Goal: Information Seeking & Learning: Understand process/instructions

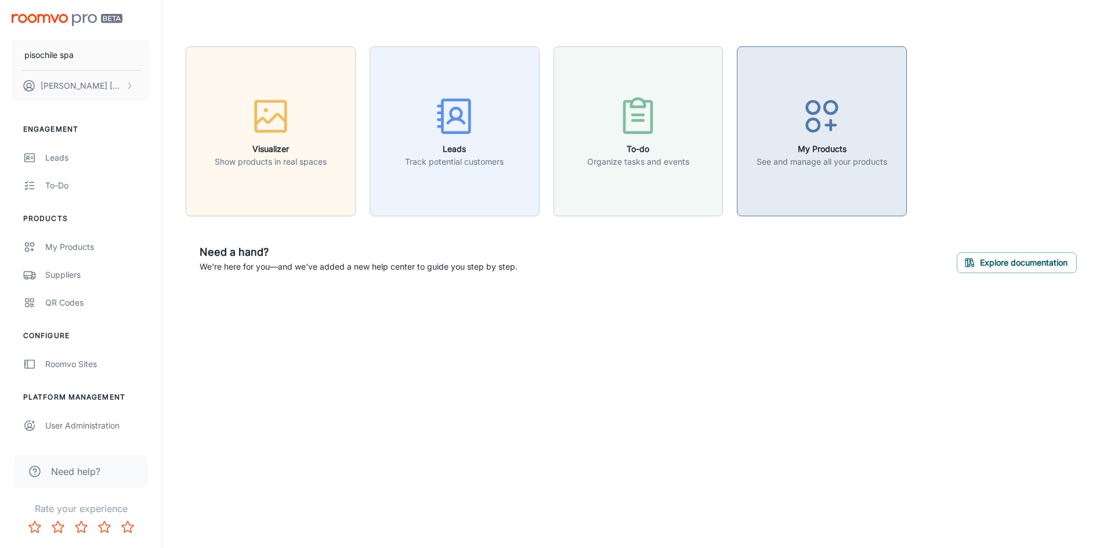
click at [831, 110] on icon "button" at bounding box center [822, 117] width 44 height 44
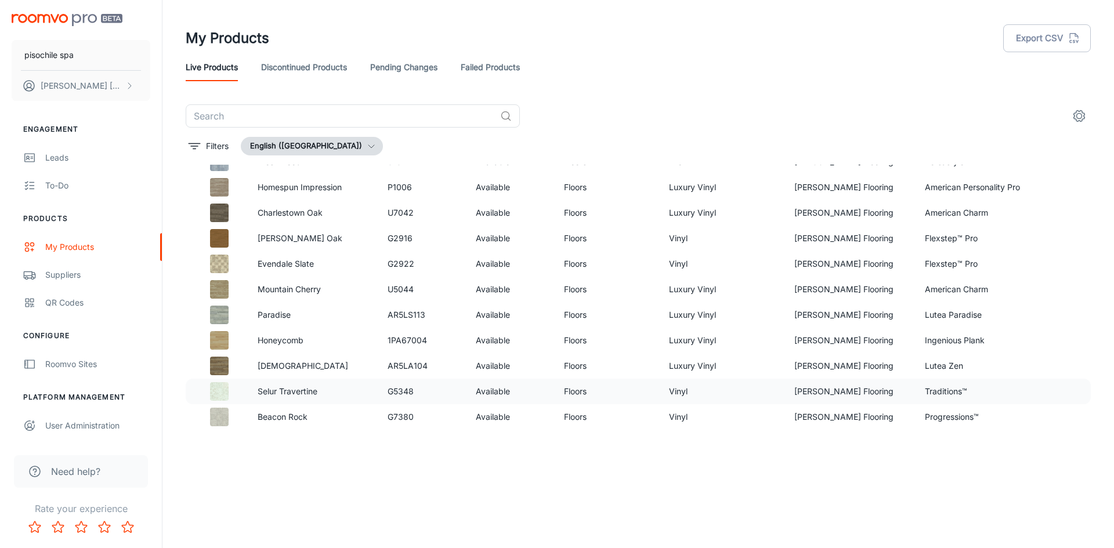
scroll to position [714, 0]
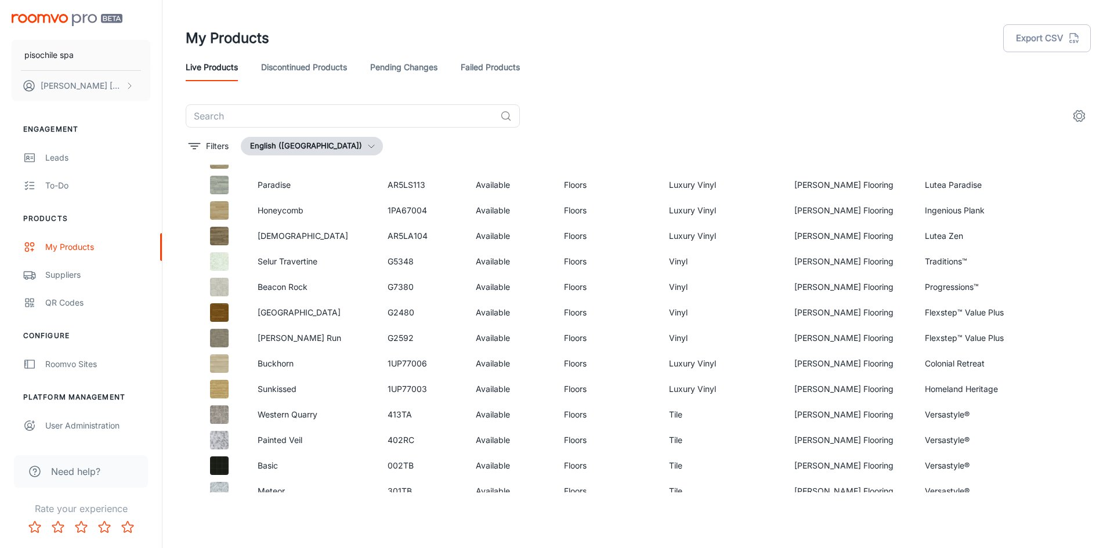
click at [332, 143] on button "English ([GEOGRAPHIC_DATA])" at bounding box center [312, 146] width 142 height 19
click at [397, 144] on div at bounding box center [557, 274] width 1114 height 548
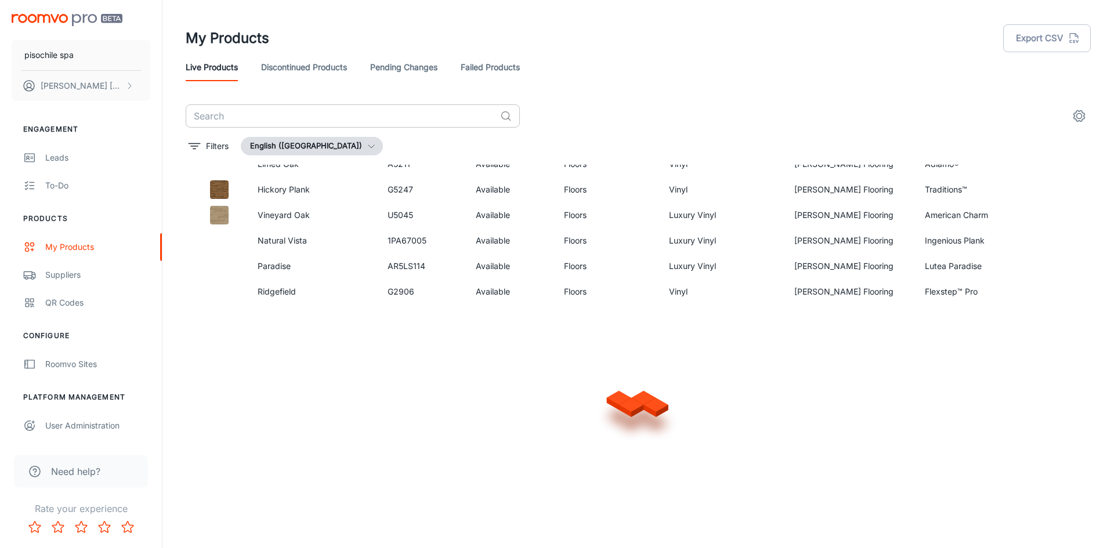
scroll to position [1531, 0]
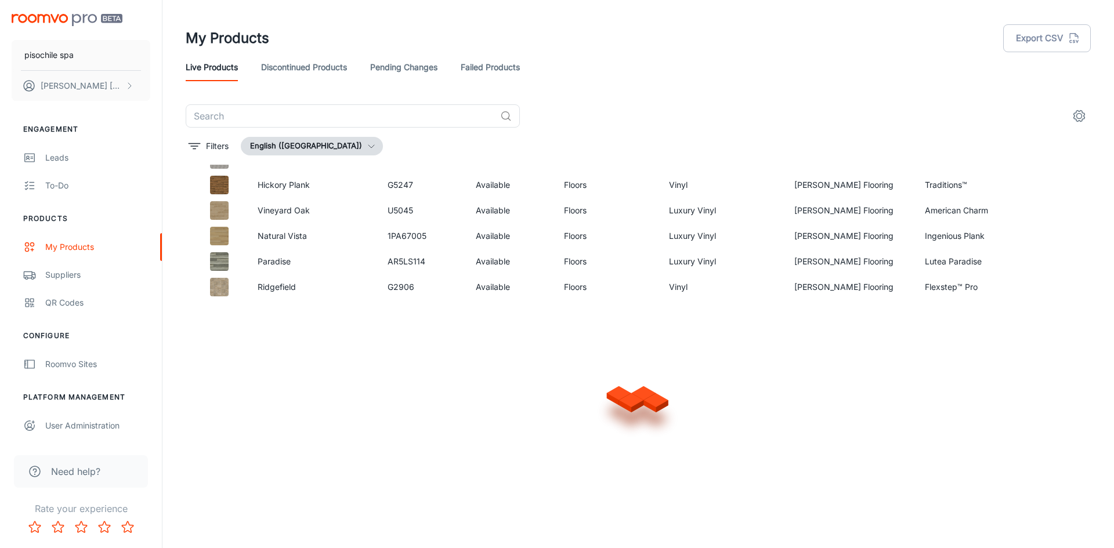
click at [1079, 112] on icon "settings" at bounding box center [1079, 116] width 14 height 14
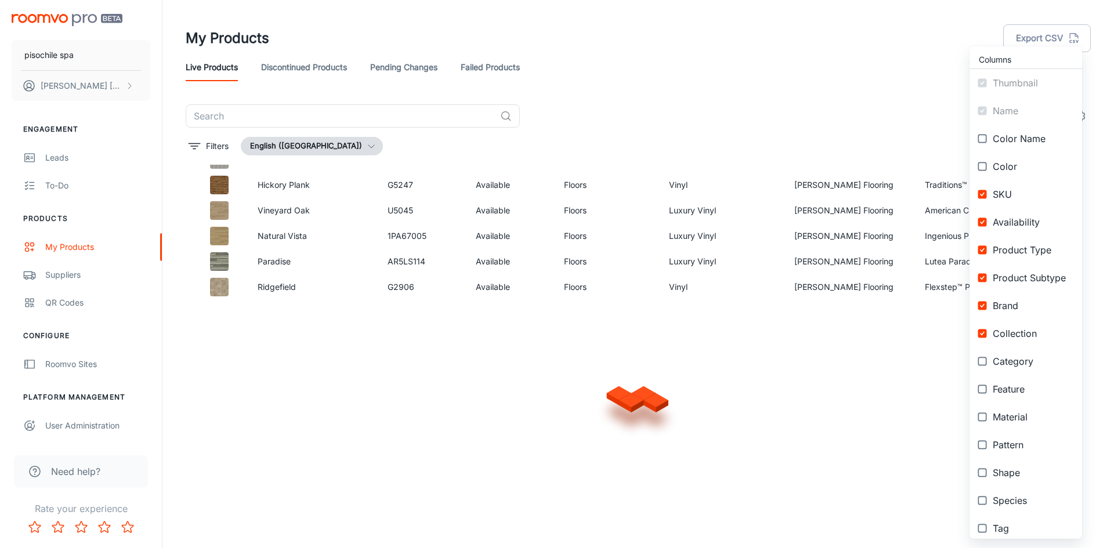
click at [984, 358] on input "checkbox" at bounding box center [982, 361] width 21 height 21
checkbox input "true"
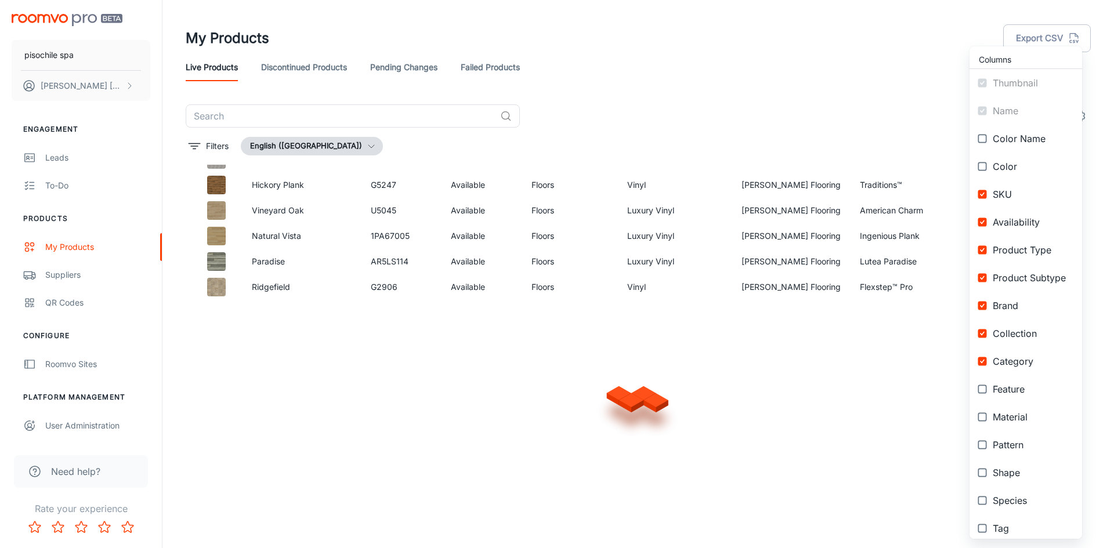
click at [983, 385] on input "checkbox" at bounding box center [982, 389] width 21 height 21
checkbox input "true"
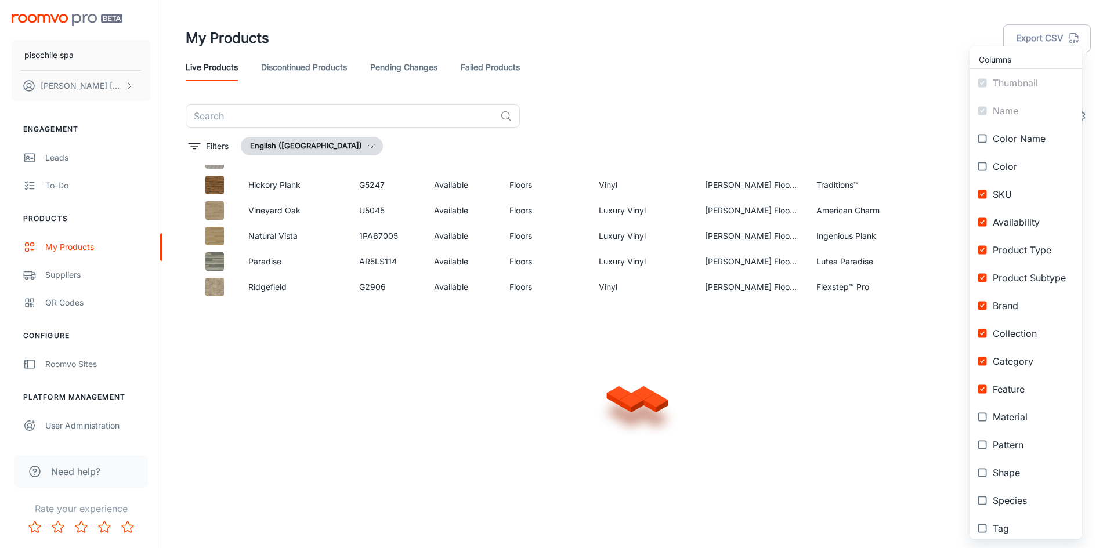
click at [987, 419] on input "checkbox" at bounding box center [982, 417] width 21 height 21
checkbox input "true"
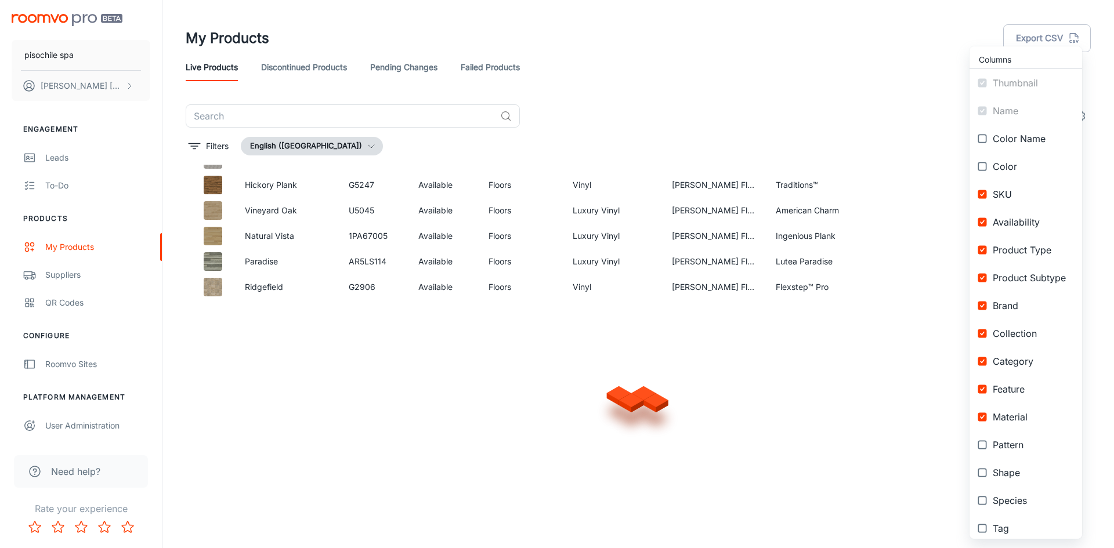
click at [974, 448] on input "checkbox" at bounding box center [982, 444] width 21 height 21
checkbox input "true"
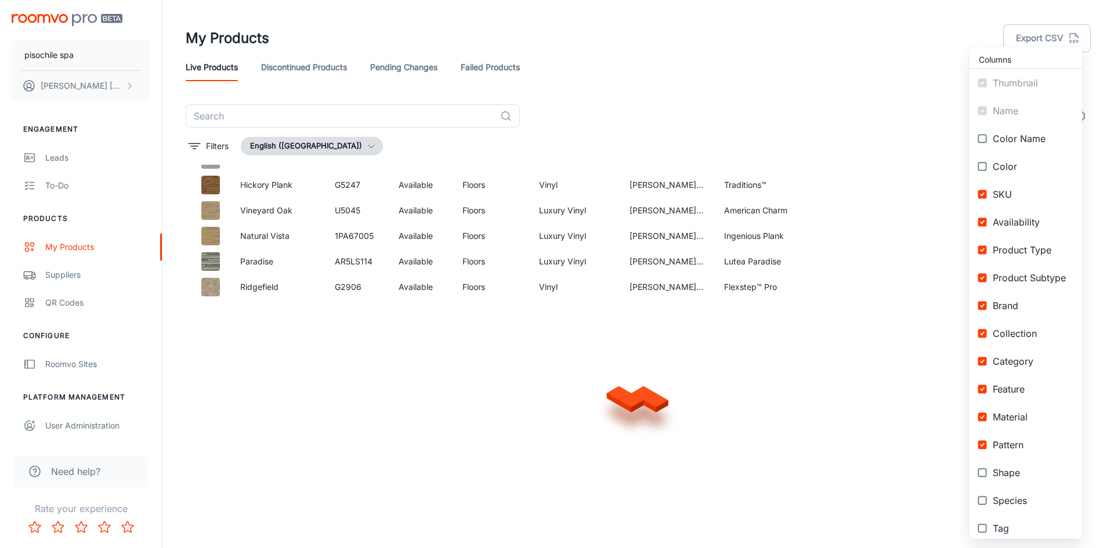
click at [982, 469] on input "checkbox" at bounding box center [982, 472] width 21 height 21
checkbox input "true"
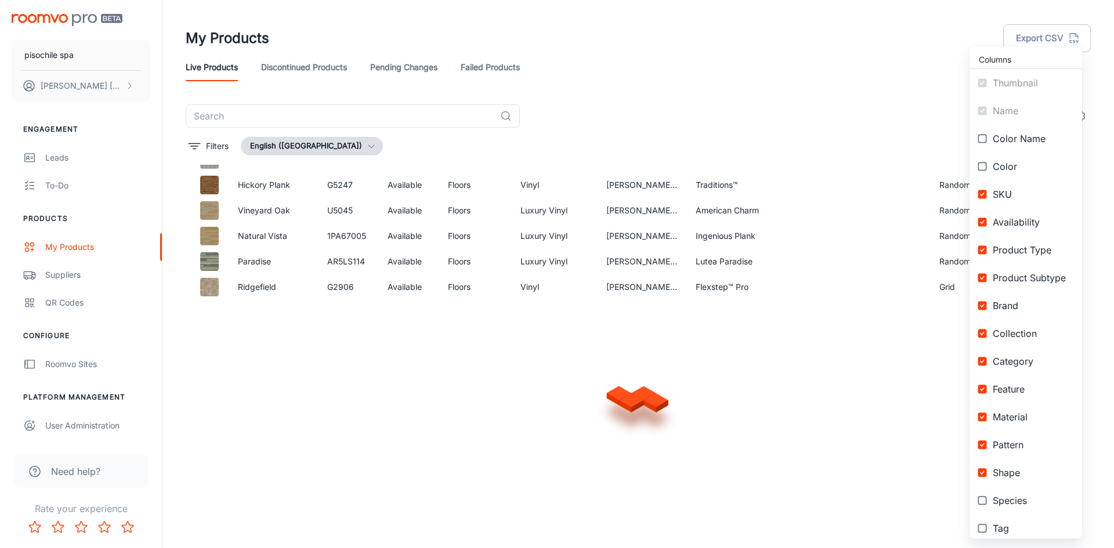
click at [982, 498] on input "checkbox" at bounding box center [982, 500] width 21 height 21
checkbox input "true"
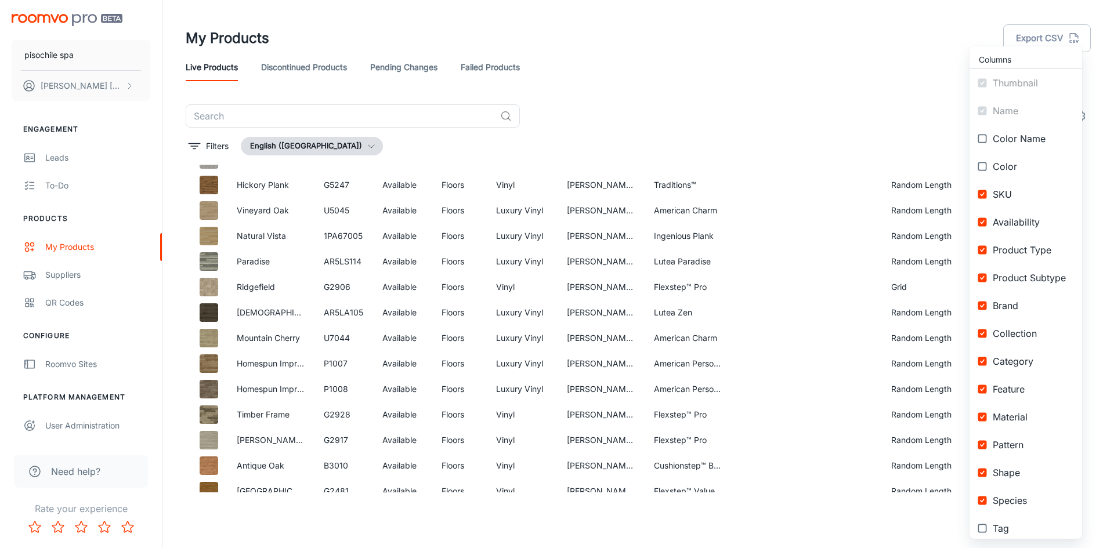
scroll to position [92, 0]
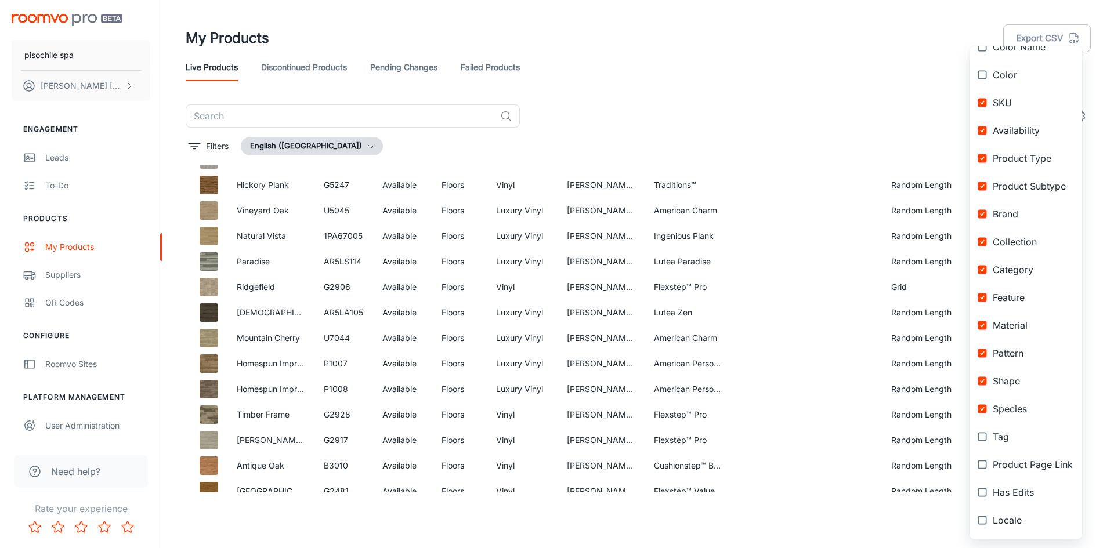
click at [987, 520] on input "checkbox" at bounding box center [982, 520] width 21 height 21
checkbox input "true"
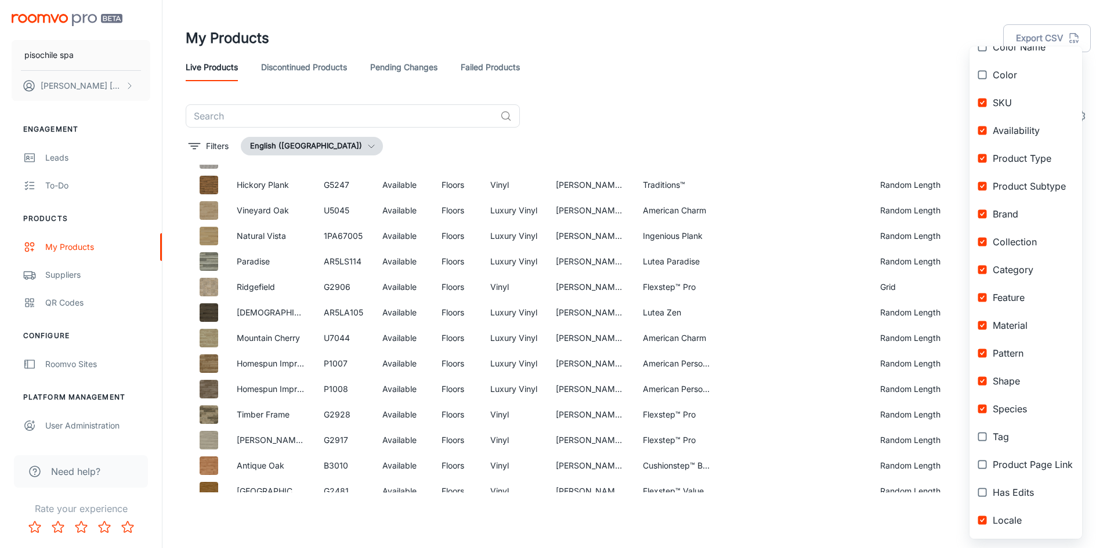
click at [986, 492] on input "checkbox" at bounding box center [982, 492] width 21 height 21
checkbox input "true"
click at [985, 463] on input "checkbox" at bounding box center [982, 464] width 21 height 21
checkbox input "true"
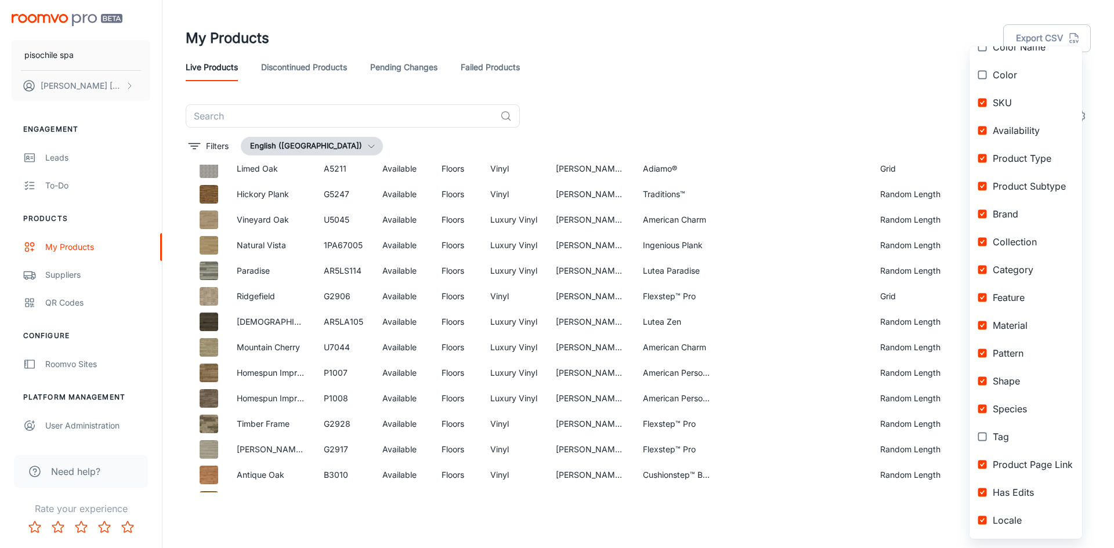
scroll to position [1540, 0]
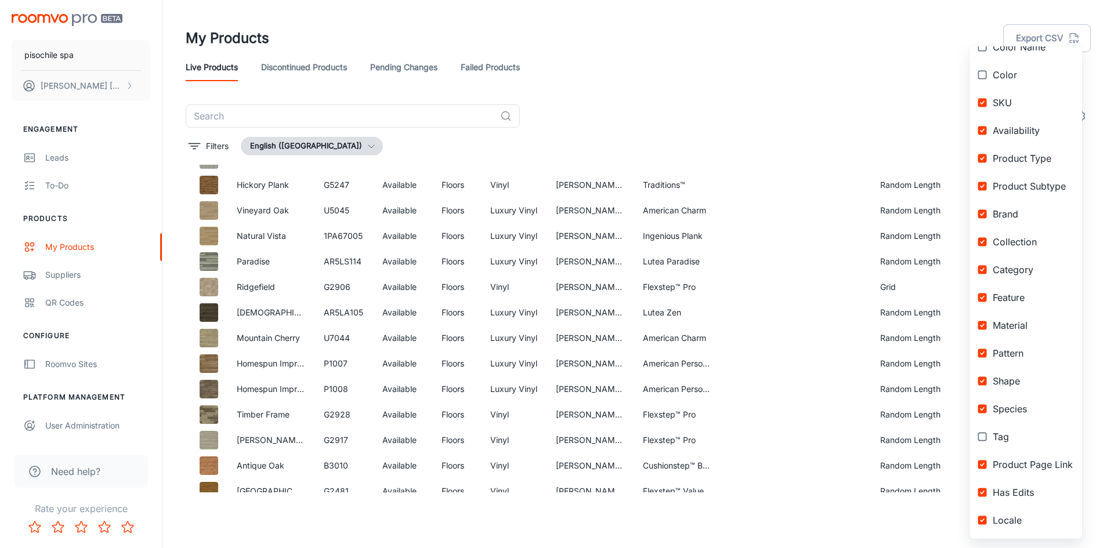
click at [985, 433] on input "checkbox" at bounding box center [982, 436] width 21 height 21
checkbox input "true"
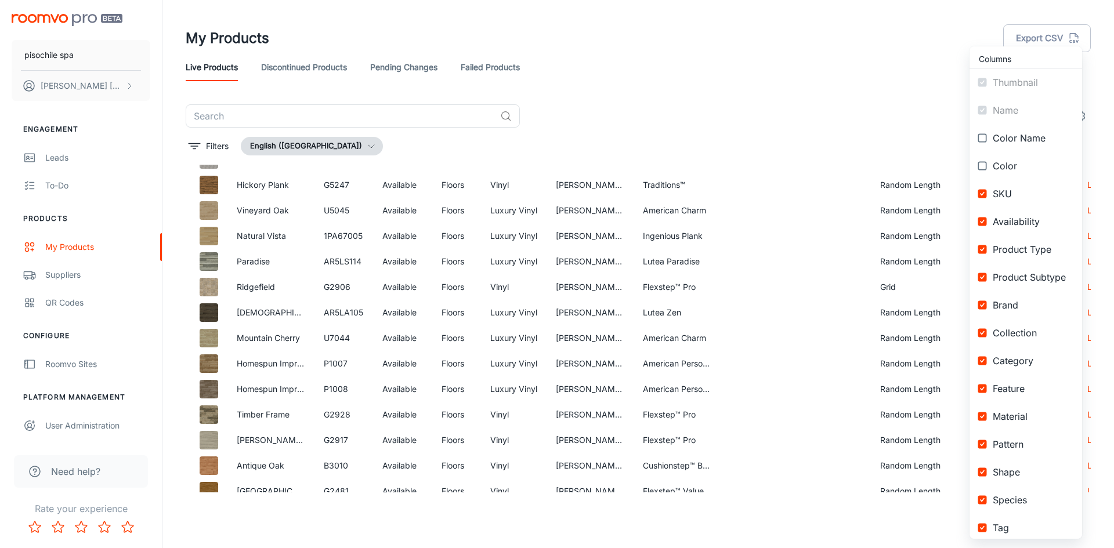
scroll to position [0, 0]
click at [983, 168] on input "checkbox" at bounding box center [982, 166] width 21 height 21
checkbox input "true"
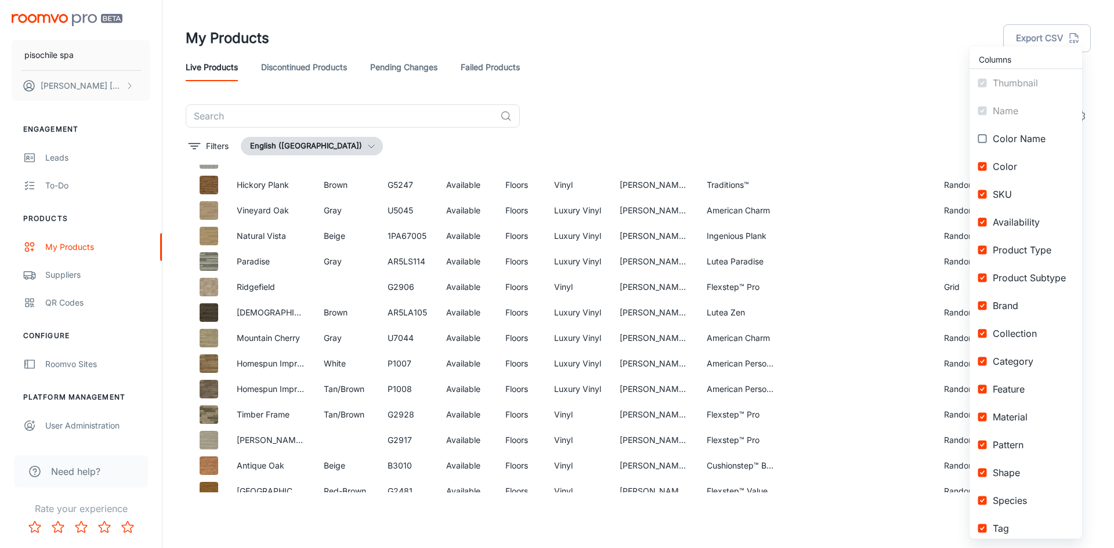
click at [985, 137] on input "checkbox" at bounding box center [982, 138] width 21 height 21
checkbox input "true"
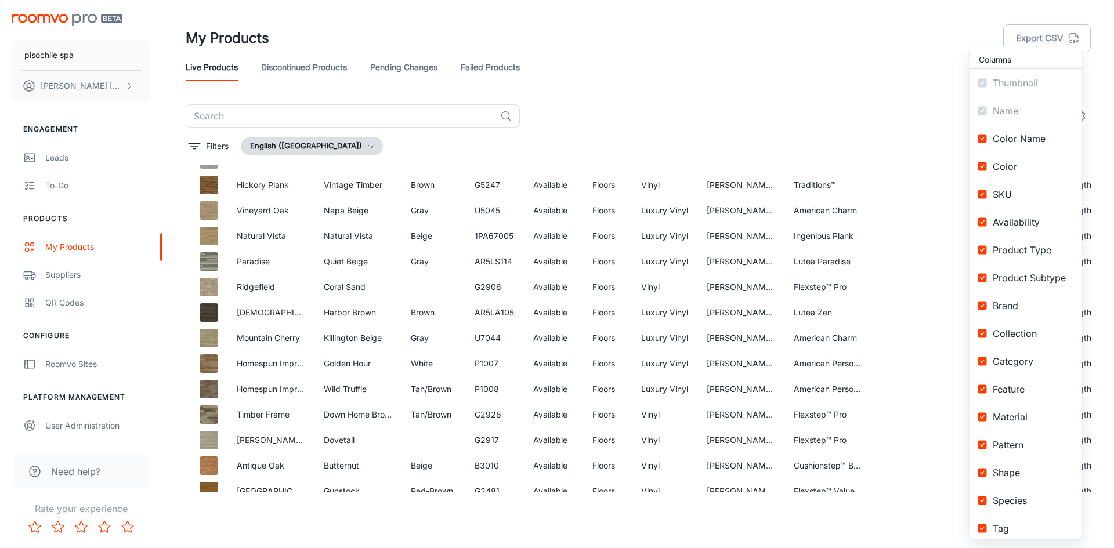
click at [828, 111] on div at bounding box center [557, 274] width 1114 height 548
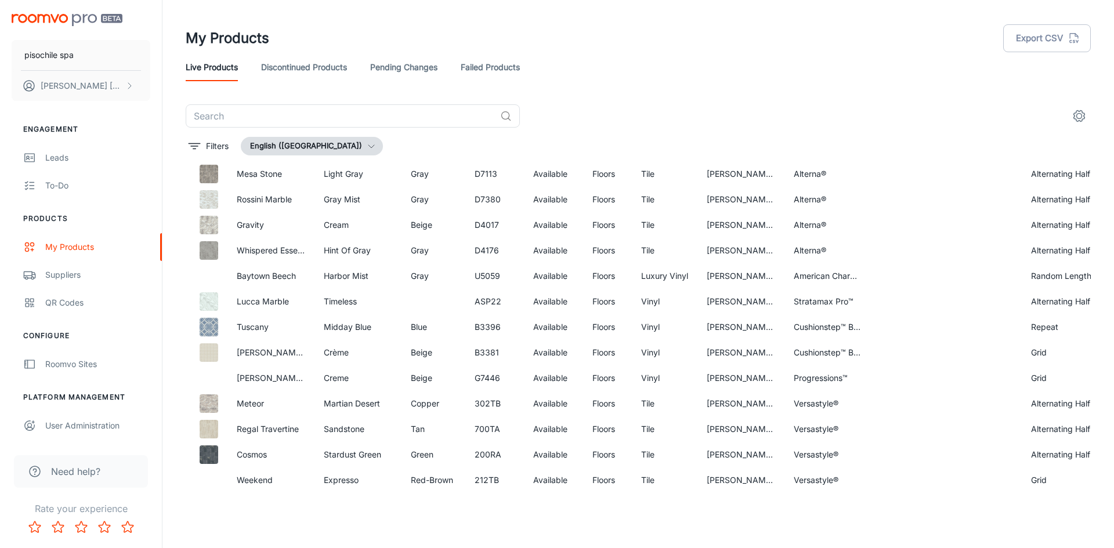
scroll to position [2173, 0]
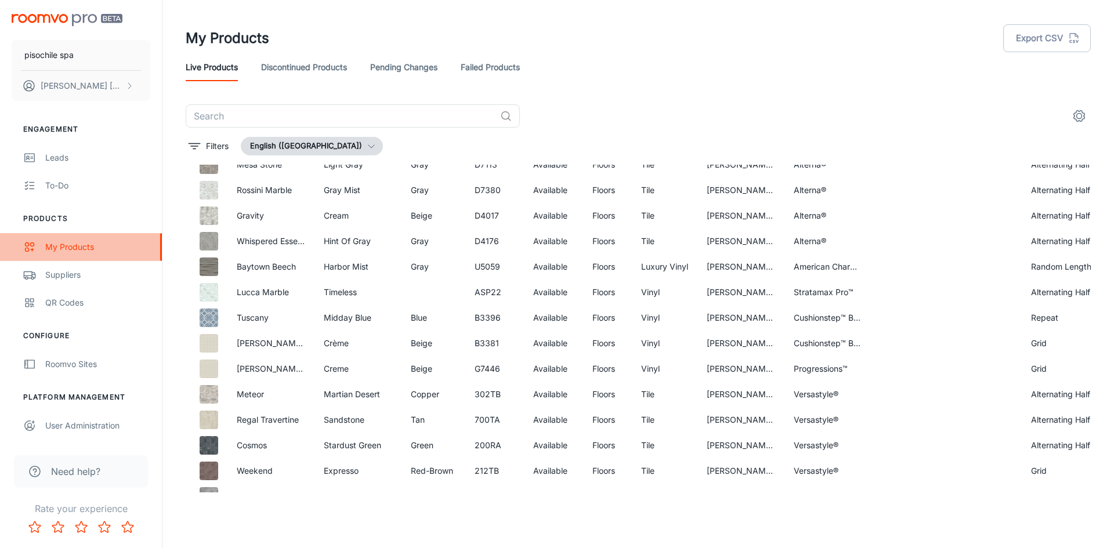
click at [83, 245] on div "My Products" at bounding box center [97, 247] width 105 height 13
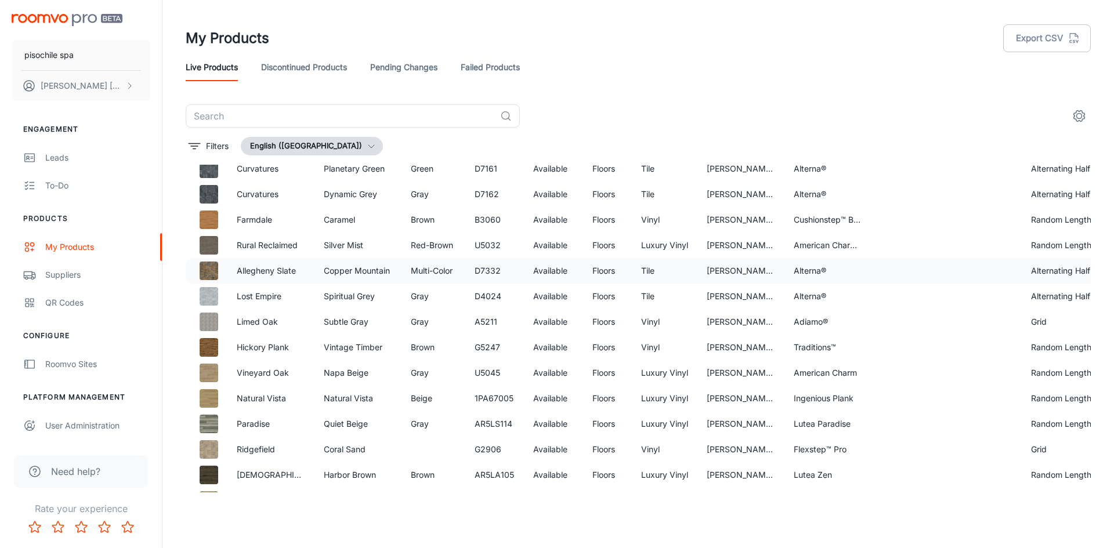
scroll to position [1361, 0]
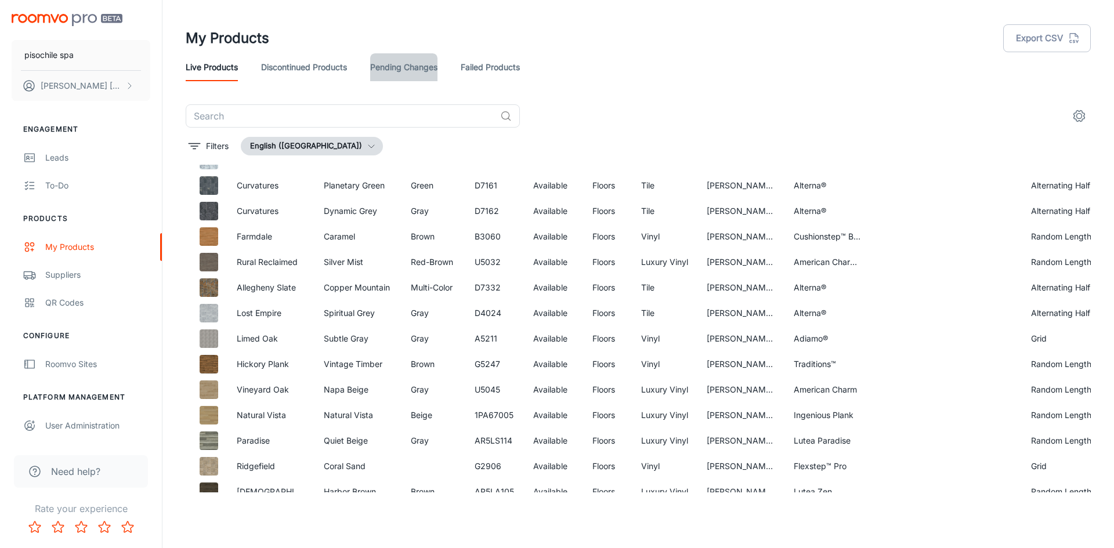
click at [381, 64] on link "Pending Changes" at bounding box center [403, 67] width 67 height 28
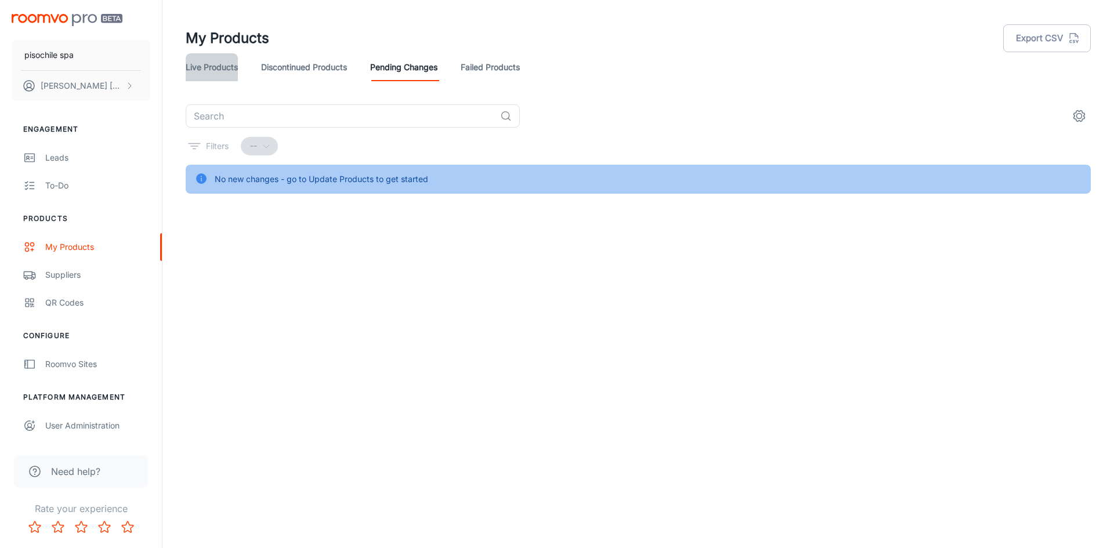
click at [222, 70] on link "Live Products" at bounding box center [212, 67] width 52 height 28
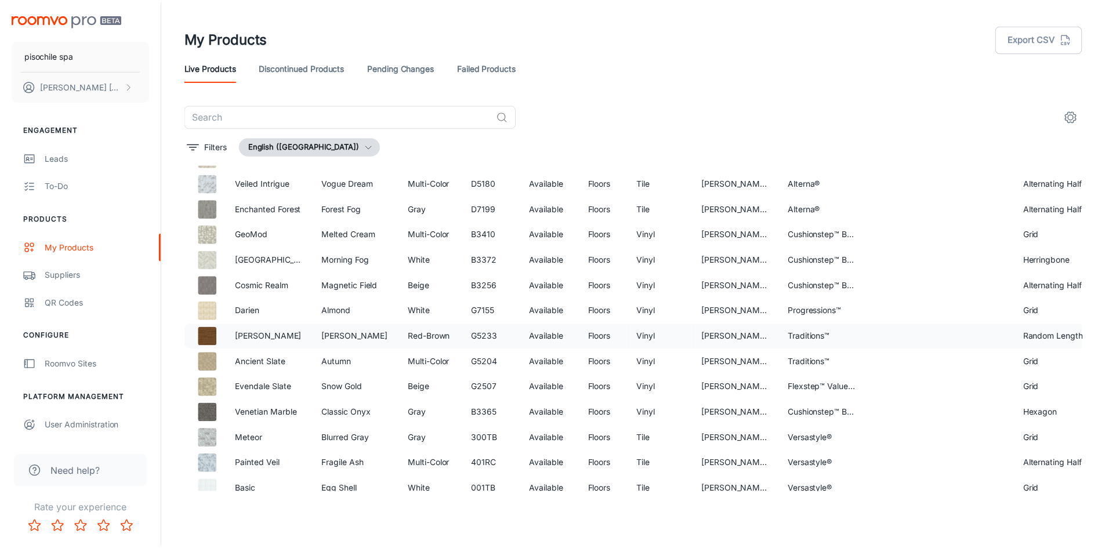
scroll to position [232, 0]
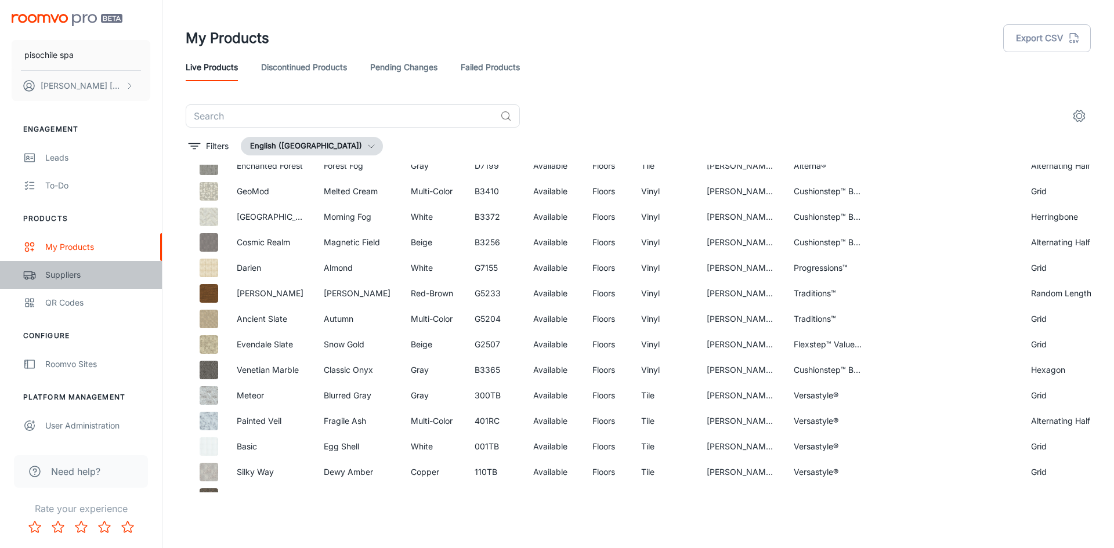
click at [66, 267] on link "Suppliers" at bounding box center [81, 275] width 162 height 28
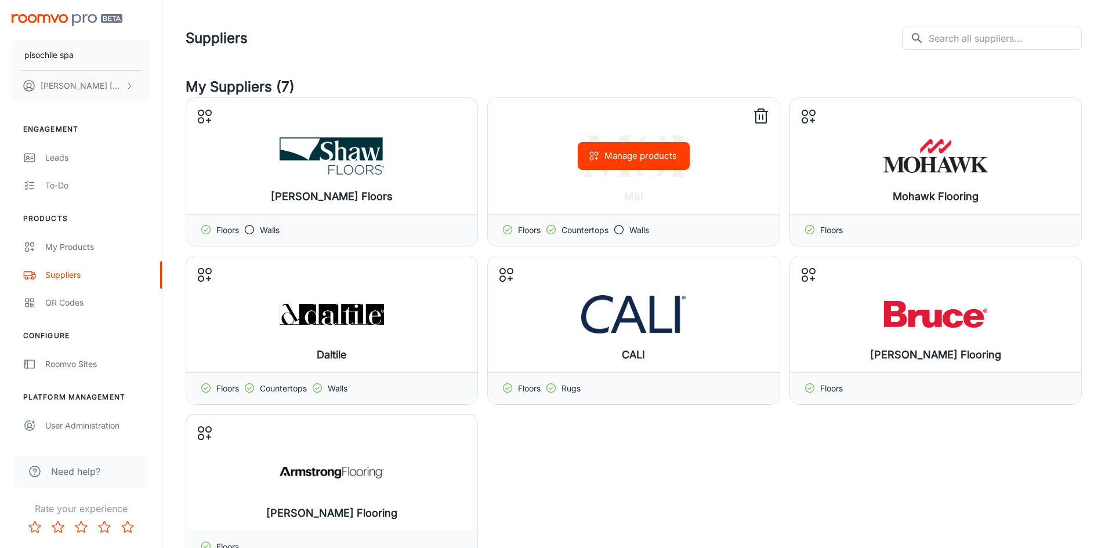
click at [551, 229] on icon at bounding box center [551, 230] width 12 height 12
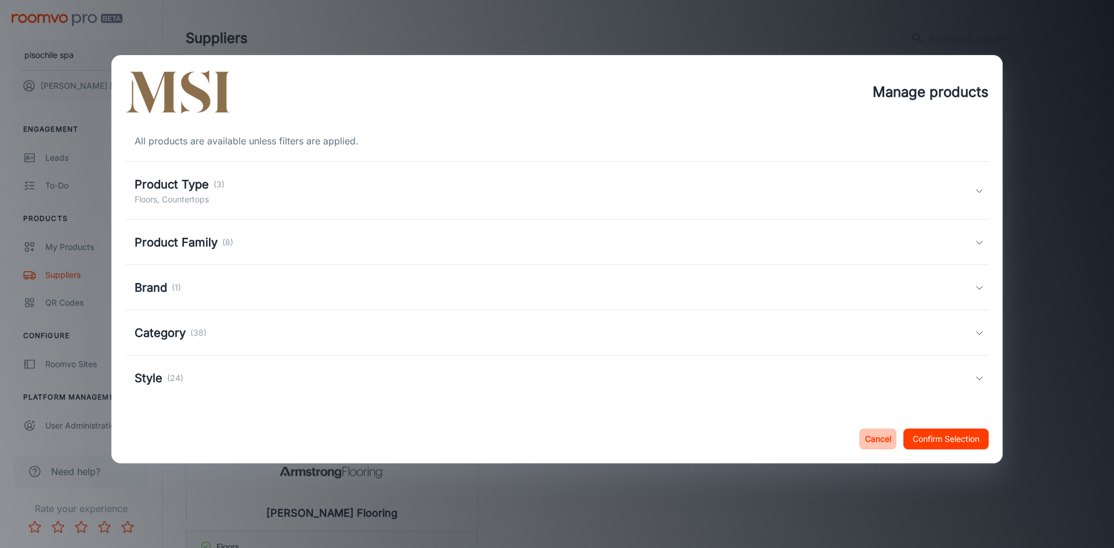
click at [870, 439] on button "Cancel" at bounding box center [877, 439] width 37 height 21
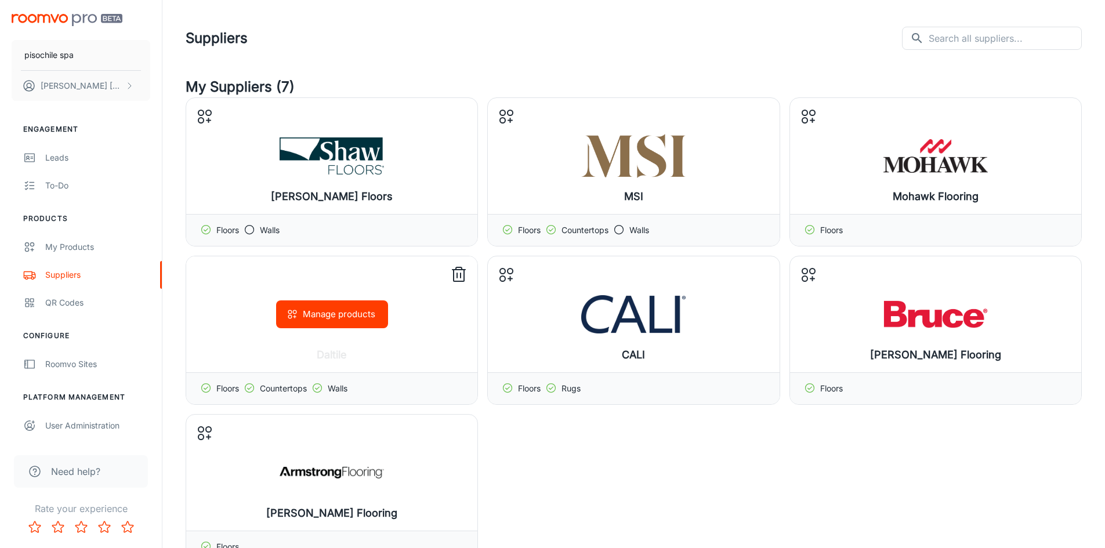
click at [320, 388] on polyline at bounding box center [318, 388] width 4 height 2
click at [350, 309] on button "Manage products" at bounding box center [332, 314] width 112 height 28
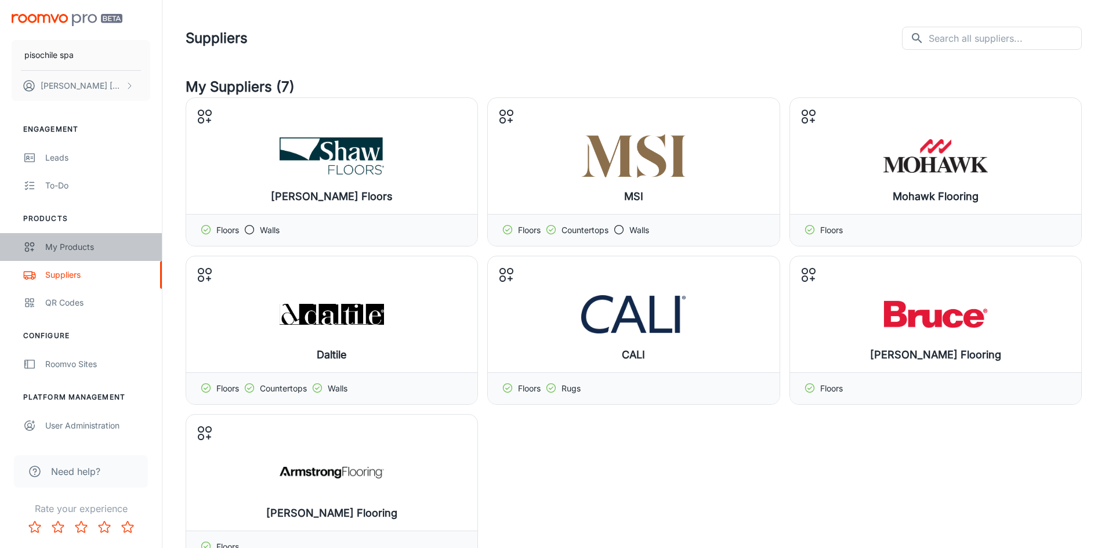
click at [55, 246] on div "My Products" at bounding box center [97, 247] width 105 height 13
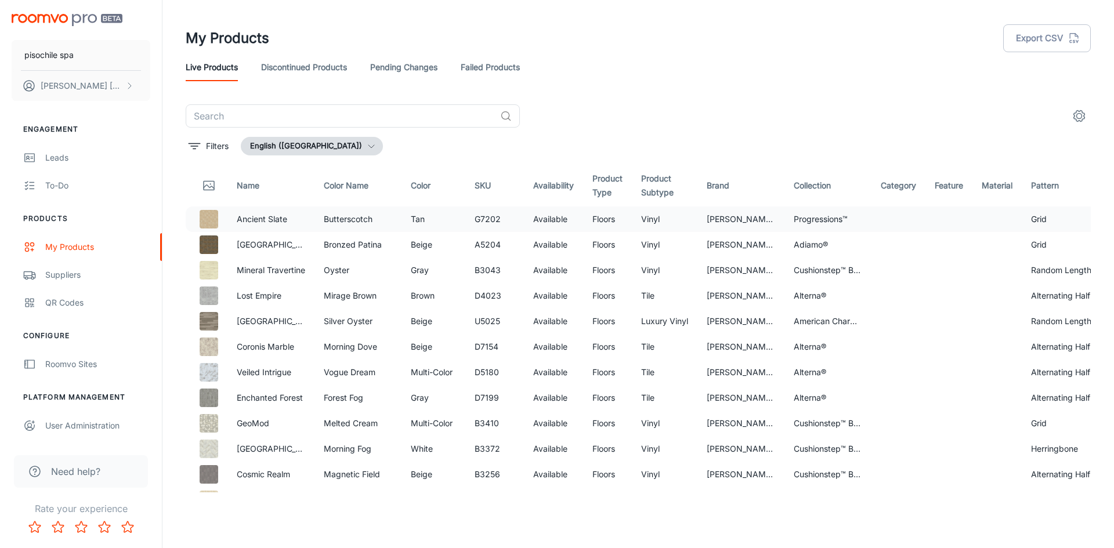
click at [285, 220] on p "Ancient Slate" at bounding box center [271, 219] width 68 height 13
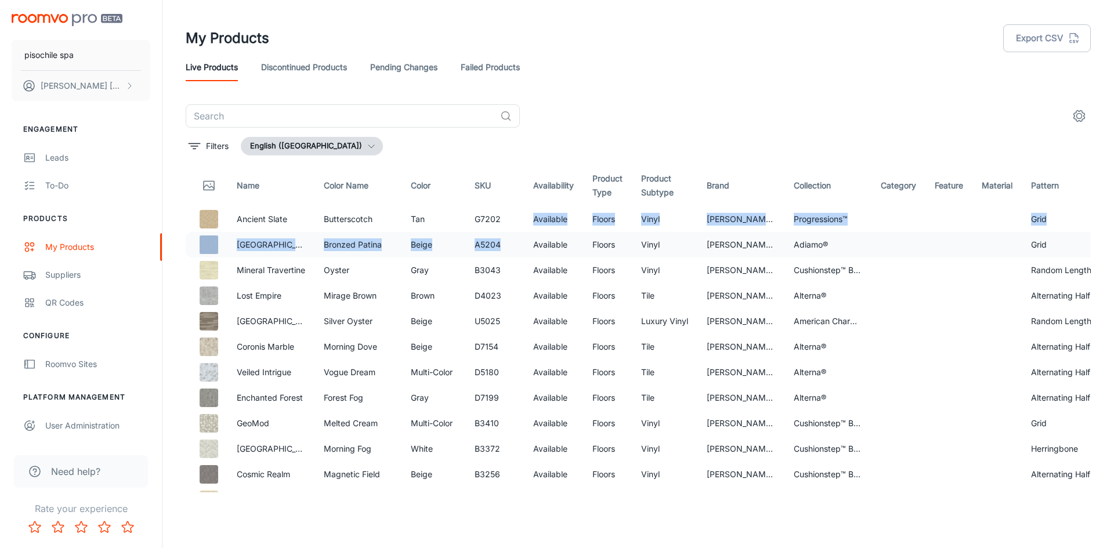
drag, startPoint x: 521, startPoint y: 207, endPoint x: 512, endPoint y: 255, distance: 48.6
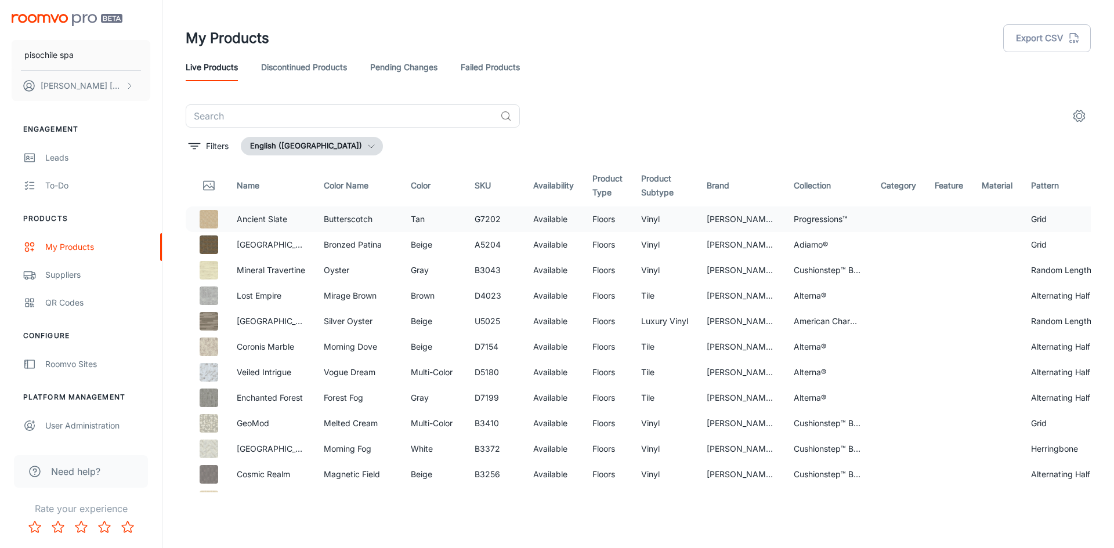
click at [221, 218] on td at bounding box center [207, 219] width 42 height 26
click at [211, 219] on img at bounding box center [209, 219] width 19 height 19
click at [270, 214] on p "Ancient Slate" at bounding box center [271, 219] width 68 height 13
click at [214, 139] on button "Filters" at bounding box center [209, 146] width 46 height 19
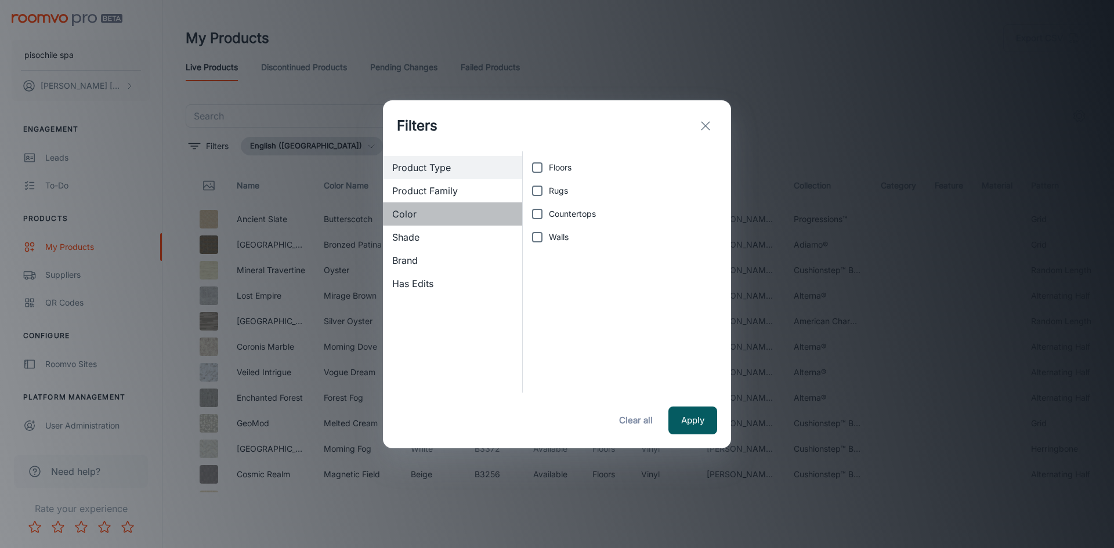
click at [423, 210] on span "Color" at bounding box center [452, 214] width 121 height 14
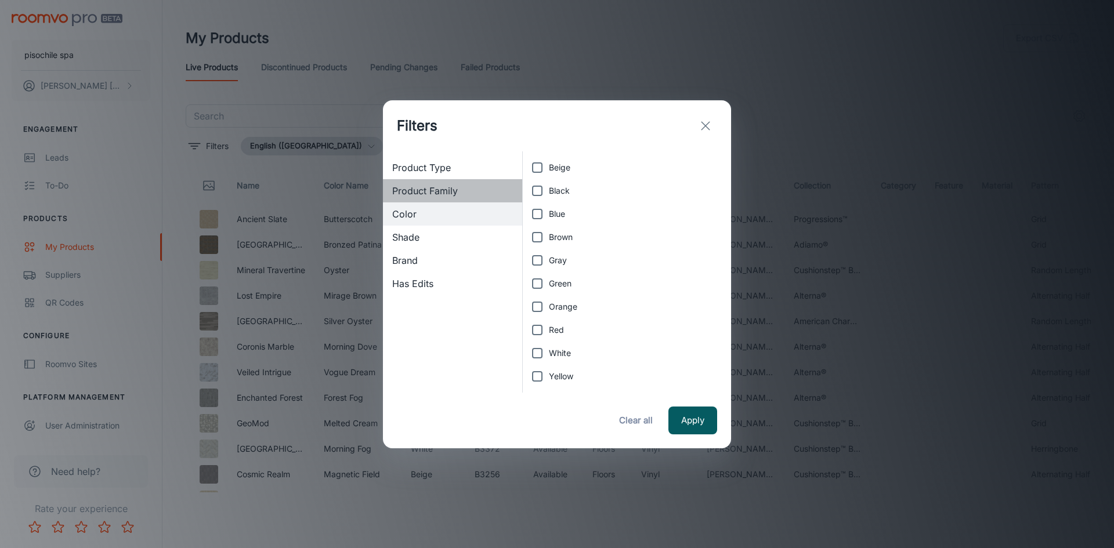
click at [436, 192] on span "Product Family" at bounding box center [452, 191] width 121 height 14
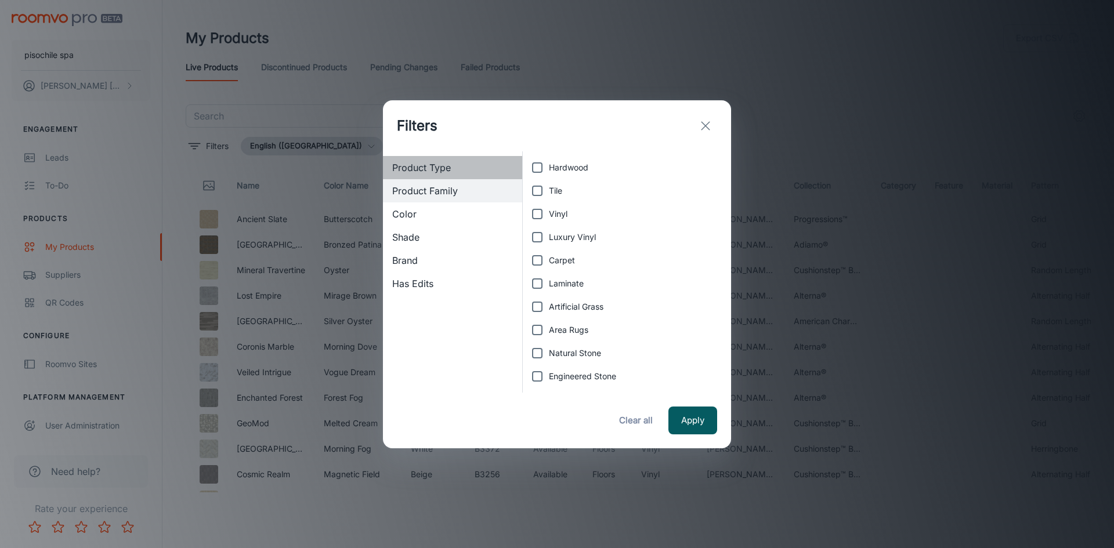
click at [442, 168] on span "Product Type" at bounding box center [452, 168] width 121 height 14
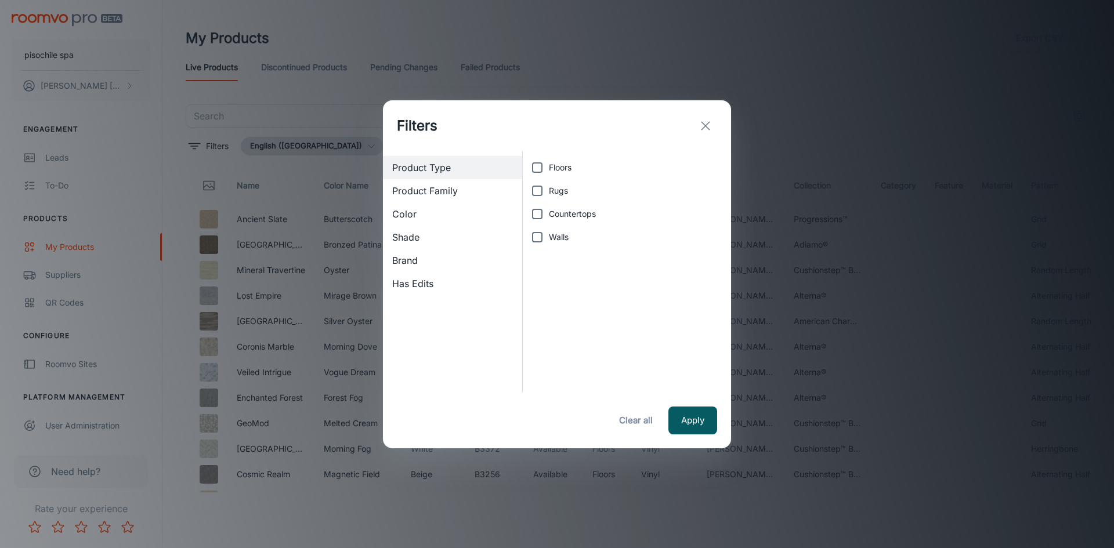
click at [440, 187] on span "Product Family" at bounding box center [452, 191] width 121 height 14
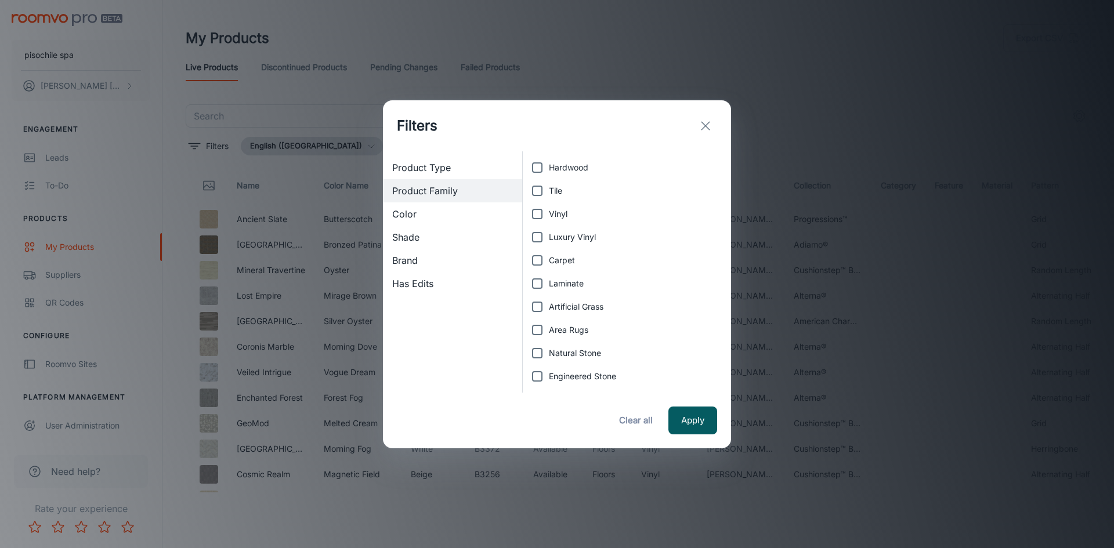
click at [446, 166] on span "Product Type" at bounding box center [452, 168] width 121 height 14
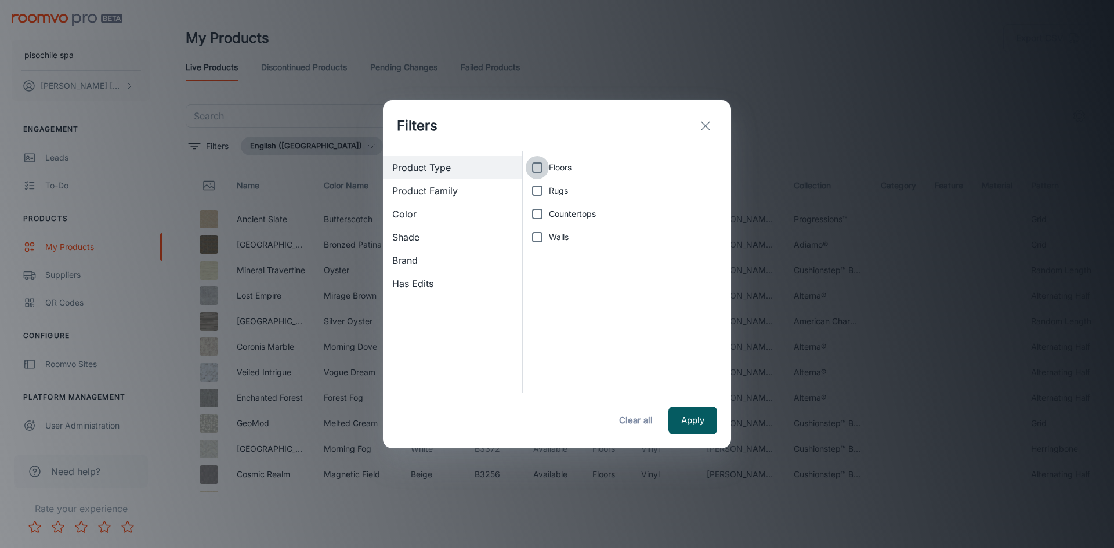
click at [535, 168] on input "Floors" at bounding box center [537, 167] width 23 height 23
checkbox input "true"
click at [536, 191] on input "Rugs" at bounding box center [537, 190] width 23 height 23
checkbox input "true"
click at [535, 212] on input "Countertops" at bounding box center [537, 213] width 23 height 23
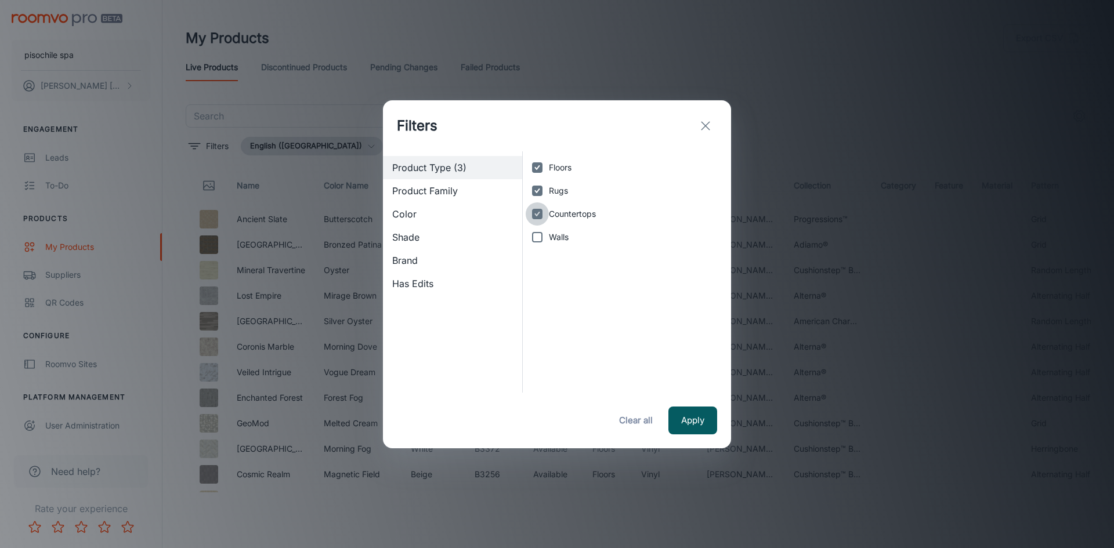
click at [535, 212] on input "Countertops" at bounding box center [537, 213] width 23 height 23
checkbox input "false"
click at [704, 412] on button "Apply" at bounding box center [692, 421] width 49 height 28
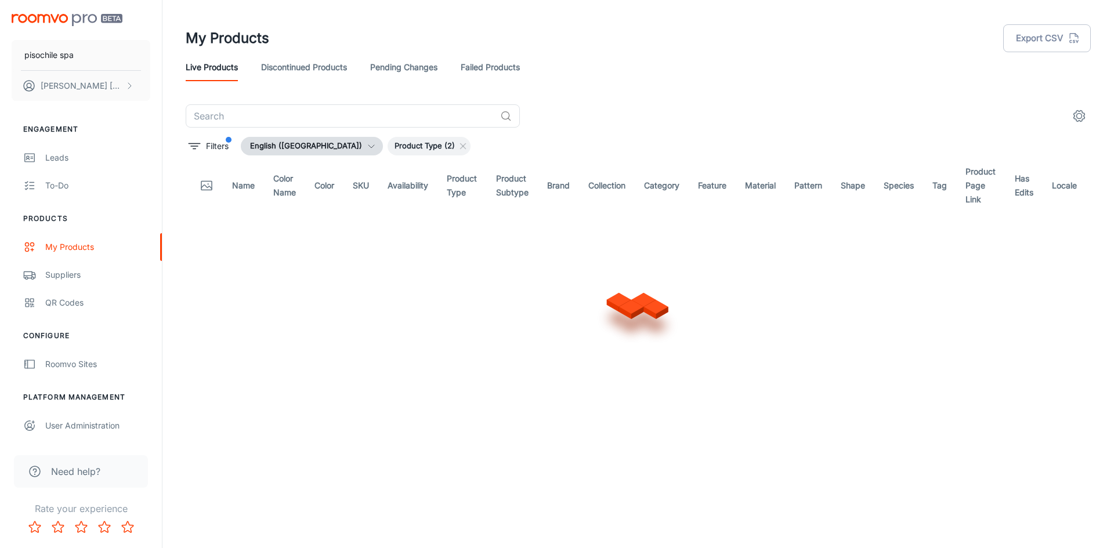
click at [684, 355] on div at bounding box center [638, 302] width 148 height 111
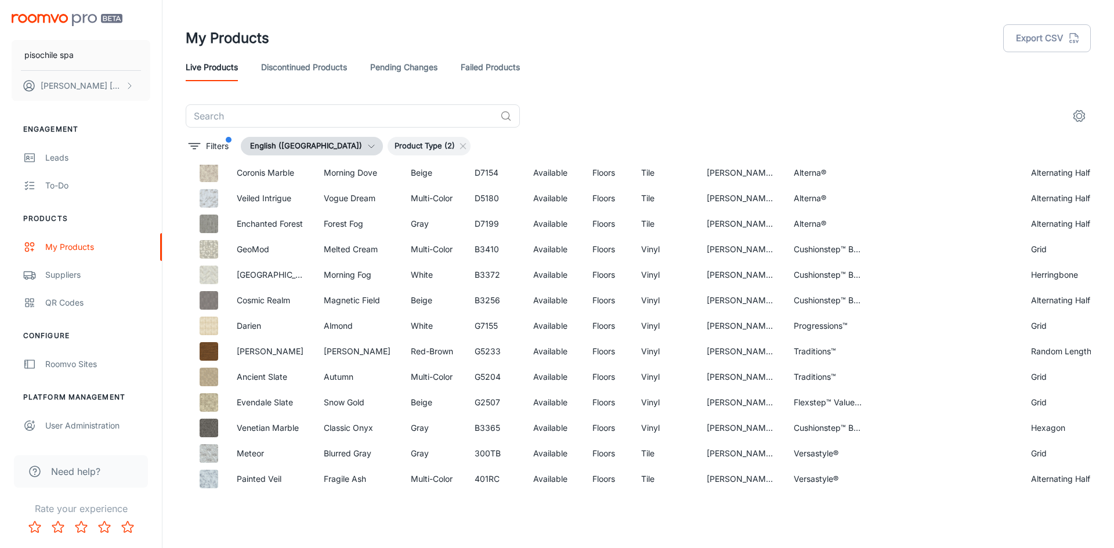
scroll to position [232, 0]
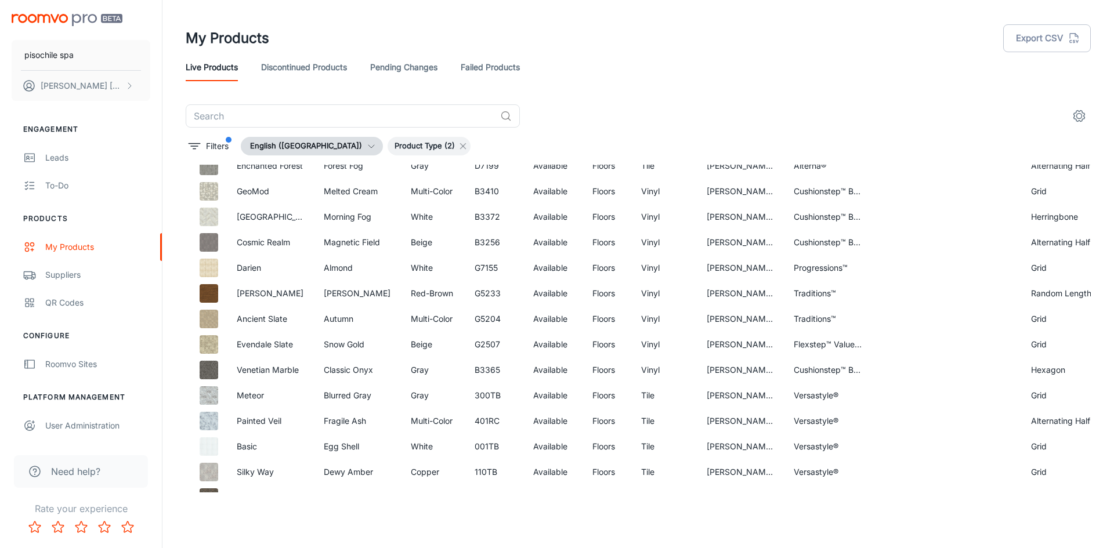
click at [458, 150] on icon at bounding box center [462, 146] width 9 height 9
click at [367, 142] on icon "button" at bounding box center [371, 146] width 9 height 9
click at [426, 148] on div at bounding box center [557, 274] width 1114 height 548
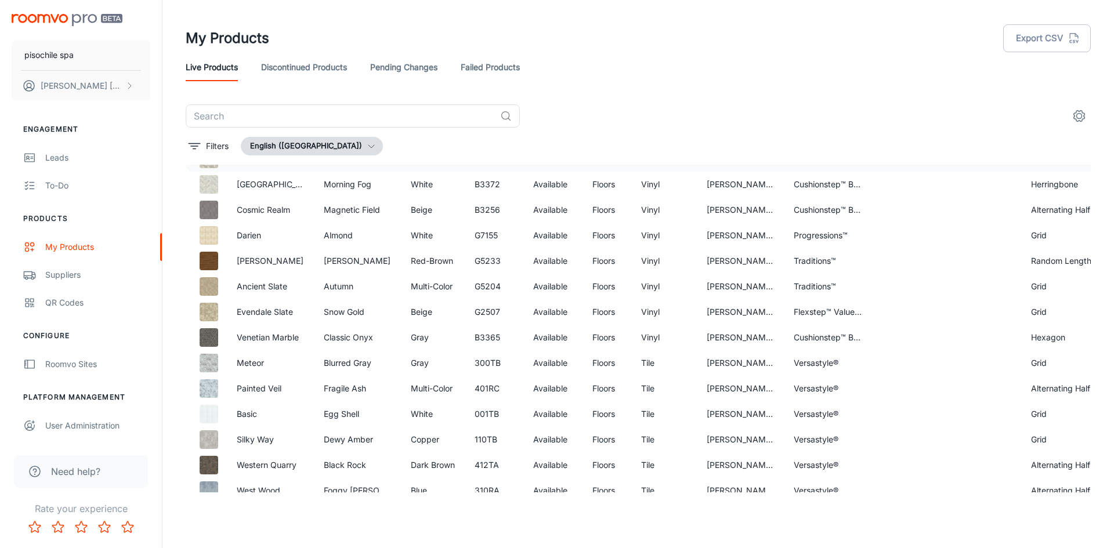
scroll to position [290, 0]
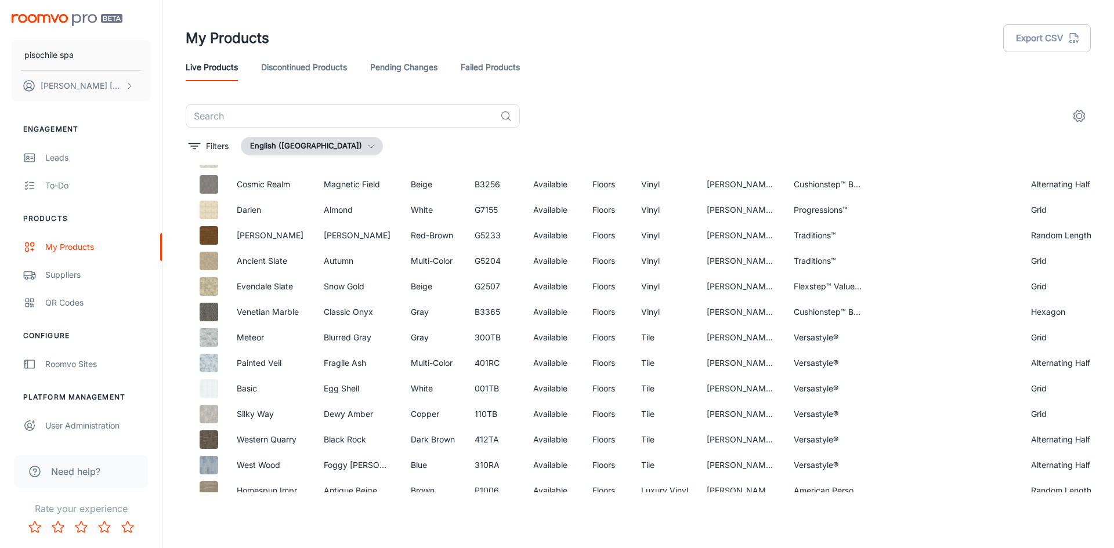
click at [316, 68] on link "Discontinued Products" at bounding box center [304, 67] width 86 height 28
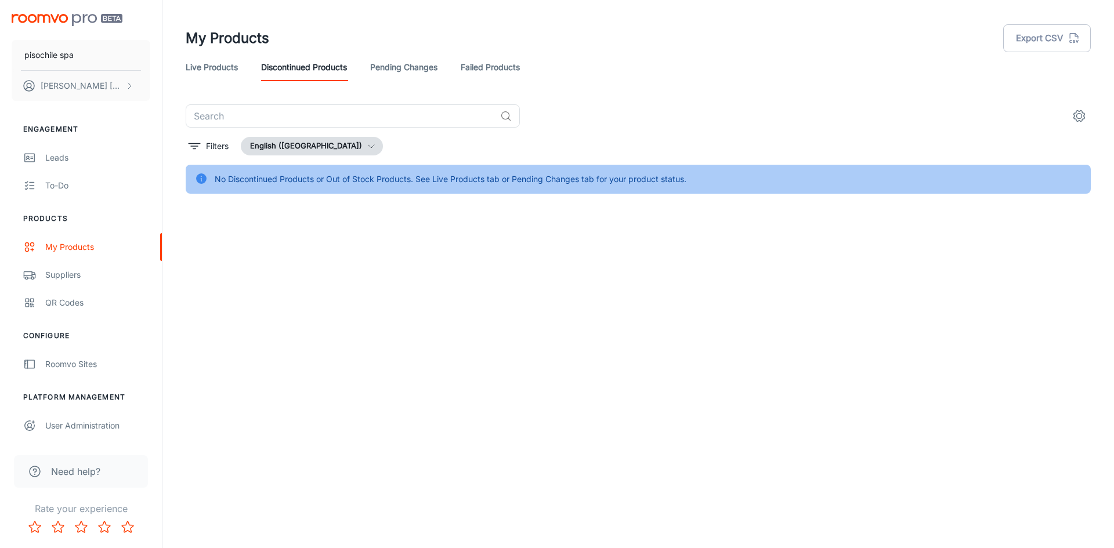
click at [237, 73] on link "Live Products" at bounding box center [212, 67] width 52 height 28
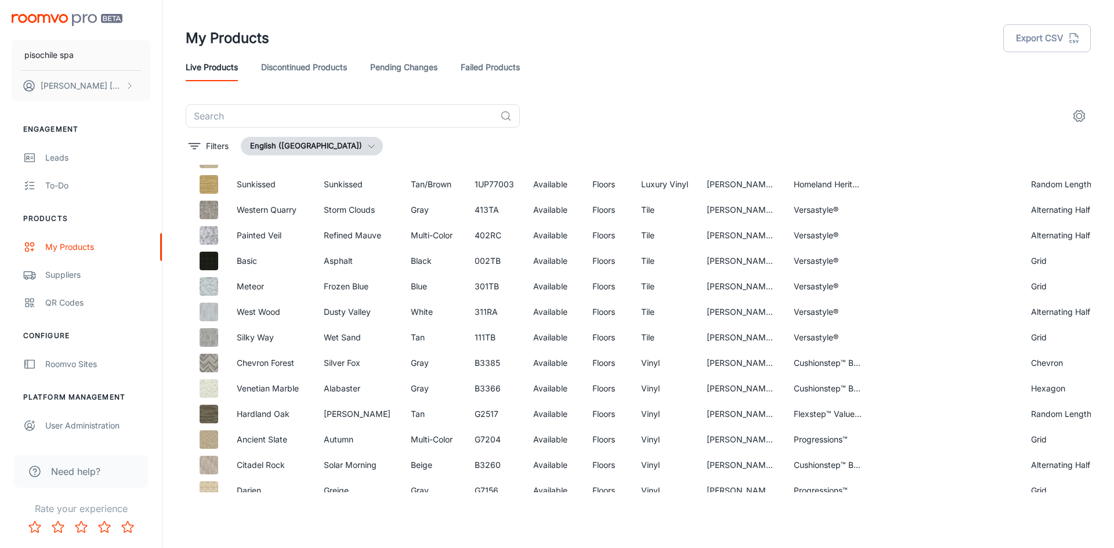
scroll to position [928, 310]
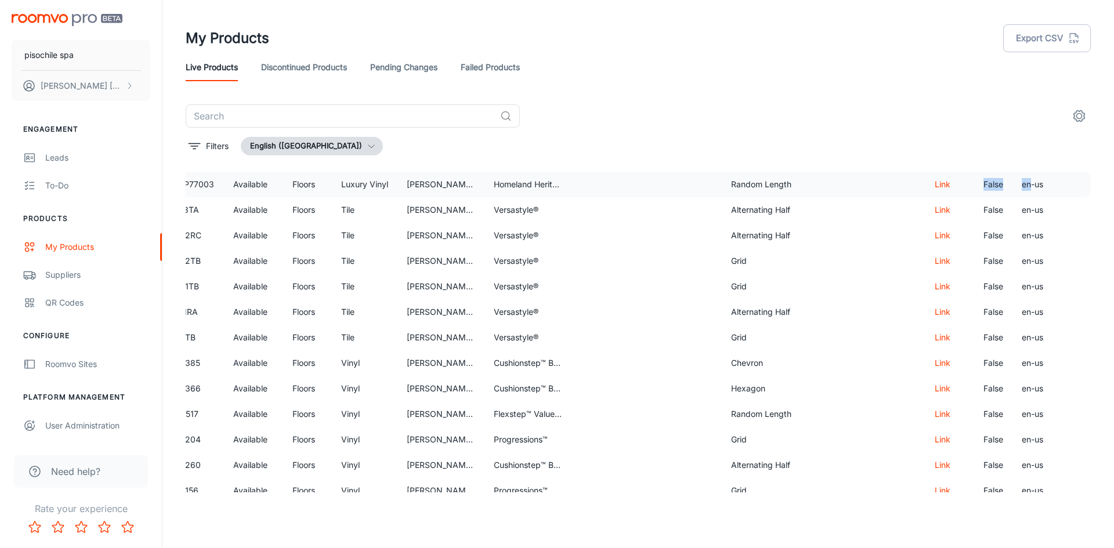
drag, startPoint x: 1021, startPoint y: 187, endPoint x: 969, endPoint y: 187, distance: 52.8
click at [969, 187] on tr "Sunkissed Sunkissed Tan/Brown 1UP77003 Available Floors Luxury Vinyl Armstrong …" at bounding box center [488, 185] width 1205 height 26
click at [931, 244] on td "Link" at bounding box center [949, 236] width 49 height 26
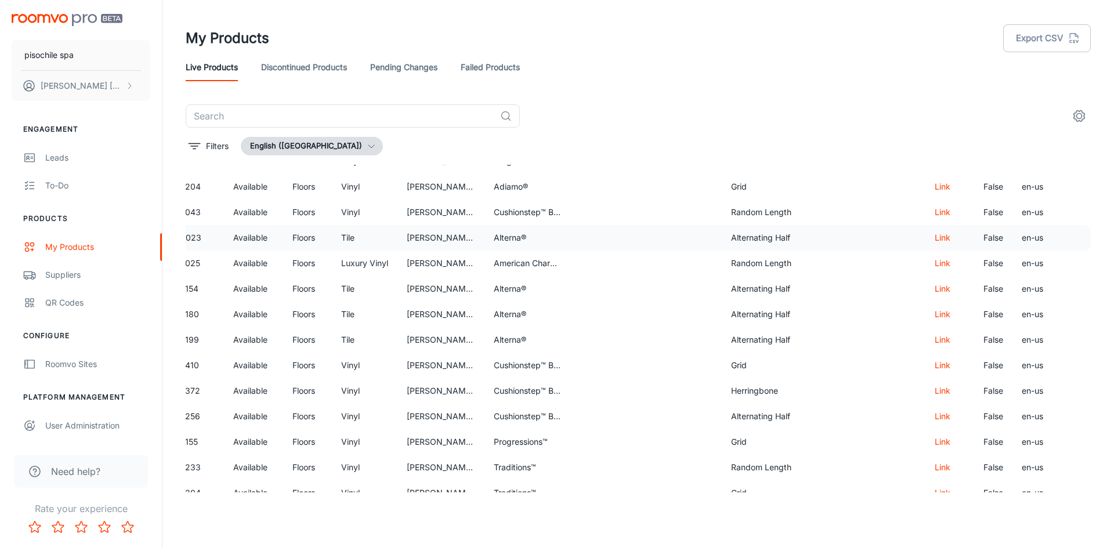
scroll to position [0, 310]
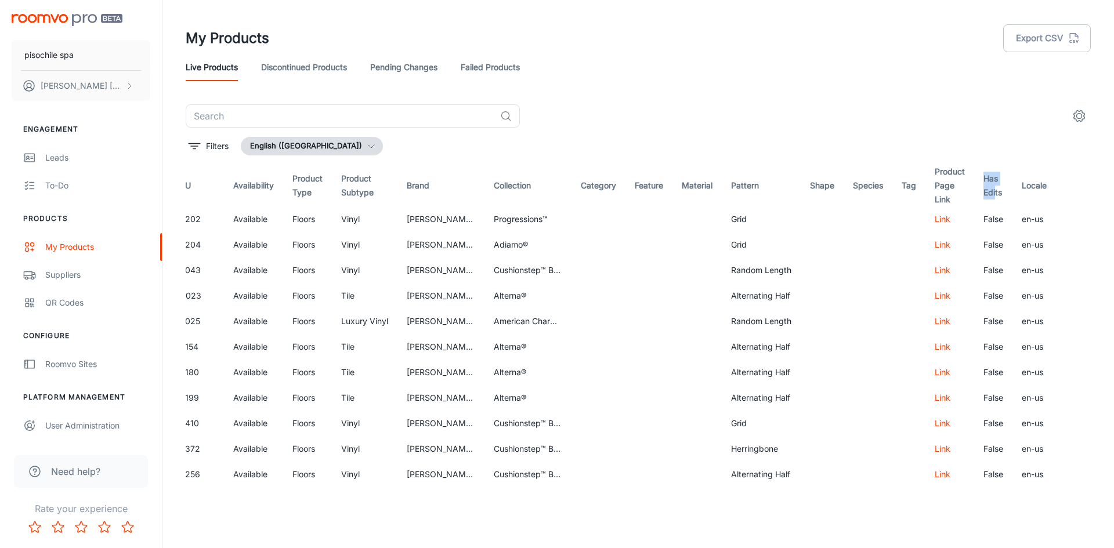
drag, startPoint x: 974, startPoint y: 181, endPoint x: 985, endPoint y: 199, distance: 21.1
click at [985, 199] on th "Has Edits" at bounding box center [993, 186] width 38 height 42
click at [987, 213] on td "false" at bounding box center [993, 219] width 38 height 26
click at [988, 189] on th "Has Edits" at bounding box center [993, 186] width 38 height 42
click at [983, 220] on td "false" at bounding box center [993, 219] width 38 height 26
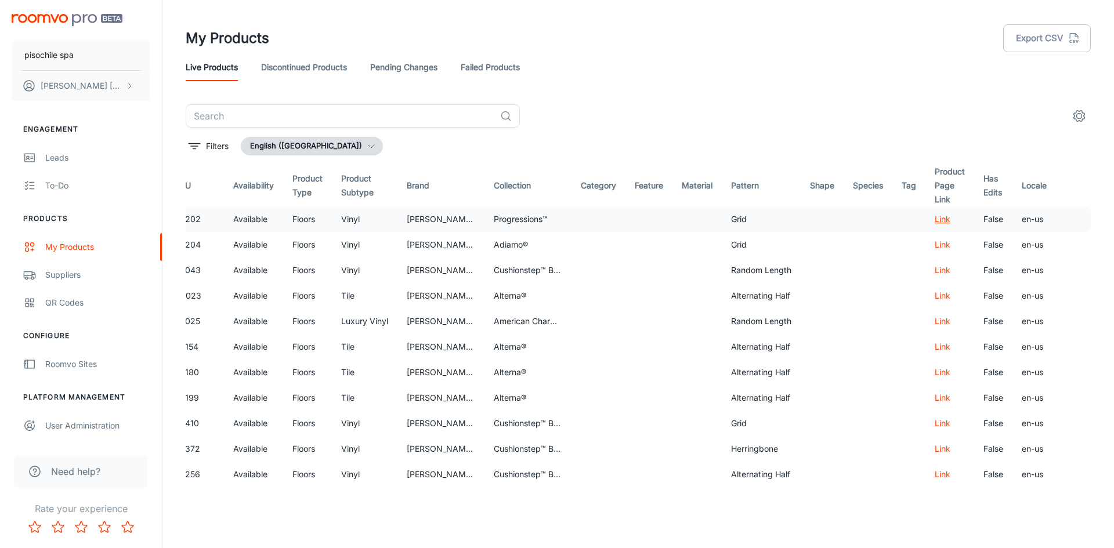
click at [934, 218] on link "Link" at bounding box center [942, 219] width 16 height 10
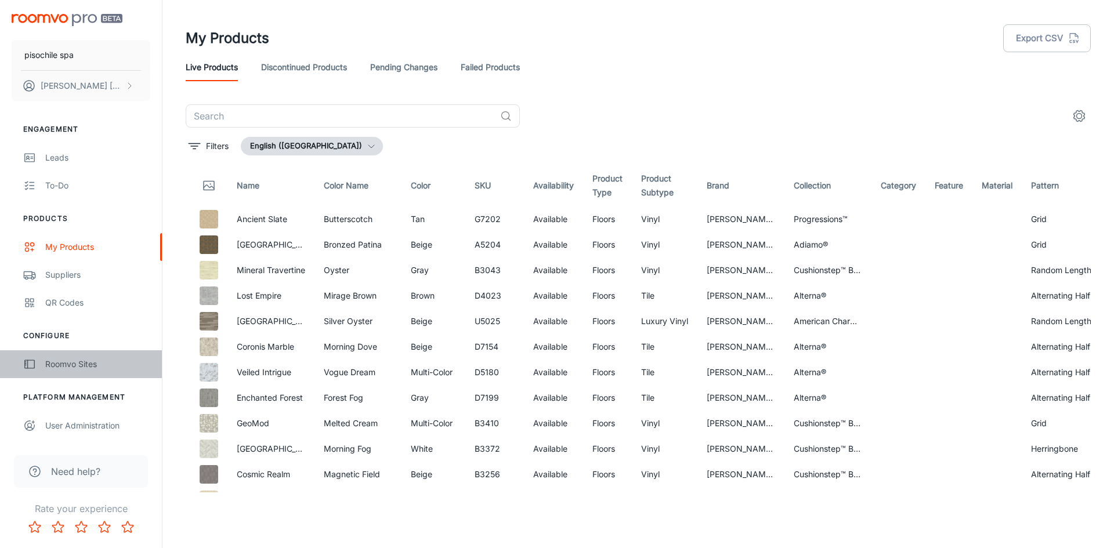
click at [80, 368] on div "Roomvo Sites" at bounding box center [97, 364] width 105 height 13
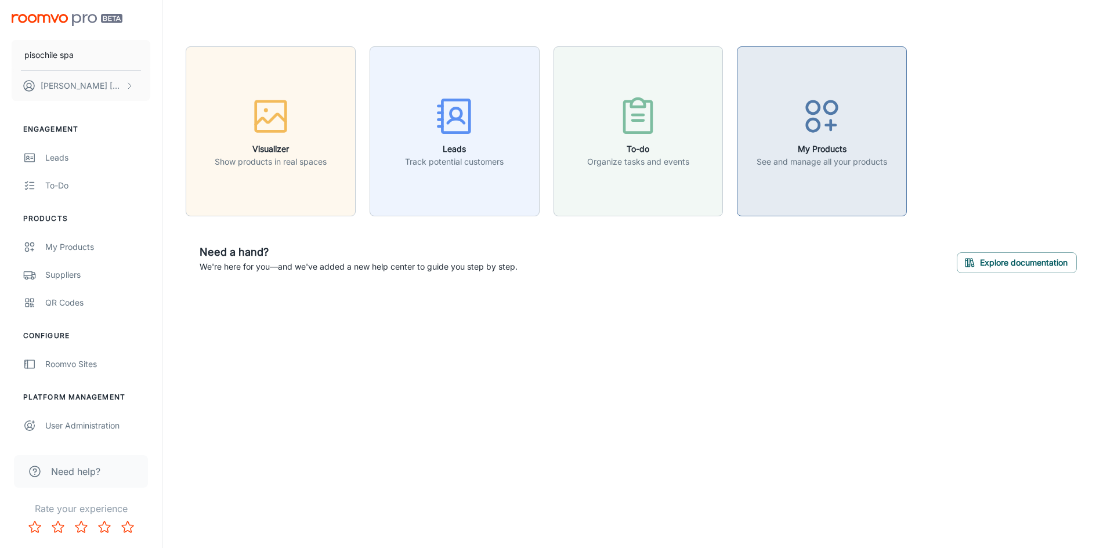
click at [827, 109] on icon "button" at bounding box center [822, 117] width 44 height 44
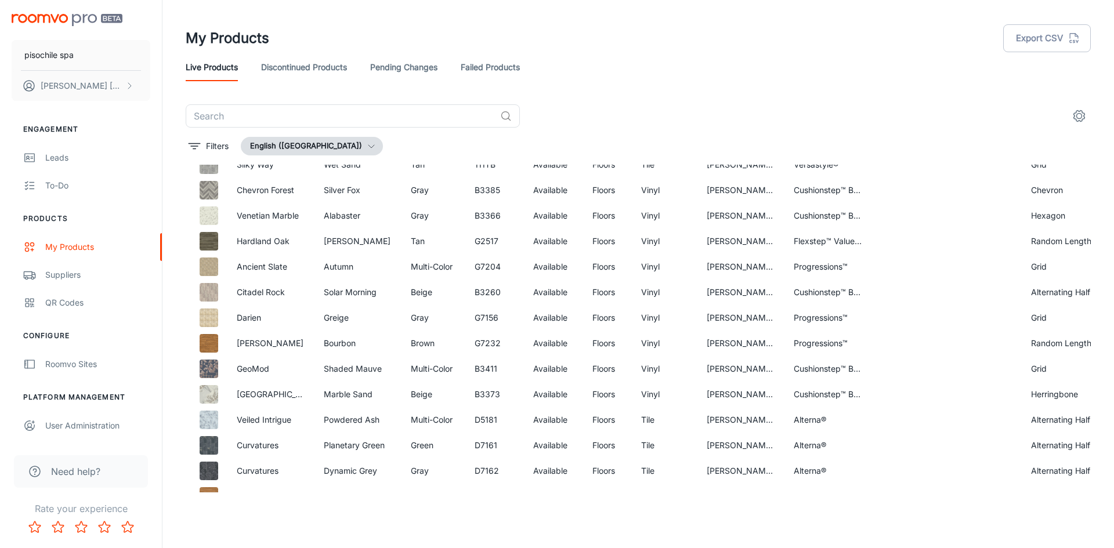
scroll to position [1102, 0]
click at [62, 190] on div "To-do" at bounding box center [97, 185] width 105 height 13
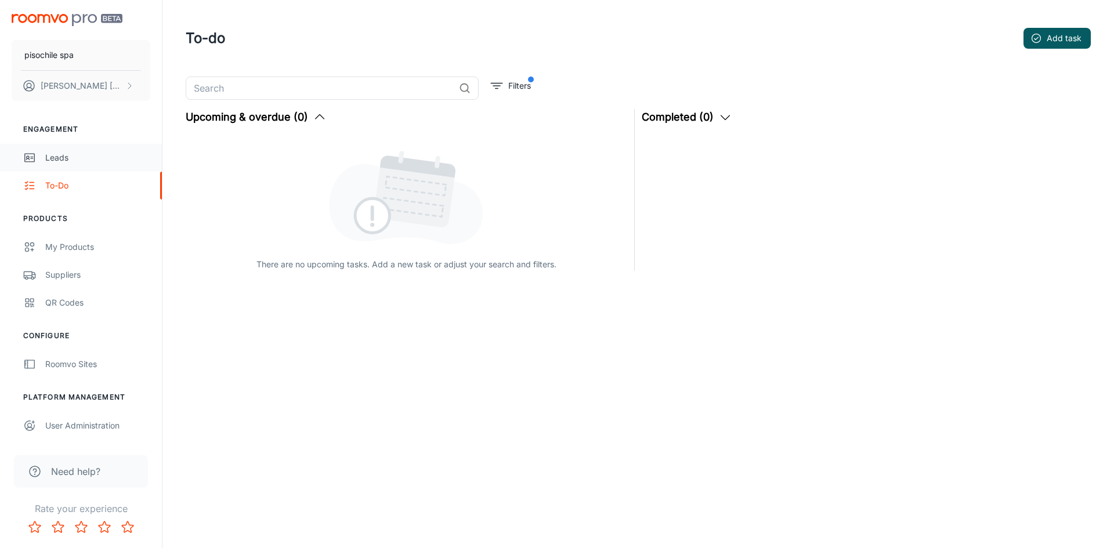
click at [71, 156] on div "Leads" at bounding box center [97, 157] width 105 height 13
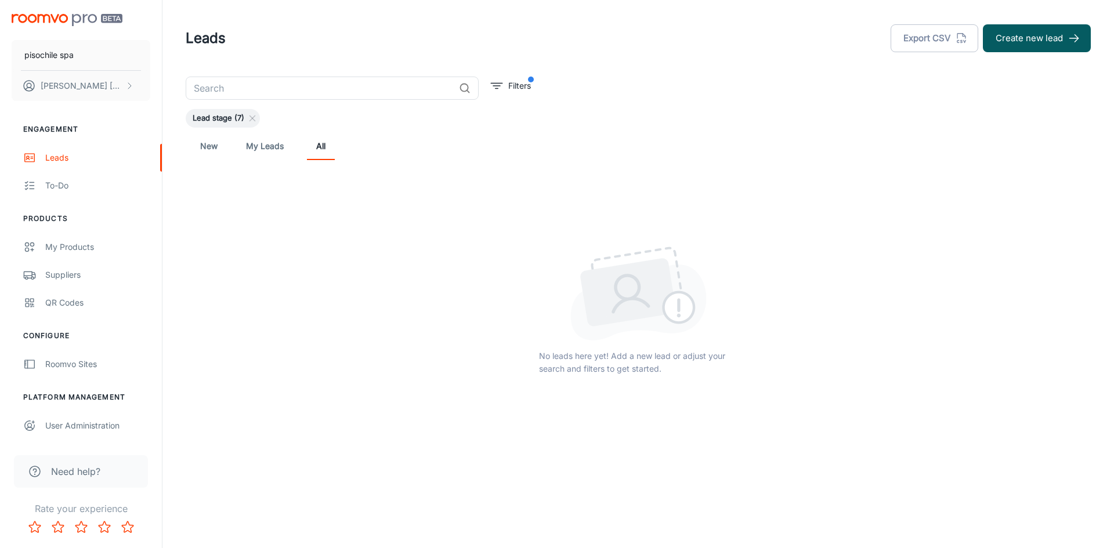
click at [221, 148] on link "New" at bounding box center [209, 146] width 28 height 28
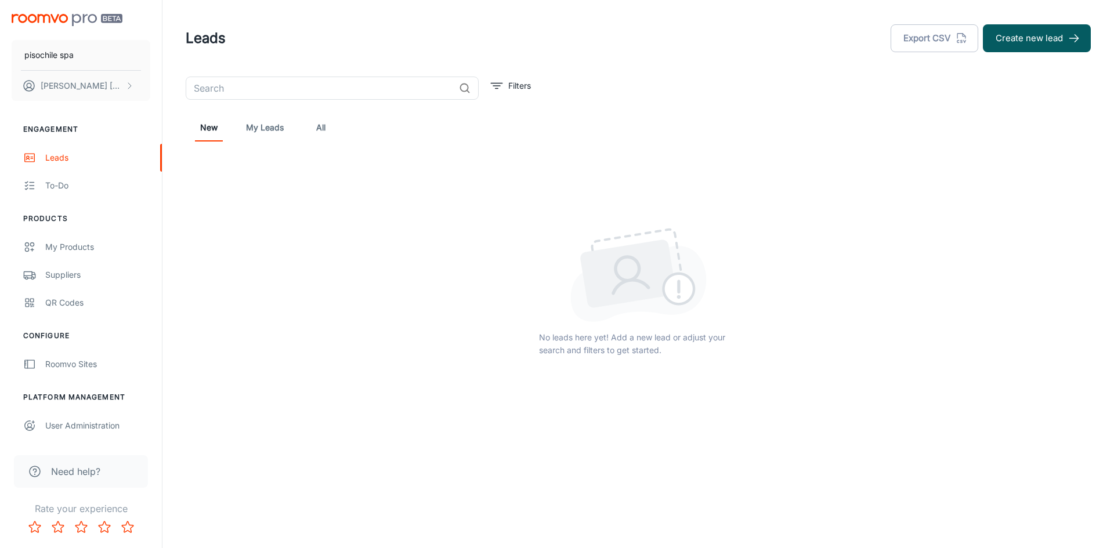
click at [266, 128] on link "My Leads" at bounding box center [265, 128] width 38 height 28
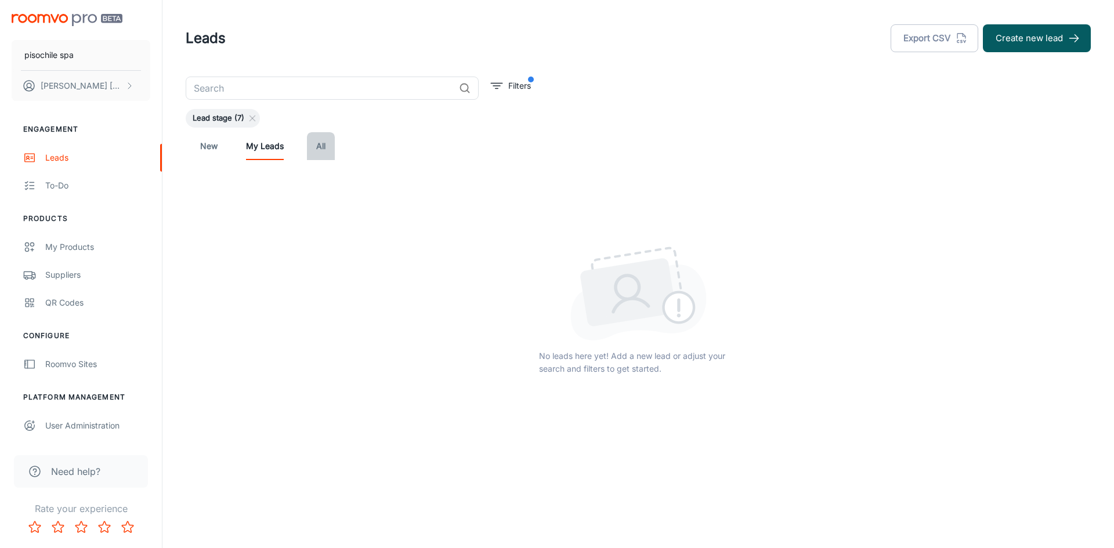
click at [318, 149] on link "All" at bounding box center [321, 146] width 28 height 28
click at [95, 252] on div "My Products" at bounding box center [97, 247] width 105 height 13
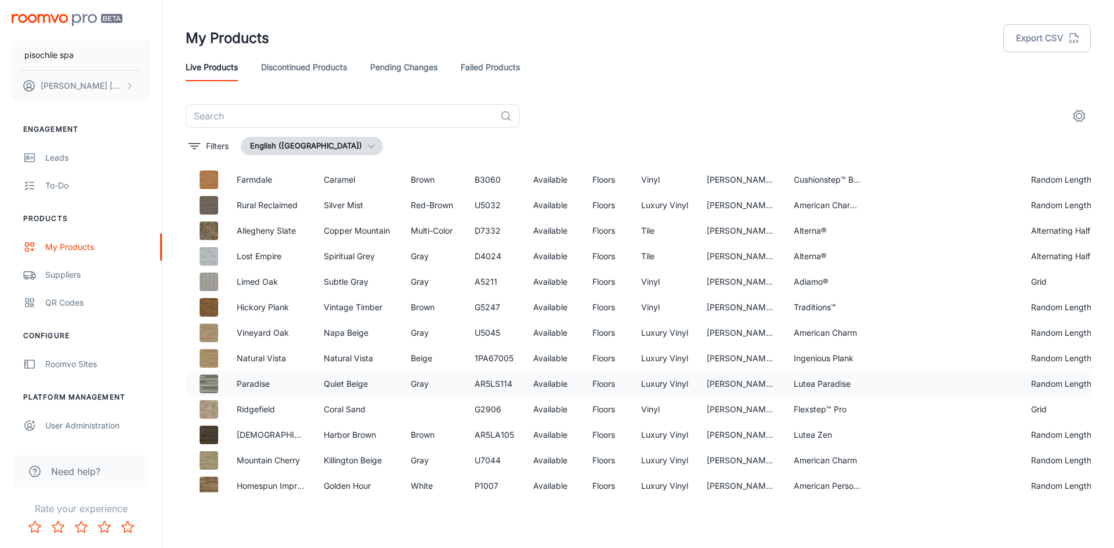
scroll to position [1450, 0]
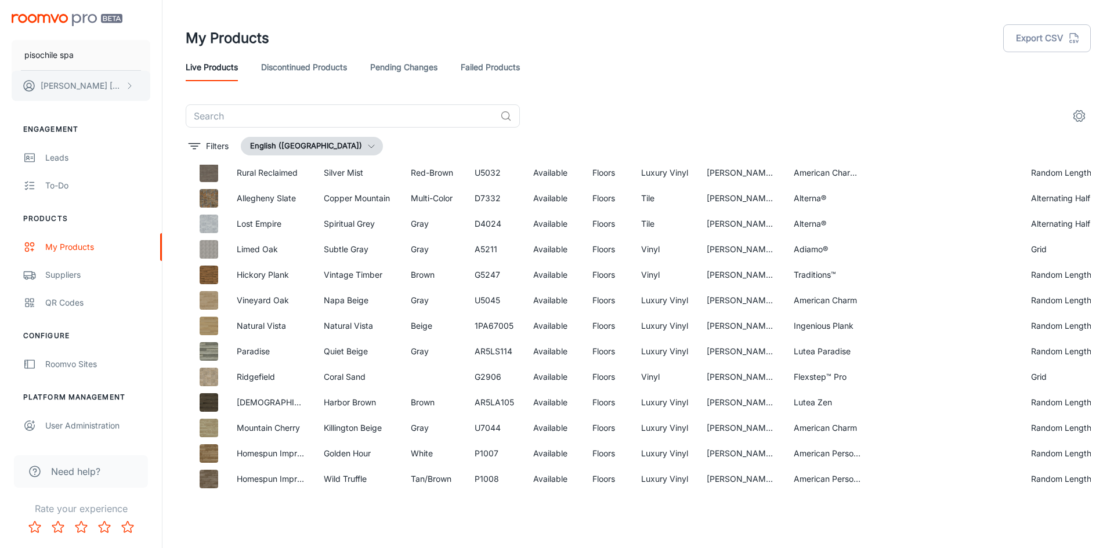
click at [92, 85] on p "[PERSON_NAME] [PERSON_NAME]" at bounding box center [82, 85] width 82 height 13
click at [169, 85] on li "User Profile" at bounding box center [181, 85] width 62 height 20
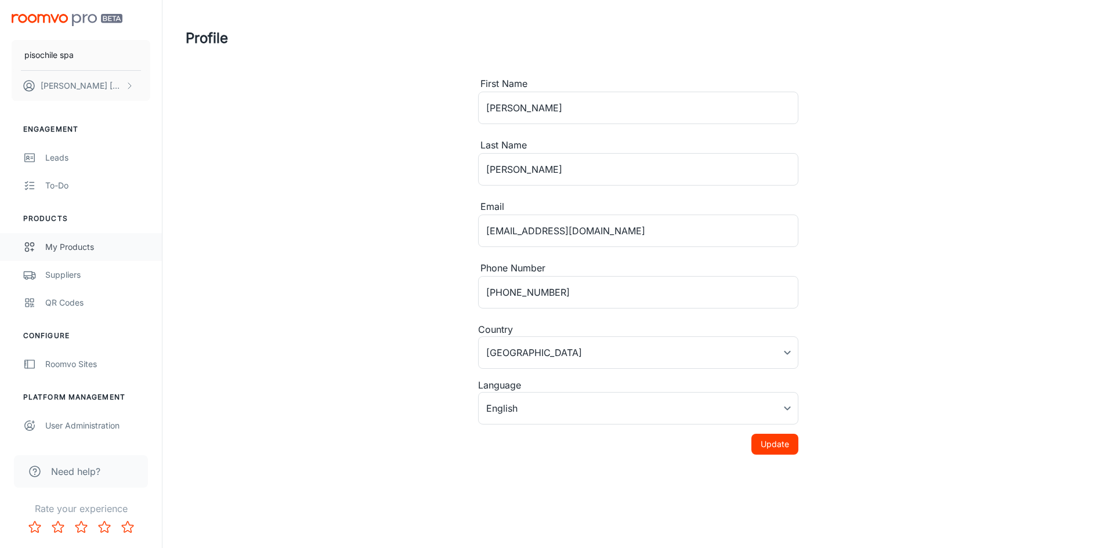
click at [94, 246] on div "My Products" at bounding box center [97, 247] width 105 height 13
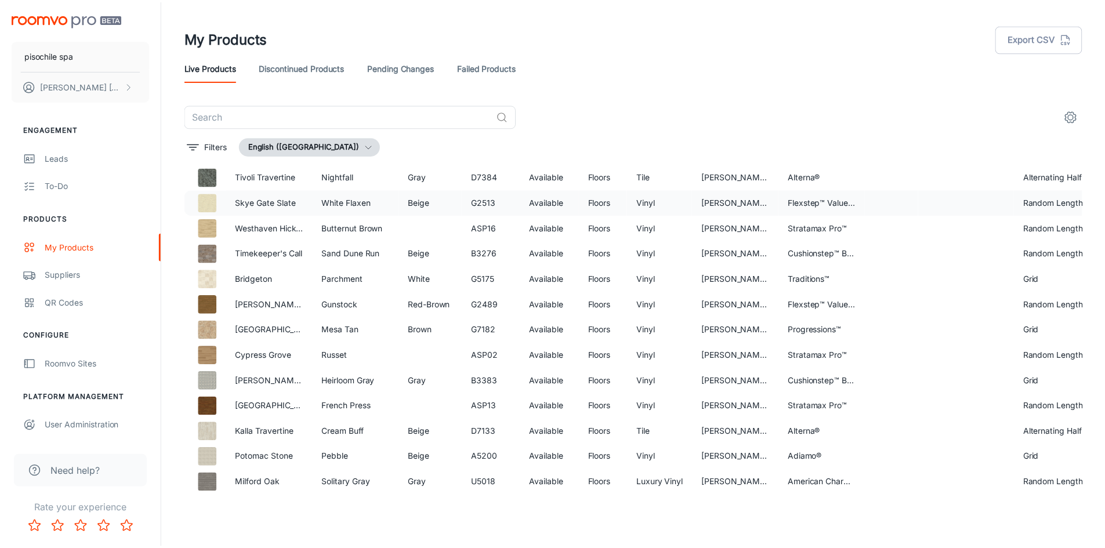
scroll to position [3356, 0]
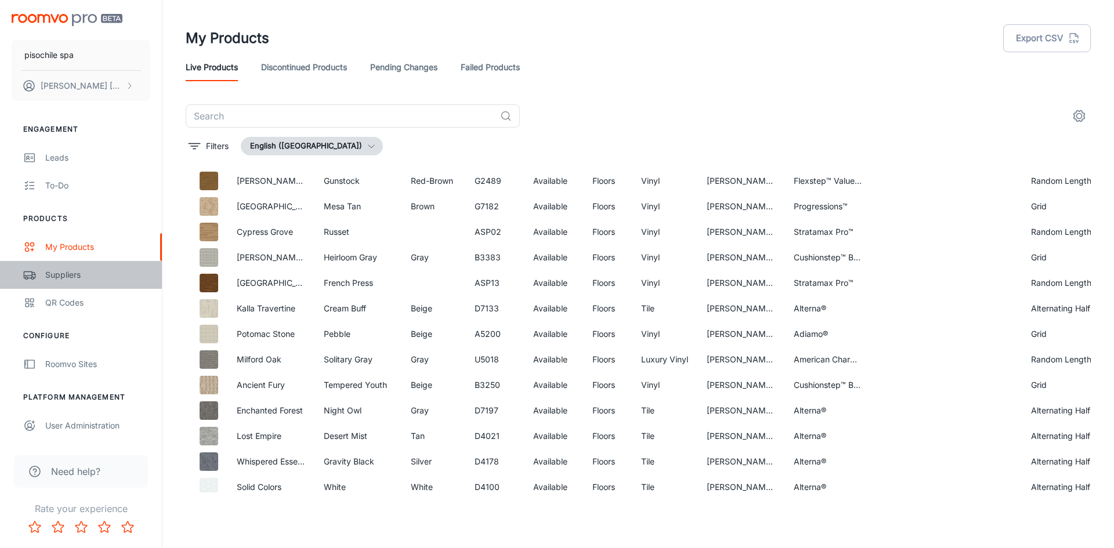
click at [71, 276] on div "Suppliers" at bounding box center [97, 275] width 105 height 13
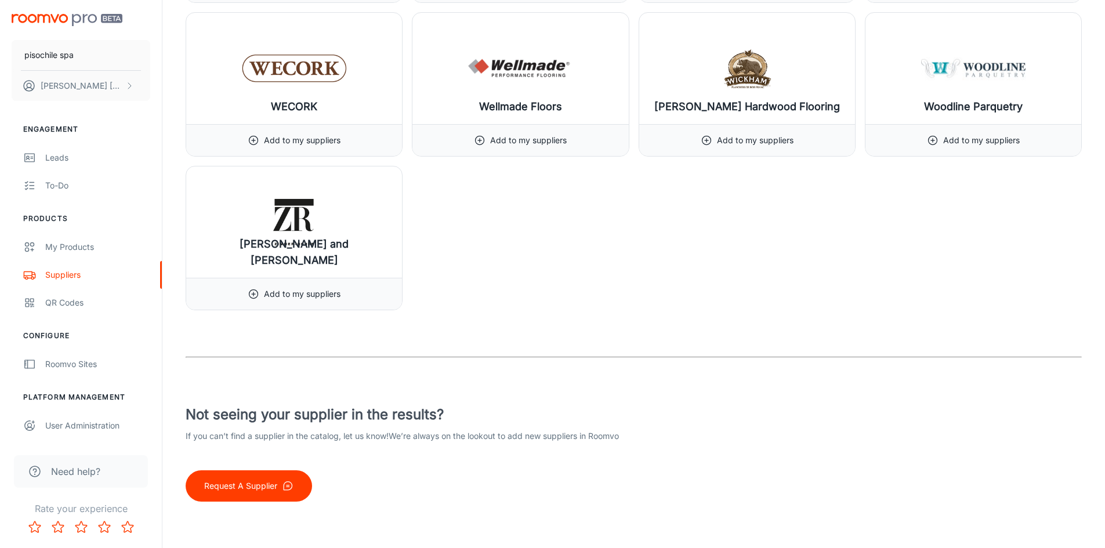
scroll to position [13855, 0]
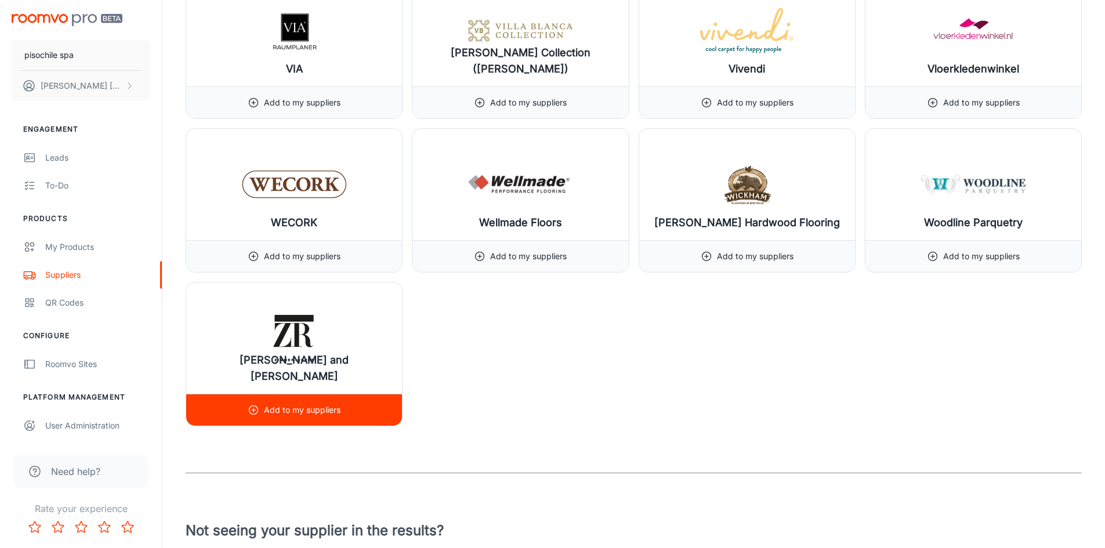
click at [353, 322] on div "[PERSON_NAME] and [PERSON_NAME]" at bounding box center [294, 337] width 216 height 111
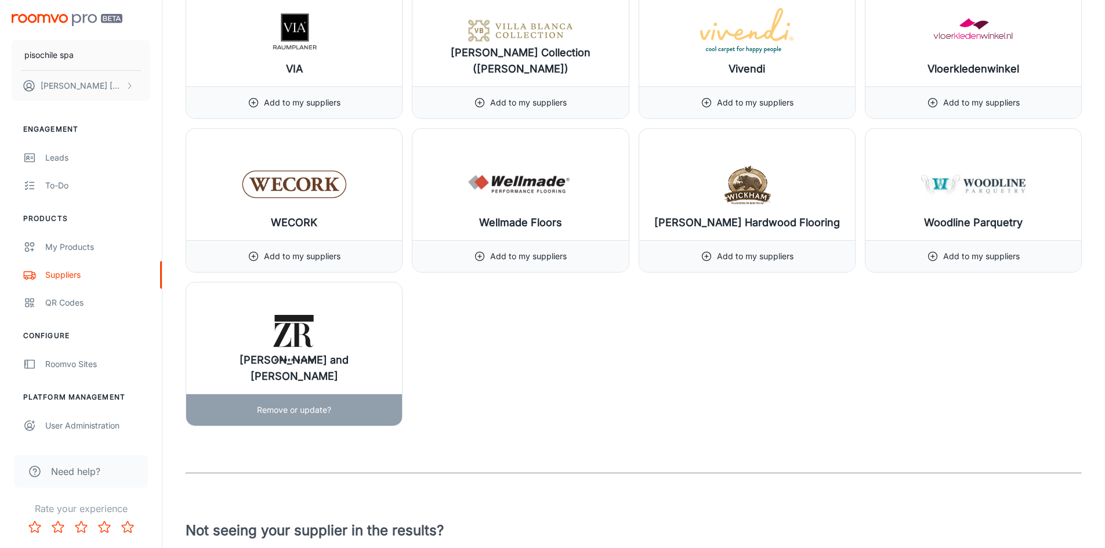
click at [331, 407] on p "Remove or update?" at bounding box center [294, 410] width 74 height 13
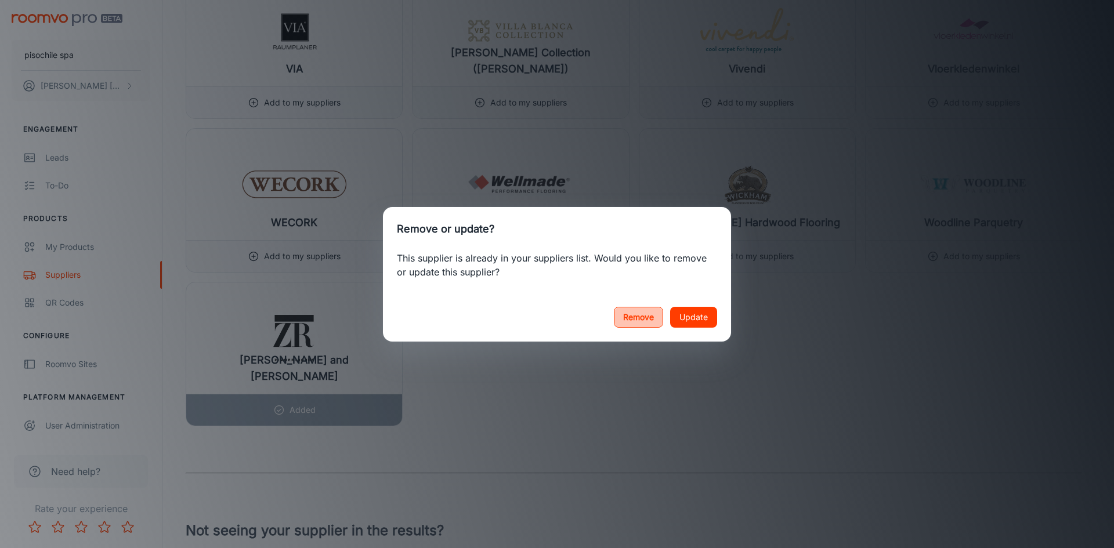
click at [653, 322] on button "Remove" at bounding box center [638, 317] width 49 height 21
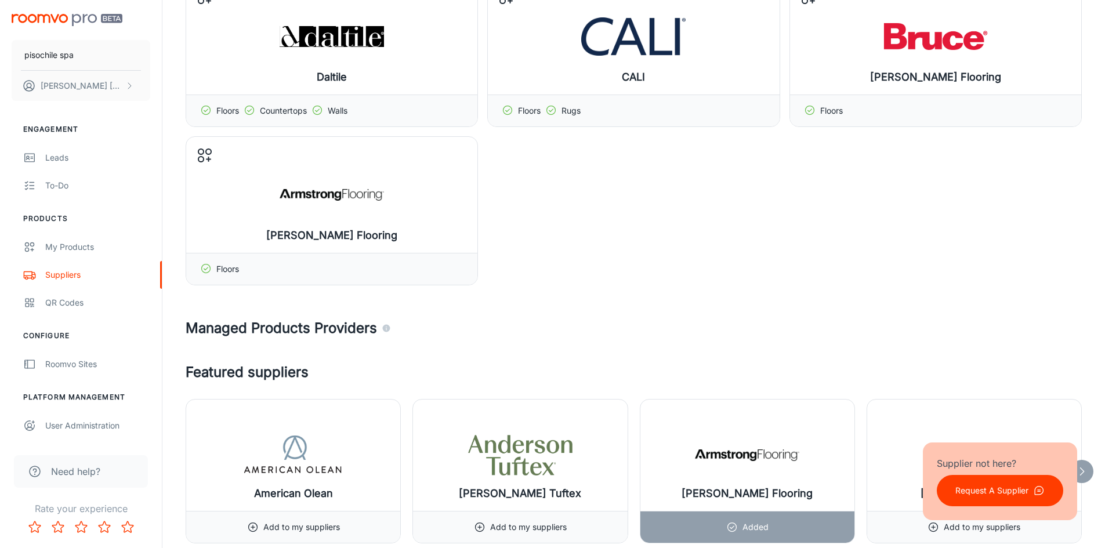
scroll to position [348, 0]
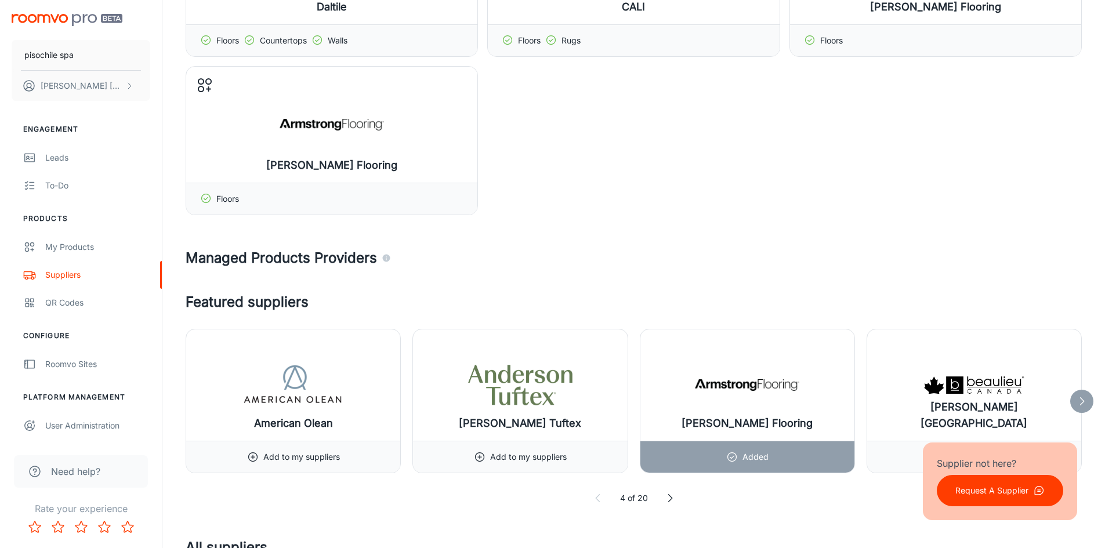
click at [1007, 490] on p "Request A Supplier" at bounding box center [991, 490] width 73 height 13
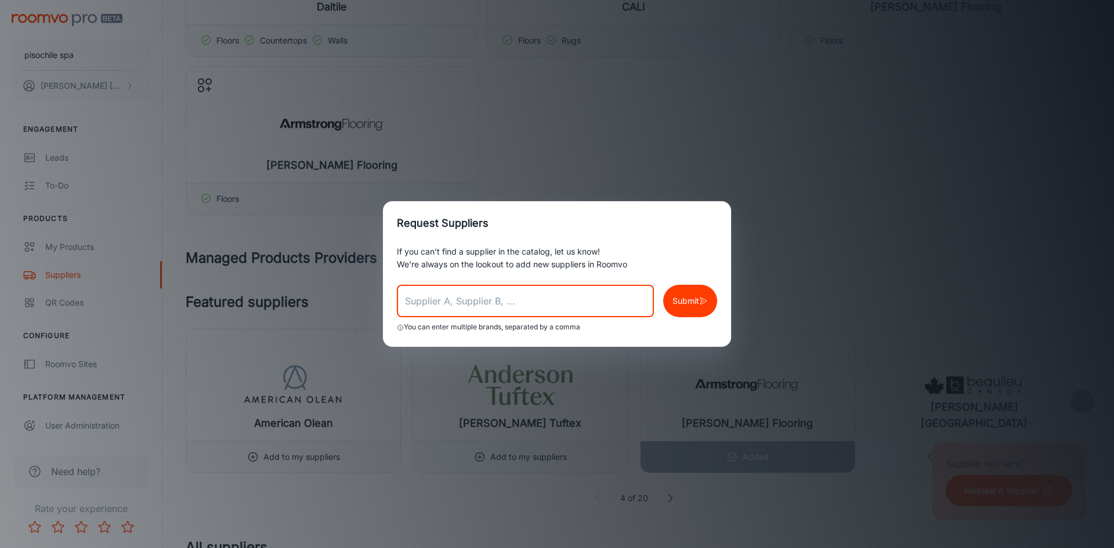
click at [556, 310] on input "text" at bounding box center [525, 301] width 257 height 32
click at [949, 158] on div "Request Suppliers If you can’t find a supplier in the catalog, let us know! We’…" at bounding box center [557, 274] width 1114 height 548
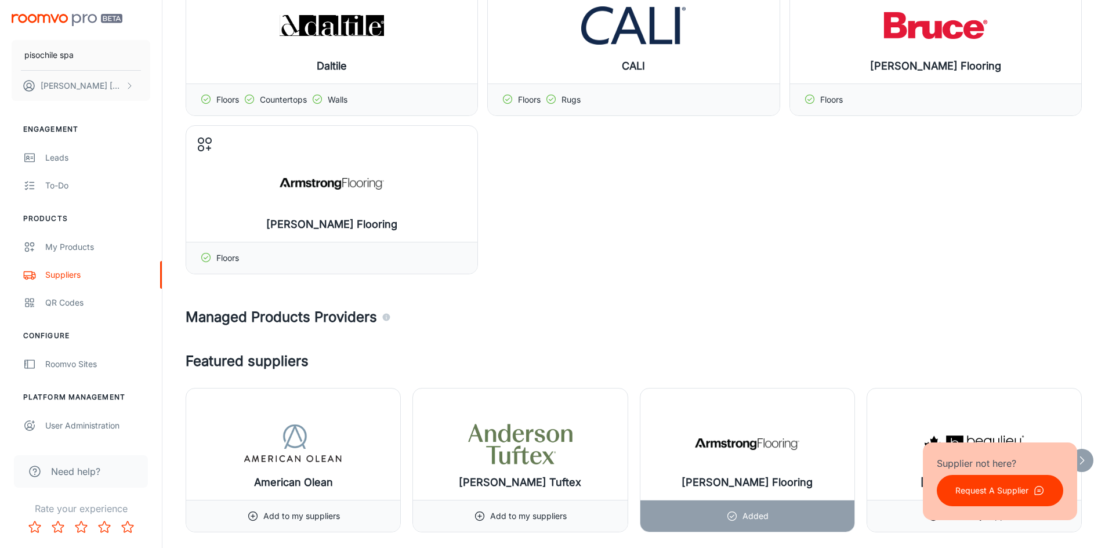
scroll to position [290, 0]
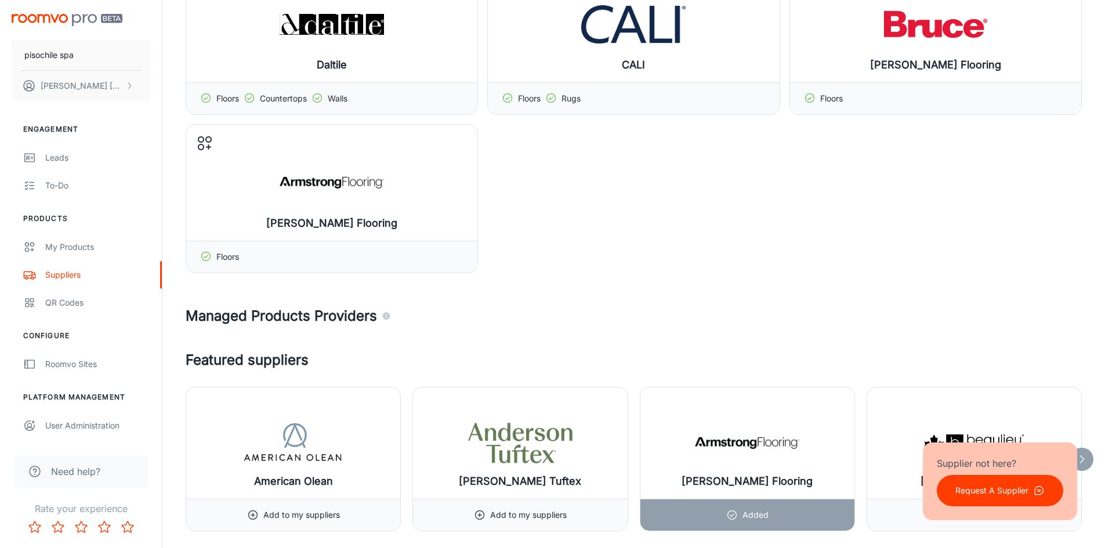
click at [105, 475] on div "Need help?" at bounding box center [81, 471] width 134 height 32
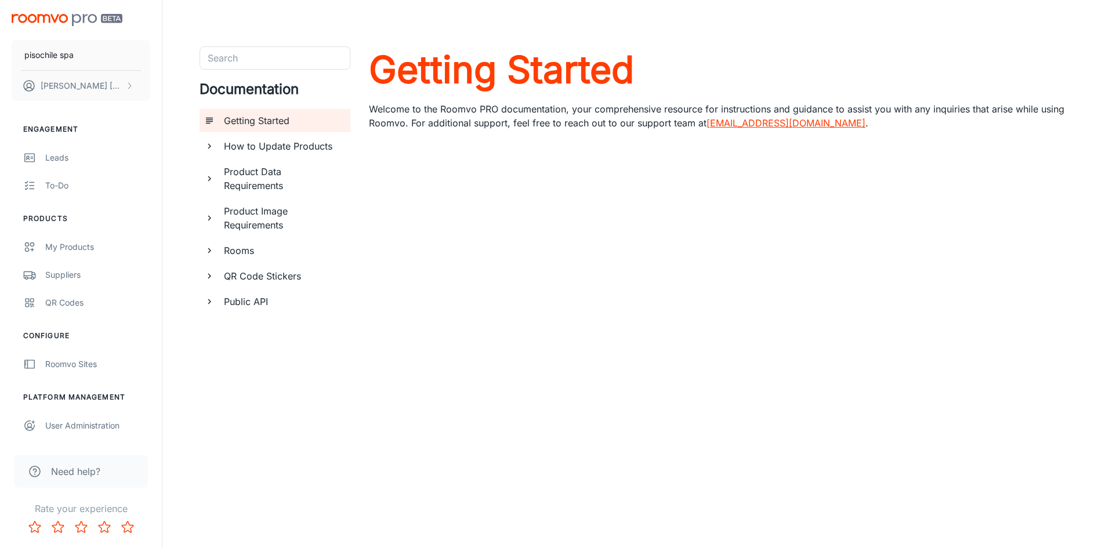
click at [84, 20] on img "scrollable content" at bounding box center [67, 20] width 111 height 12
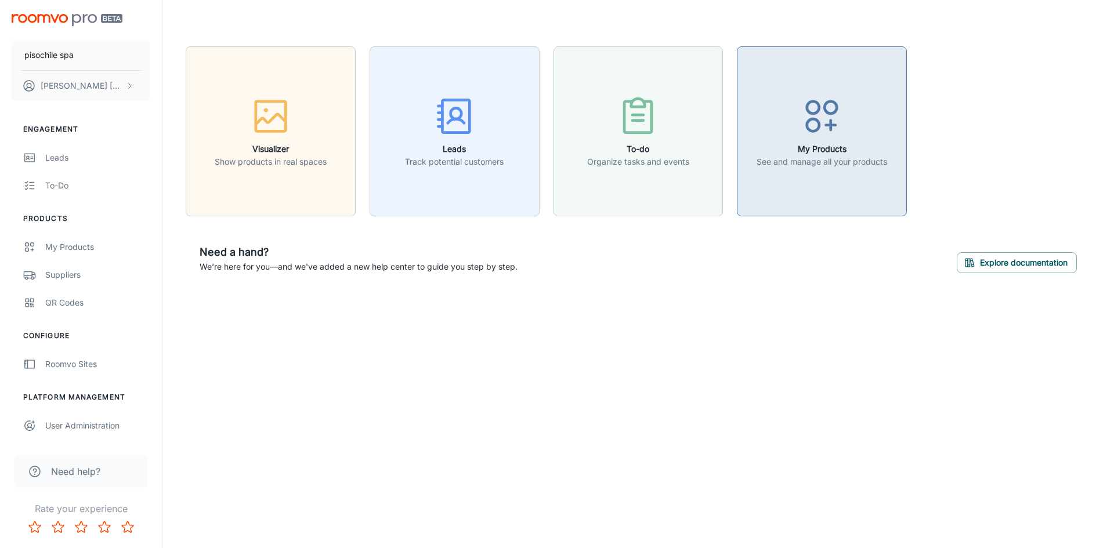
click at [812, 106] on icon "button" at bounding box center [822, 117] width 44 height 44
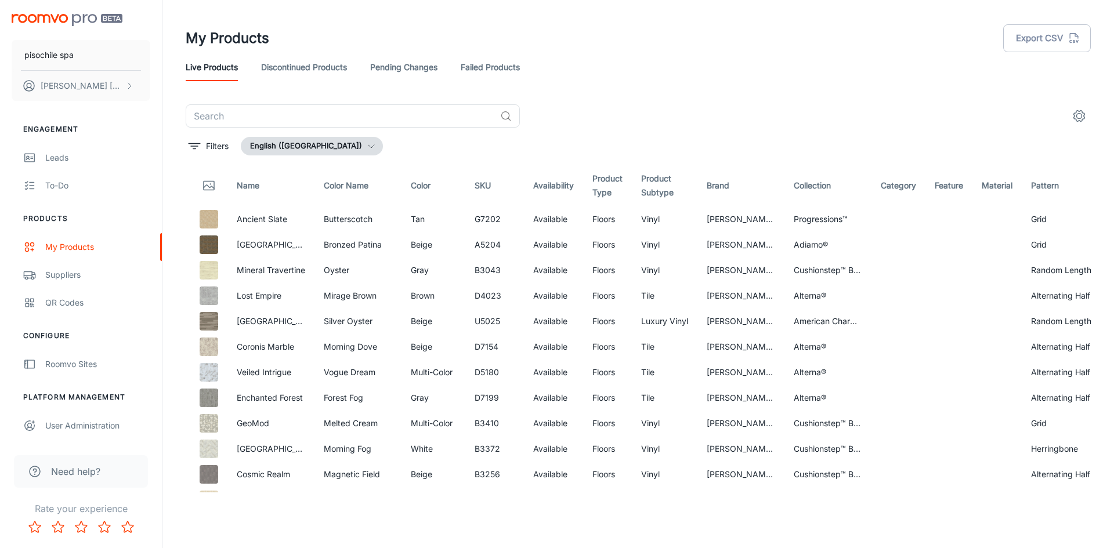
click at [484, 67] on link "Failed Products" at bounding box center [490, 67] width 59 height 28
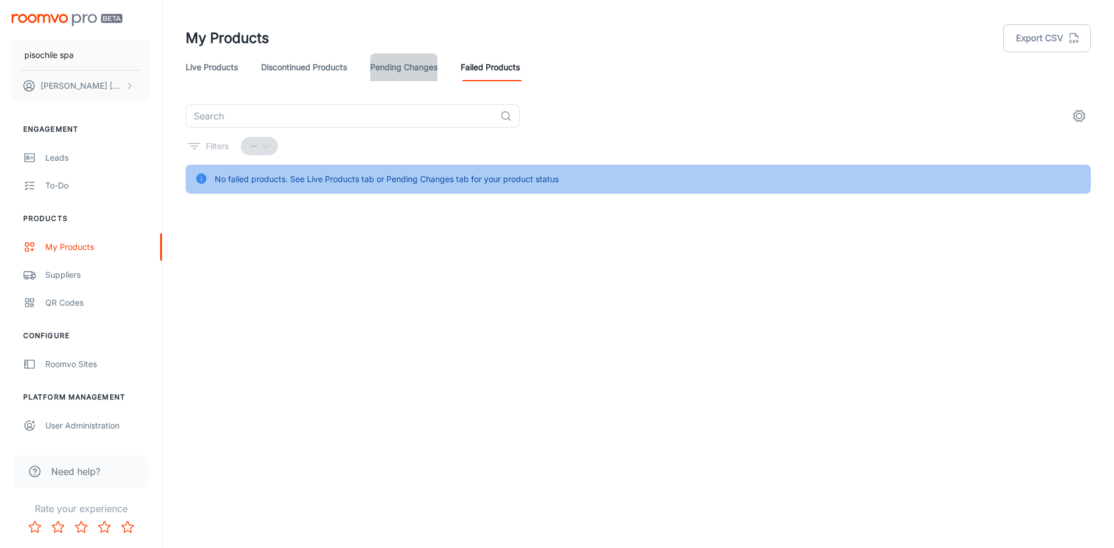
click at [430, 59] on link "Pending Changes" at bounding box center [403, 67] width 67 height 28
click at [335, 62] on link "Discontinued Products" at bounding box center [304, 67] width 86 height 28
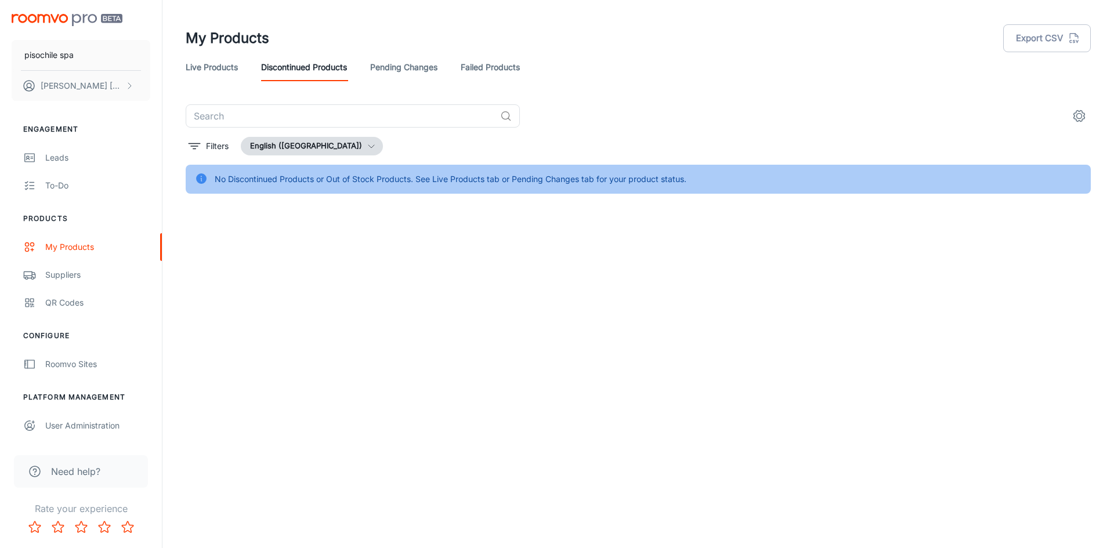
click at [219, 64] on link "Live Products" at bounding box center [212, 67] width 52 height 28
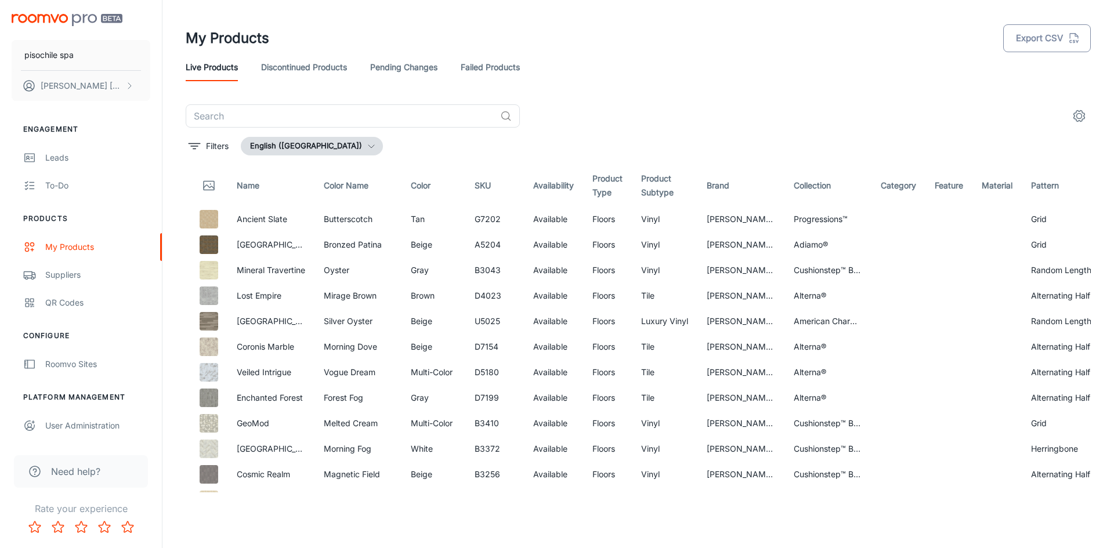
click at [1056, 39] on button "Export CSV" at bounding box center [1047, 38] width 88 height 28
click at [321, 148] on button "English ([GEOGRAPHIC_DATA])" at bounding box center [312, 146] width 142 height 19
click at [358, 147] on div at bounding box center [557, 274] width 1114 height 548
click at [361, 147] on div "Filters English ([GEOGRAPHIC_DATA])" at bounding box center [638, 146] width 905 height 19
click at [79, 83] on p "[PERSON_NAME] [PERSON_NAME]" at bounding box center [82, 85] width 82 height 13
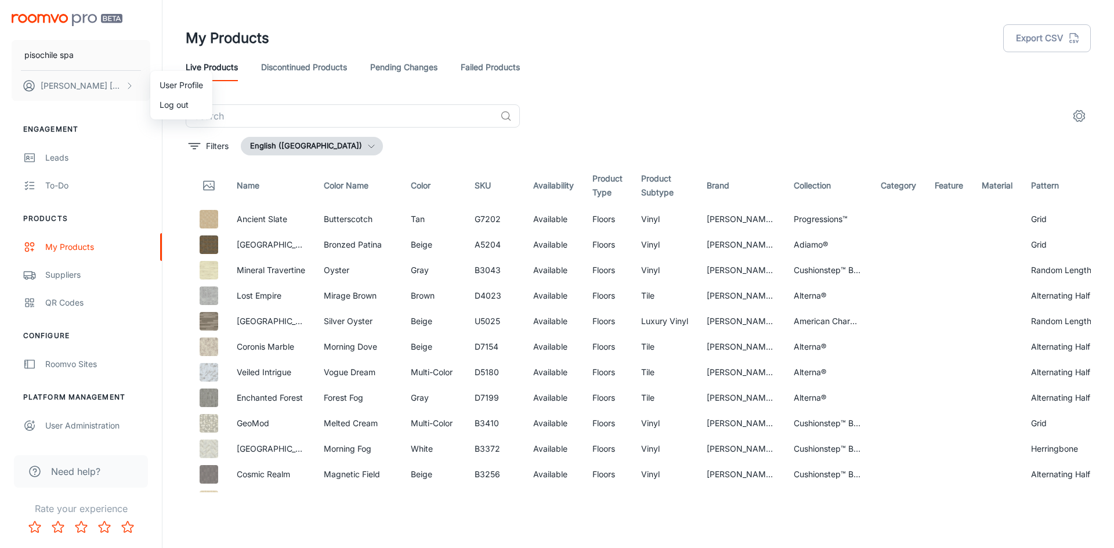
click at [79, 59] on div at bounding box center [557, 274] width 1114 height 548
click at [80, 55] on button "pisochile spa" at bounding box center [81, 55] width 139 height 30
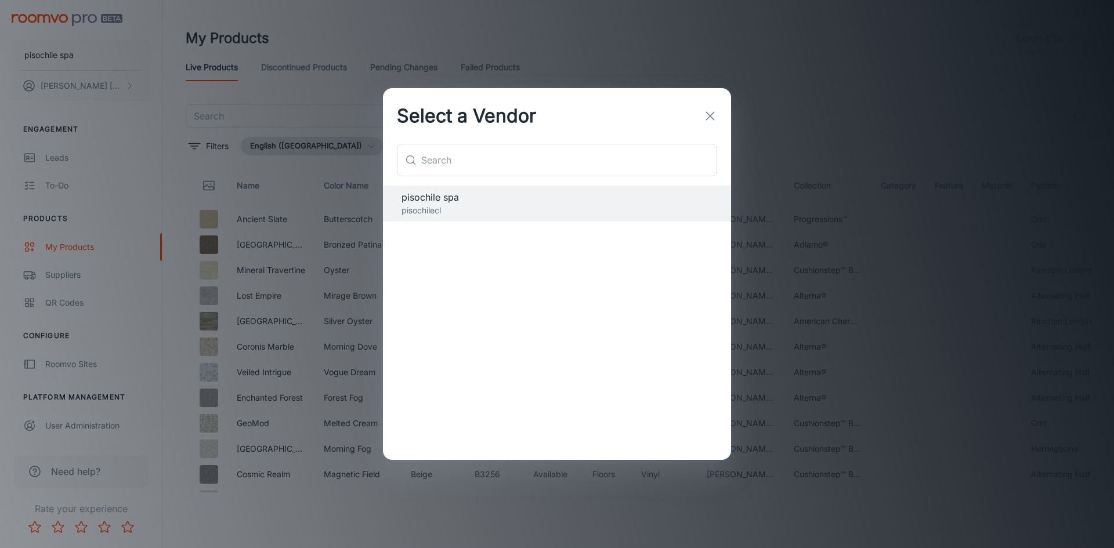
click at [714, 115] on icon "button" at bounding box center [710, 116] width 14 height 14
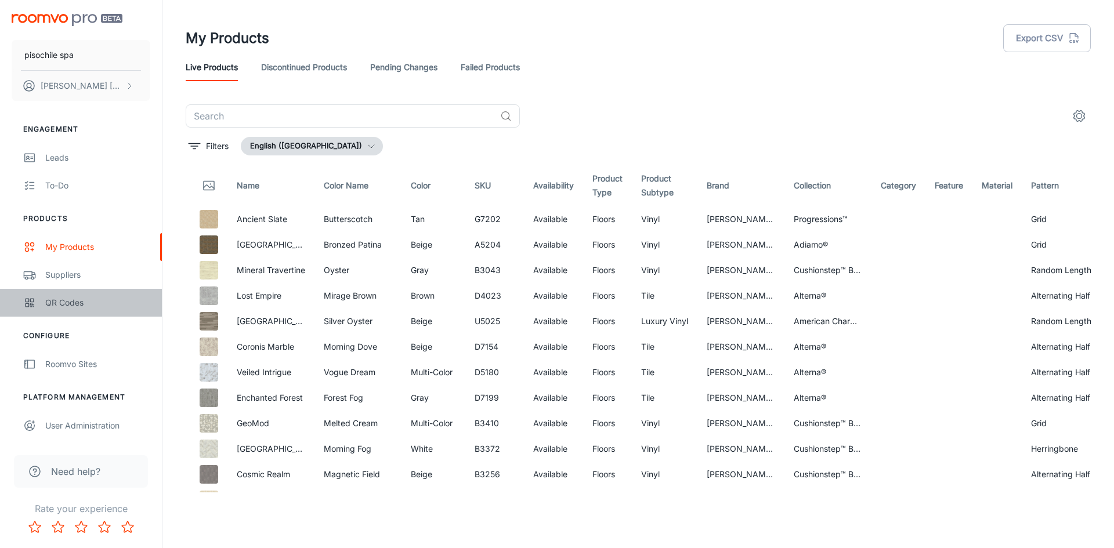
click at [92, 303] on div "QR Codes" at bounding box center [97, 302] width 105 height 13
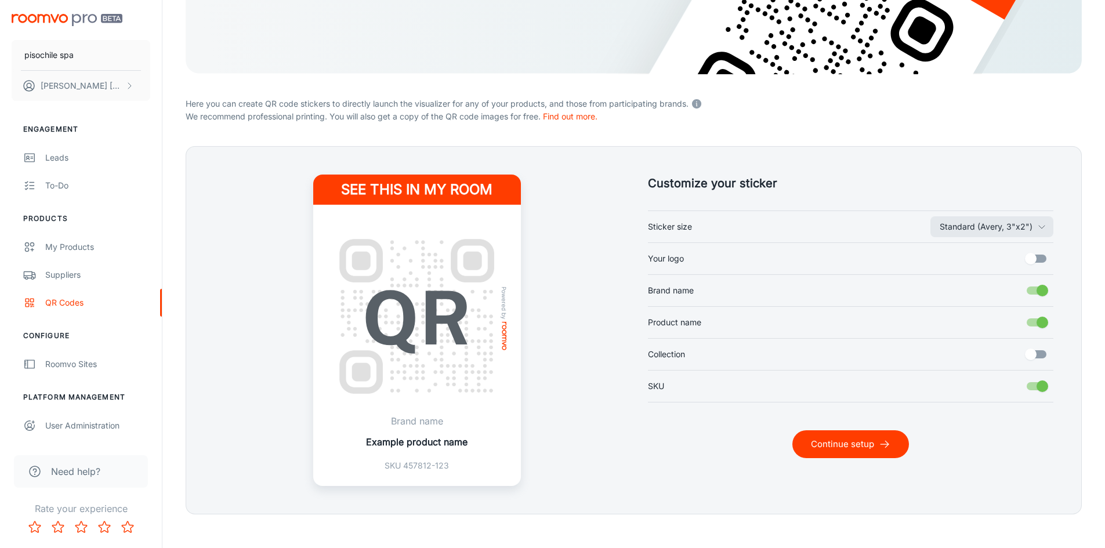
scroll to position [216, 0]
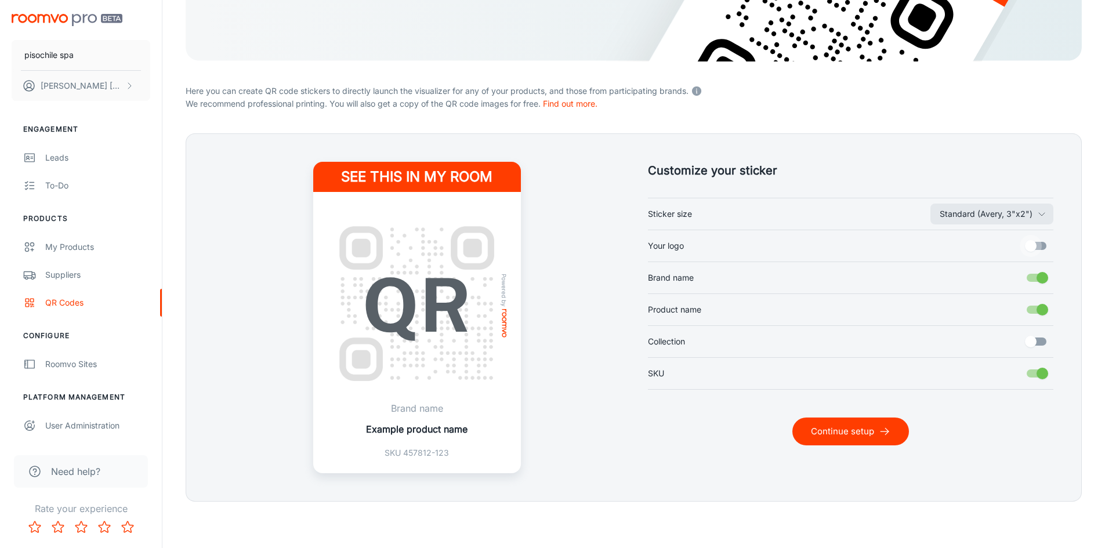
click at [1037, 242] on input "Your logo" at bounding box center [1031, 246] width 66 height 22
checkbox input "true"
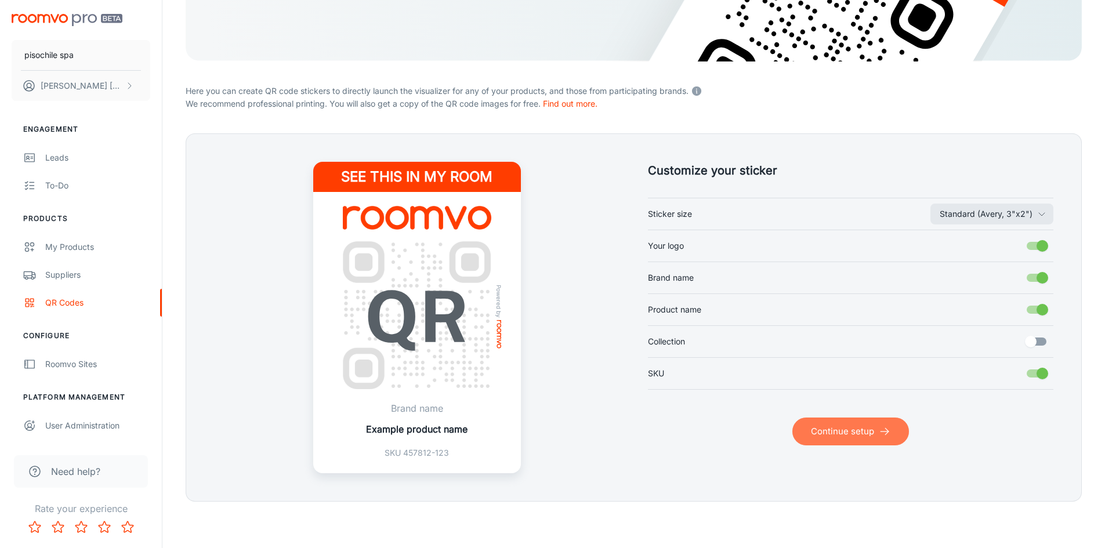
click at [839, 425] on button "Continue setup" at bounding box center [850, 432] width 117 height 28
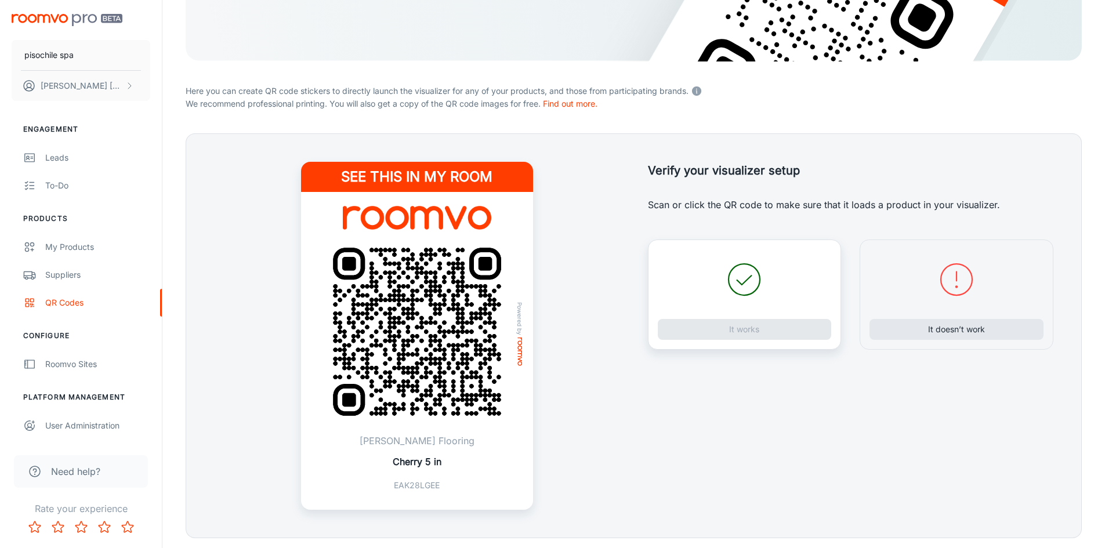
click at [744, 270] on icon at bounding box center [744, 280] width 42 height 42
click at [410, 277] on img at bounding box center [417, 332] width 204 height 204
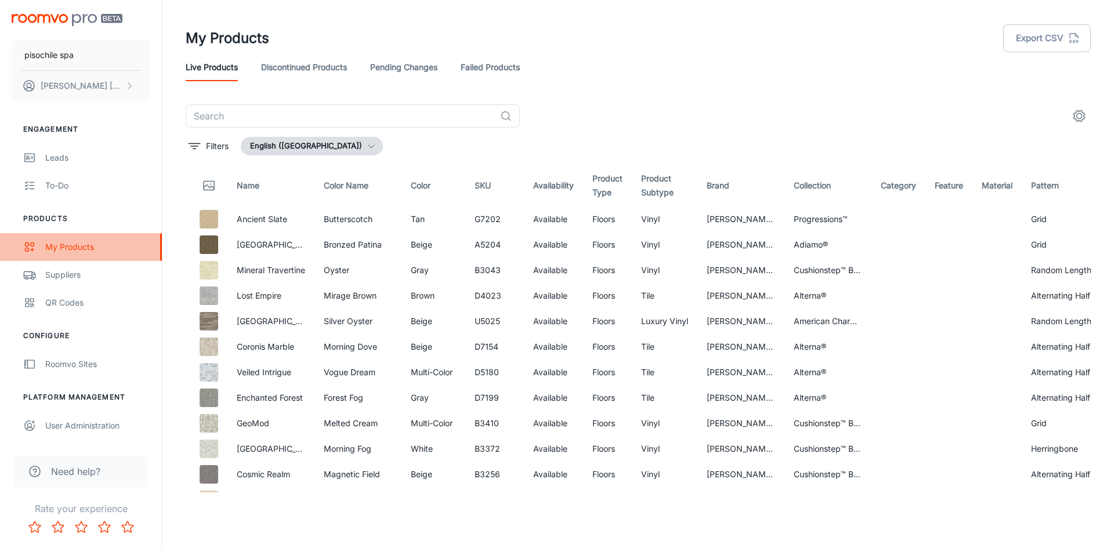
click at [74, 243] on div "My Products" at bounding box center [97, 247] width 105 height 13
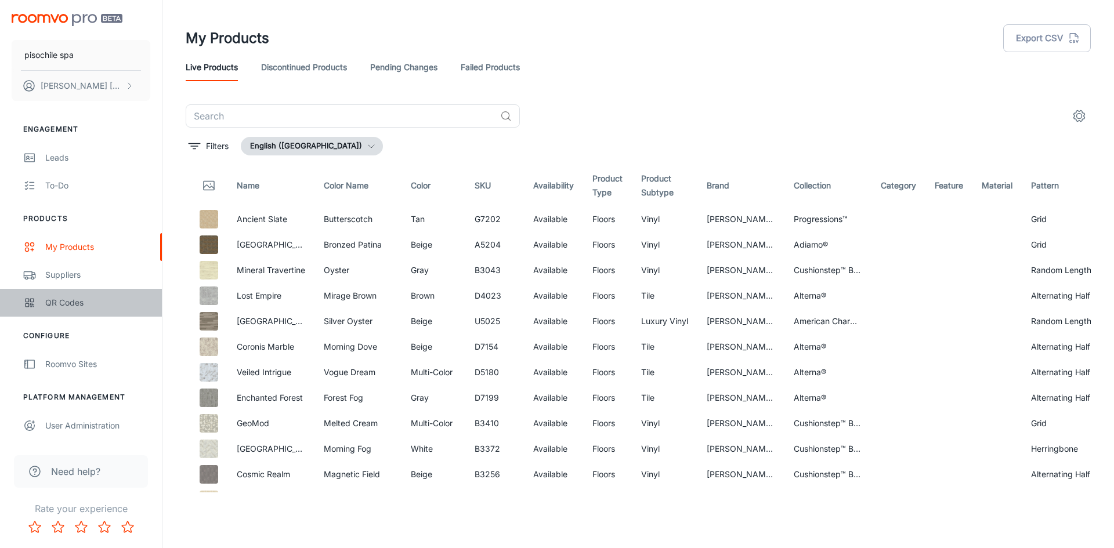
click at [84, 307] on div "QR Codes" at bounding box center [97, 302] width 105 height 13
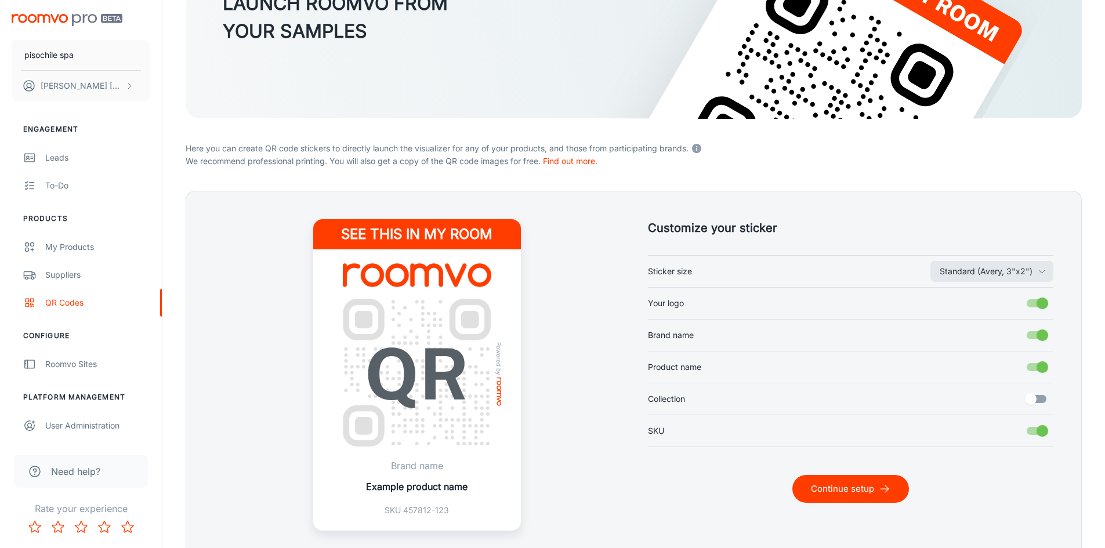
scroll to position [174, 0]
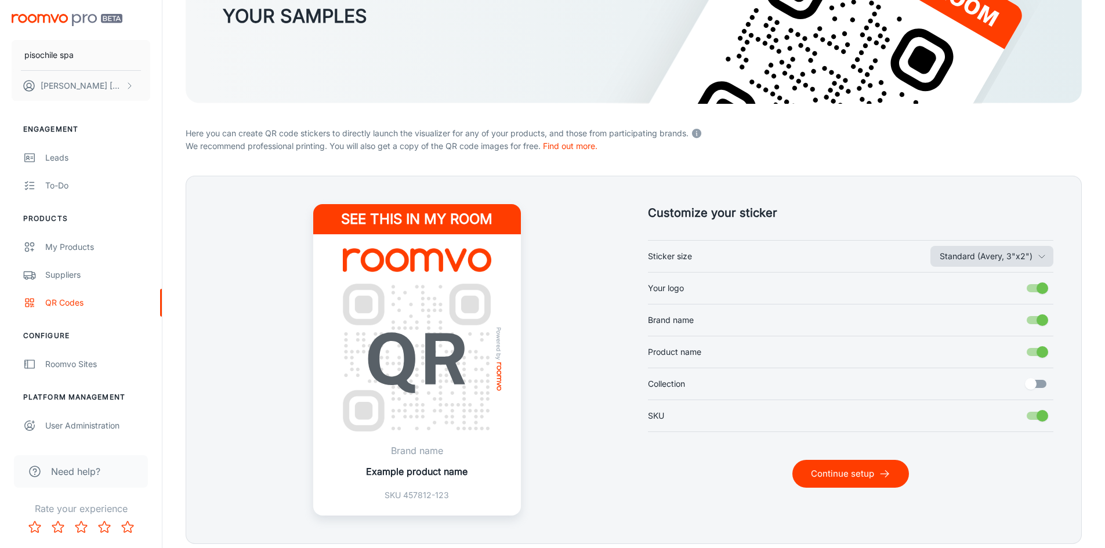
click at [1010, 260] on button "Standard (Avery, 3"x2")" at bounding box center [991, 256] width 123 height 21
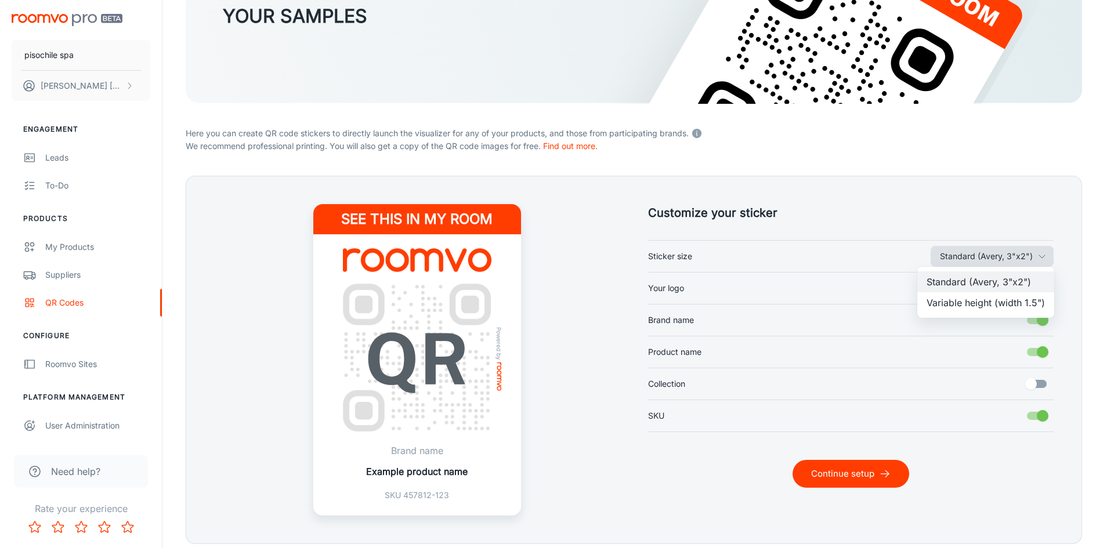
click at [1010, 260] on div at bounding box center [557, 274] width 1114 height 548
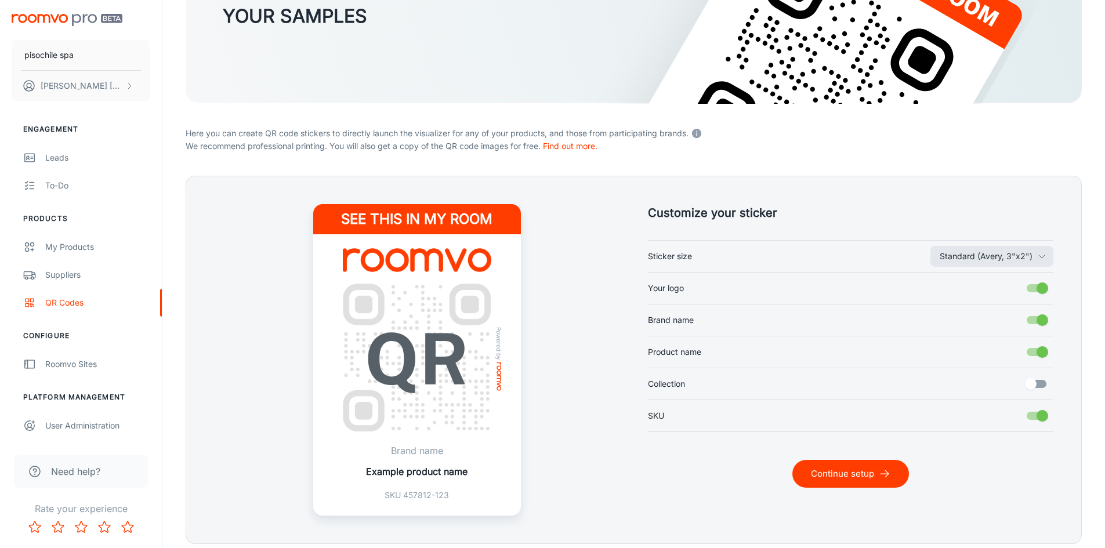
click at [429, 452] on p "Brand name" at bounding box center [417, 451] width 102 height 14
click at [1042, 414] on input "SKU" at bounding box center [1042, 416] width 66 height 22
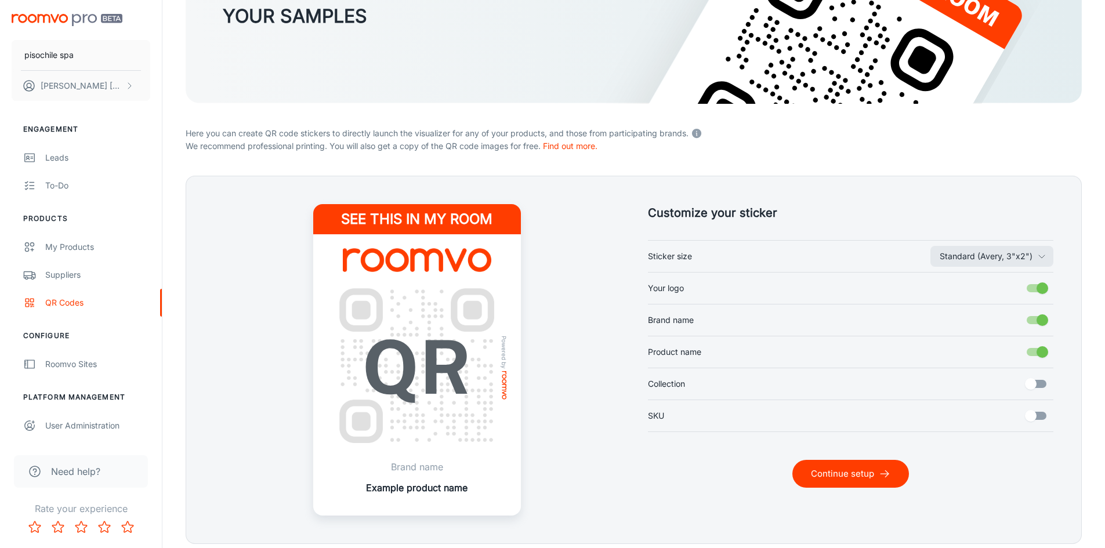
click at [1042, 414] on input "SKU" at bounding box center [1031, 416] width 66 height 22
checkbox input "true"
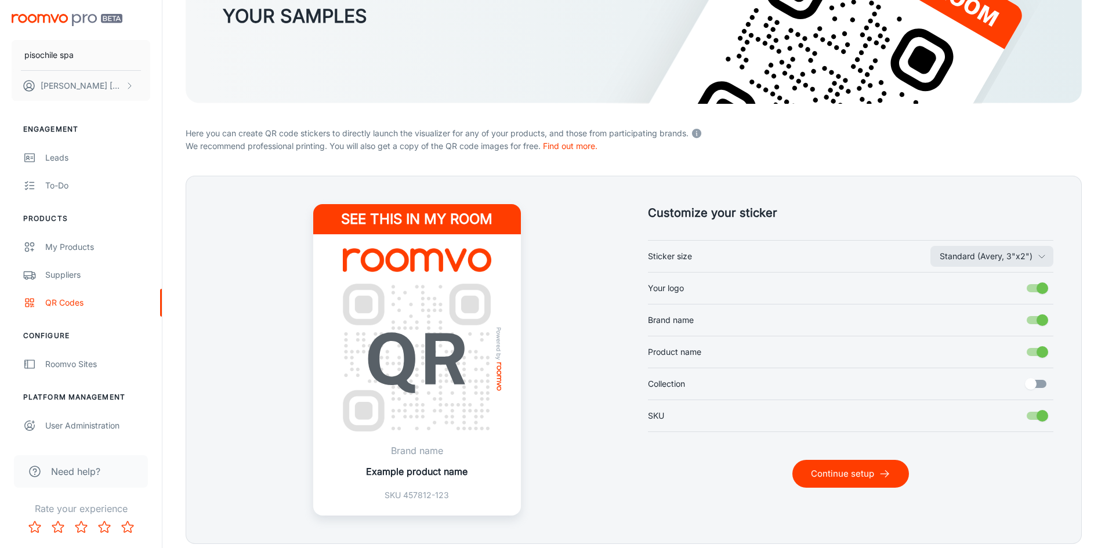
click at [1037, 384] on input "Collection" at bounding box center [1031, 384] width 66 height 22
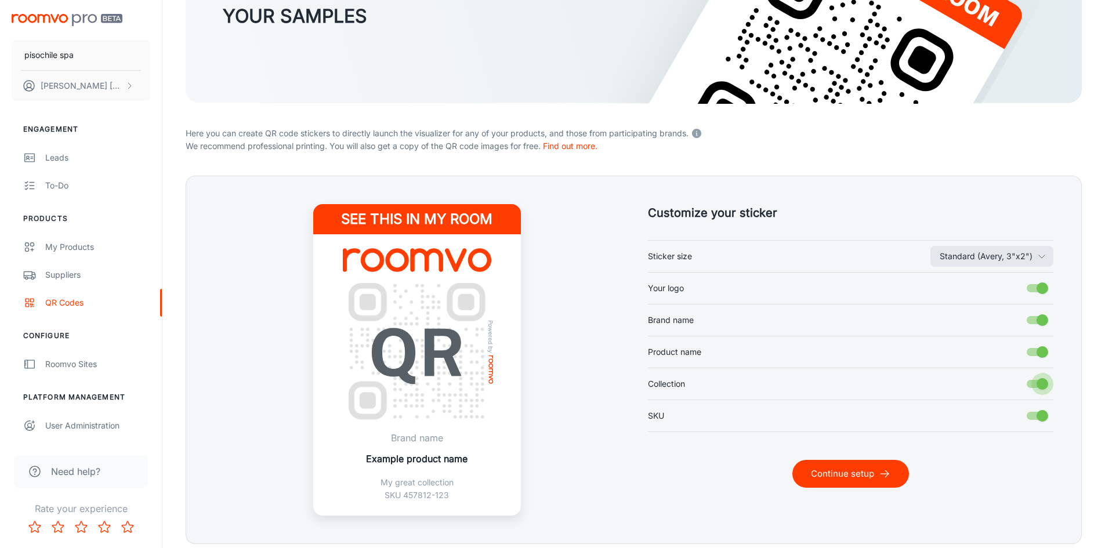
click at [1037, 384] on input "Collection" at bounding box center [1042, 384] width 66 height 22
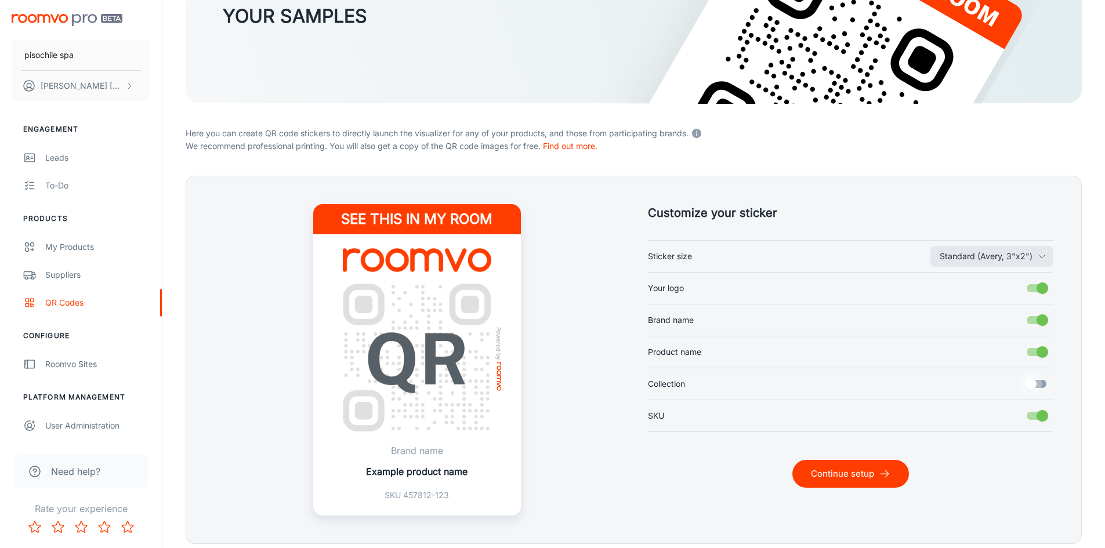
click at [1037, 384] on input "Collection" at bounding box center [1031, 384] width 66 height 22
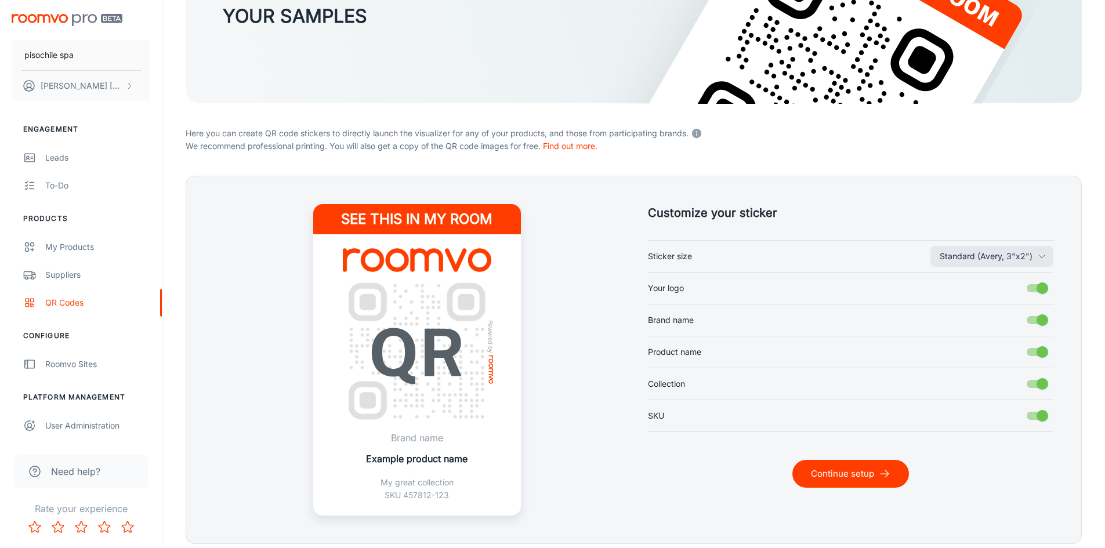
click at [1037, 384] on input "Collection" at bounding box center [1042, 384] width 66 height 22
checkbox input "false"
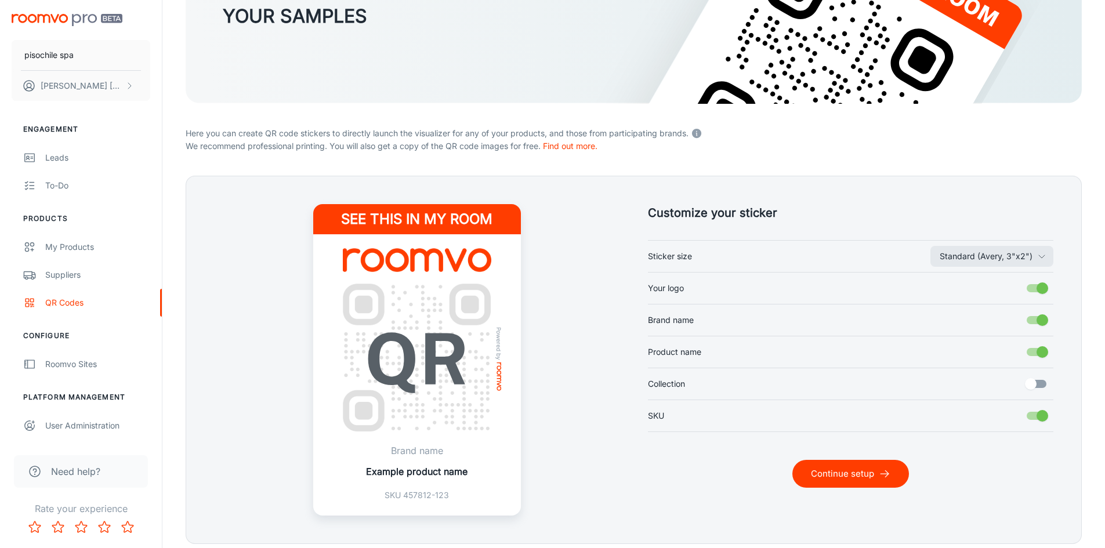
scroll to position [216, 0]
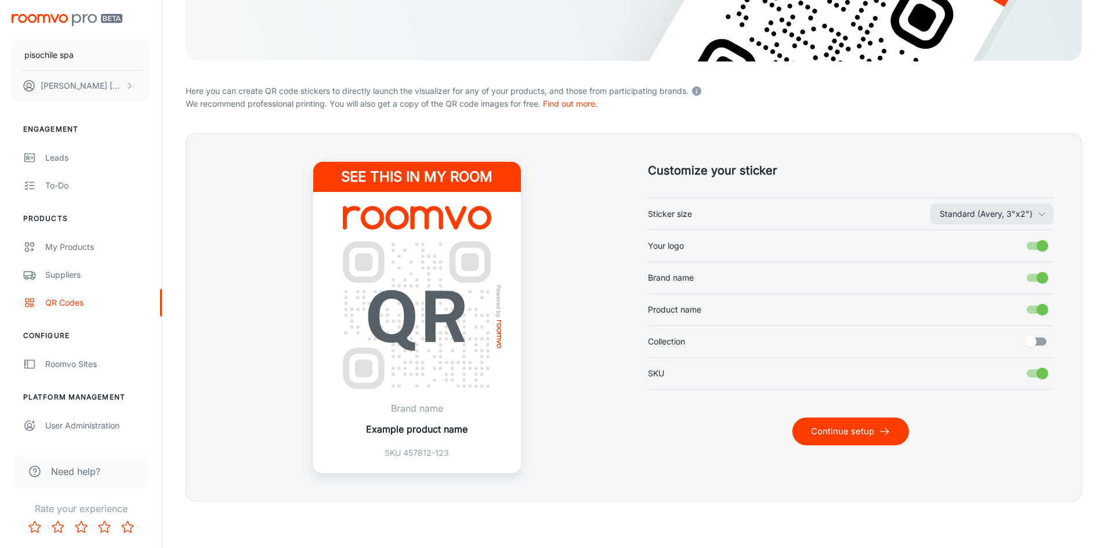
click at [863, 436] on button "Continue setup" at bounding box center [850, 432] width 117 height 28
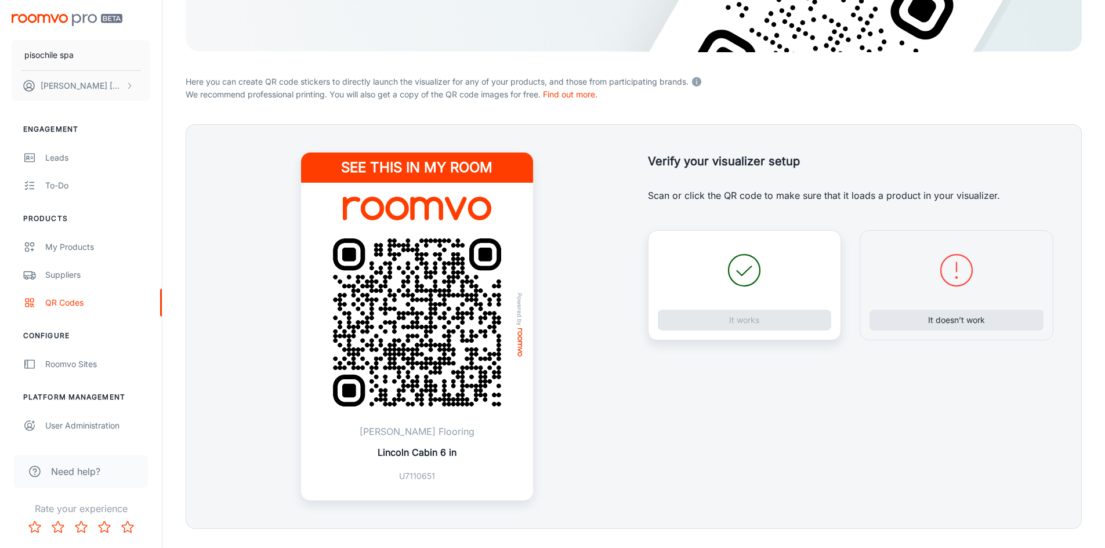
scroll to position [253, 0]
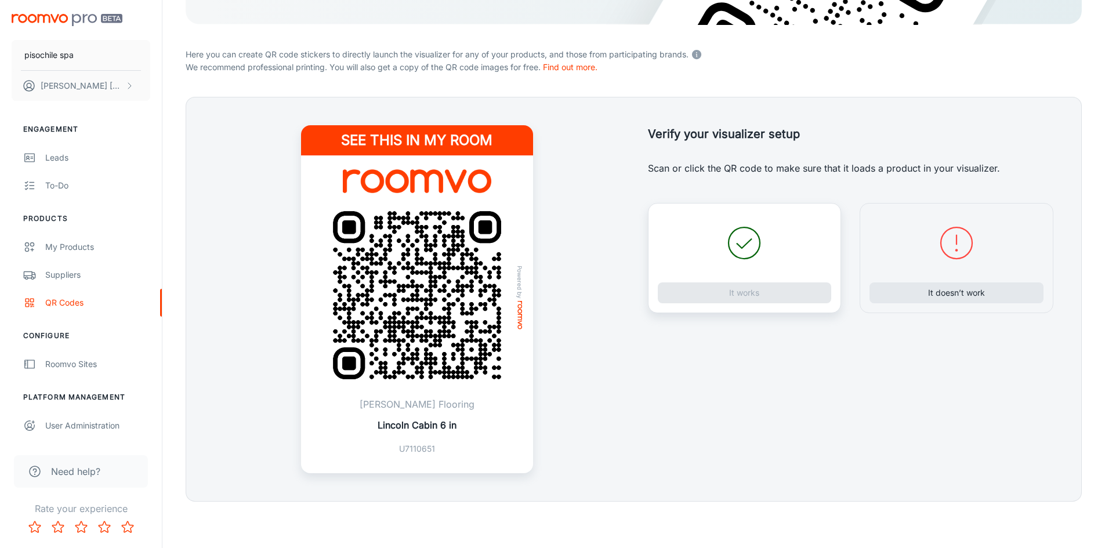
click at [768, 265] on div "It works" at bounding box center [745, 258] width 194 height 110
click at [745, 241] on icon at bounding box center [744, 243] width 42 height 42
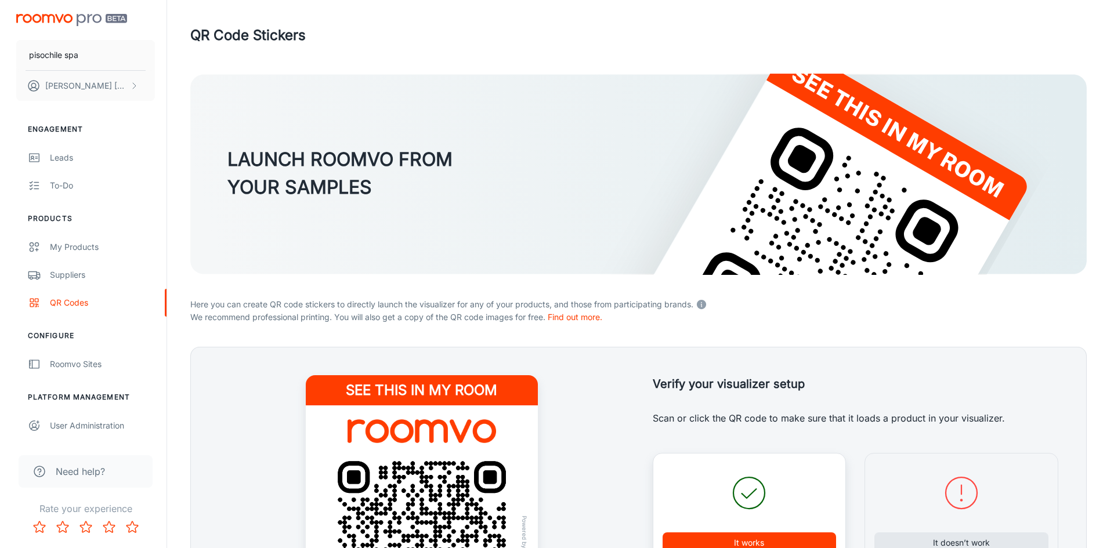
scroll to position [0, 0]
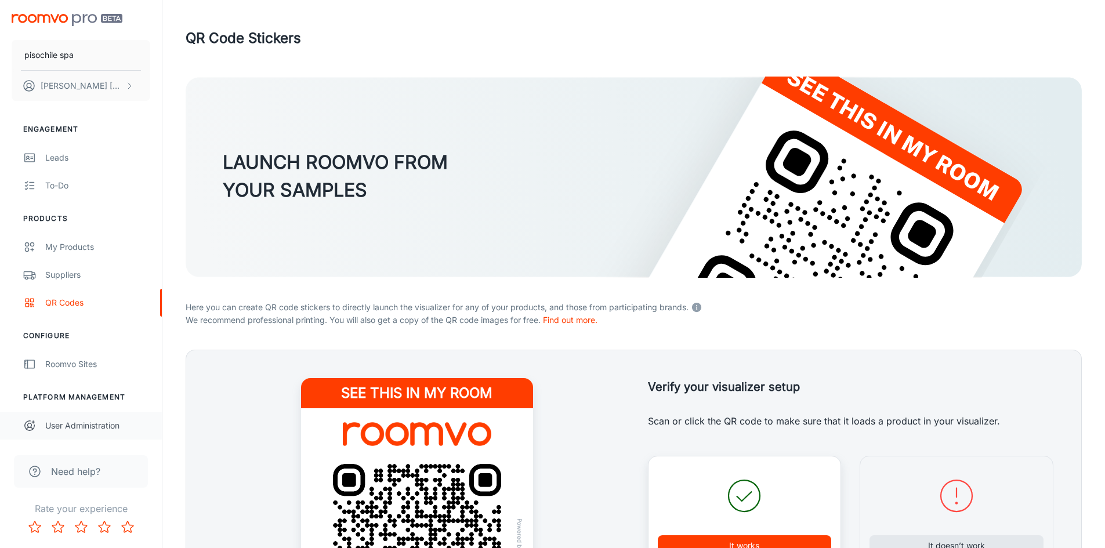
click at [93, 421] on div "User Administration" at bounding box center [97, 425] width 105 height 13
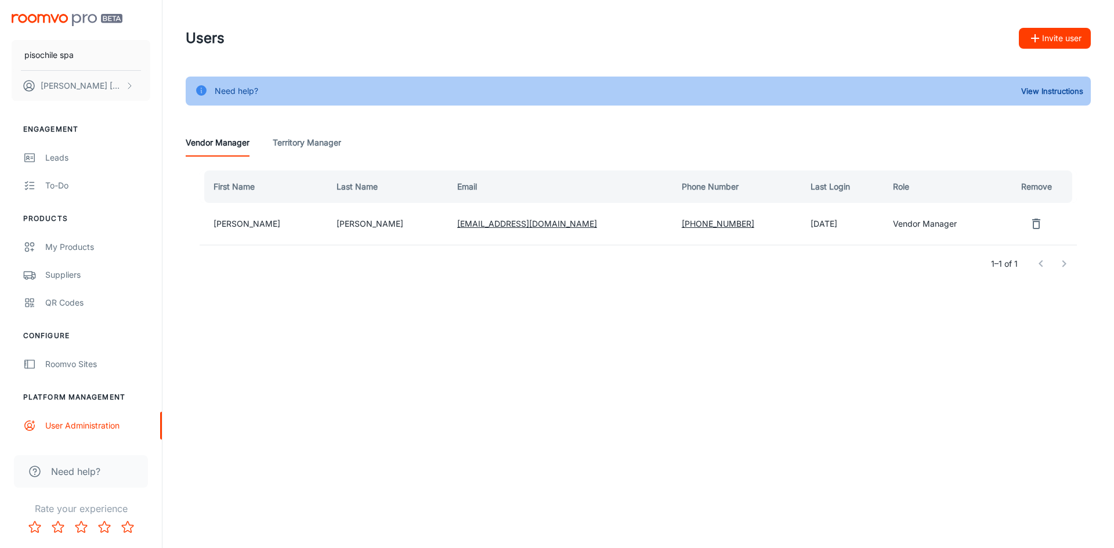
click at [95, 472] on span "Need help?" at bounding box center [75, 472] width 49 height 14
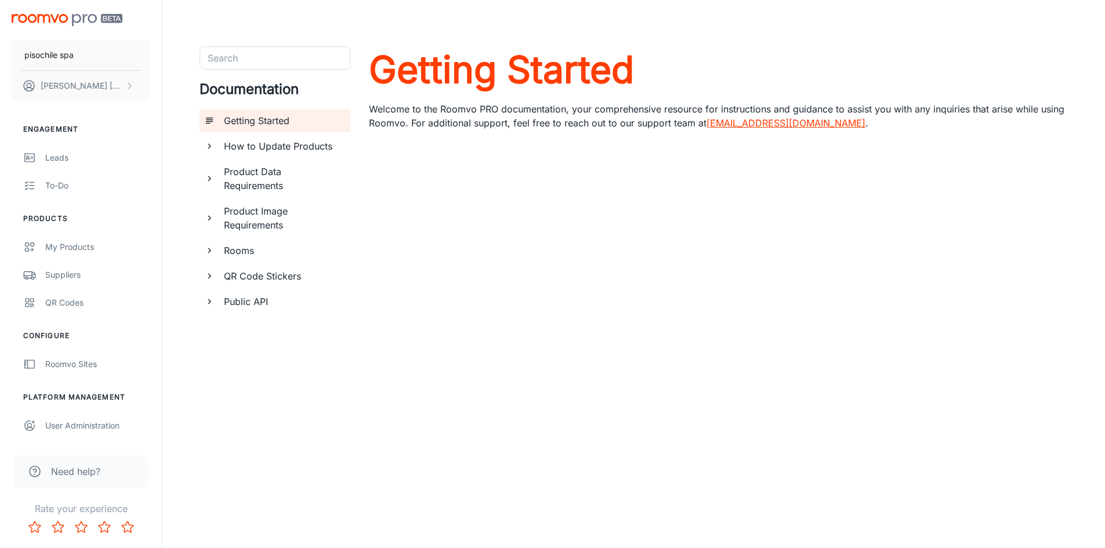
click at [304, 143] on h6 "How to Update Products" at bounding box center [282, 146] width 117 height 14
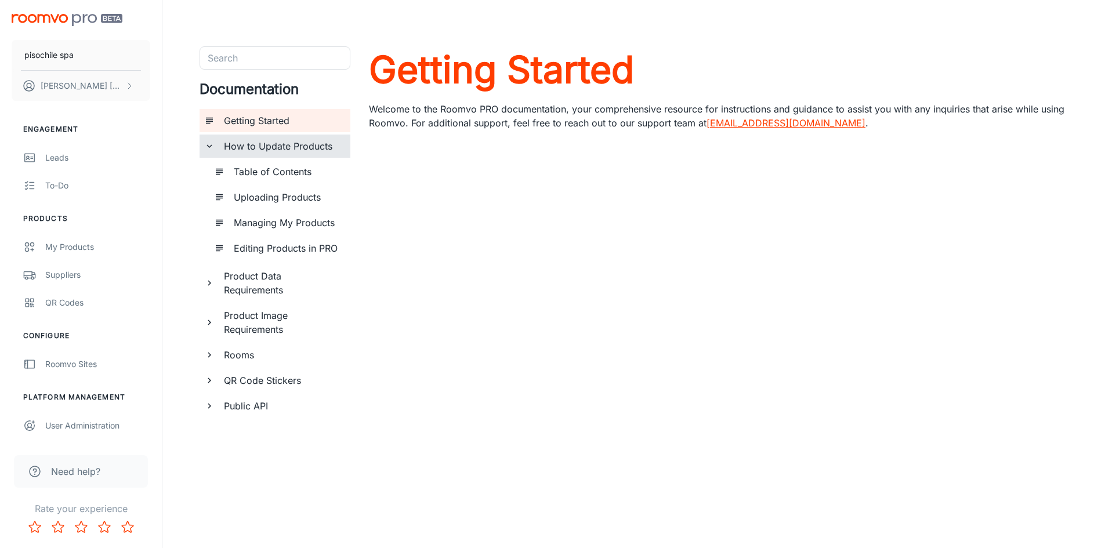
click at [293, 169] on h6 "Table of Contents" at bounding box center [287, 172] width 107 height 14
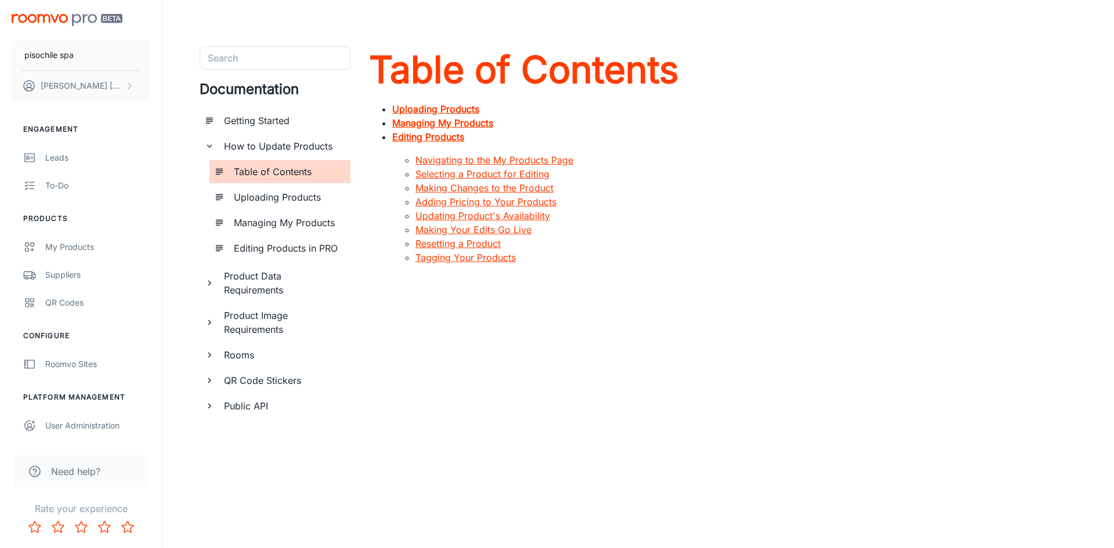
click at [296, 193] on h6 "Uploading Products" at bounding box center [287, 197] width 107 height 14
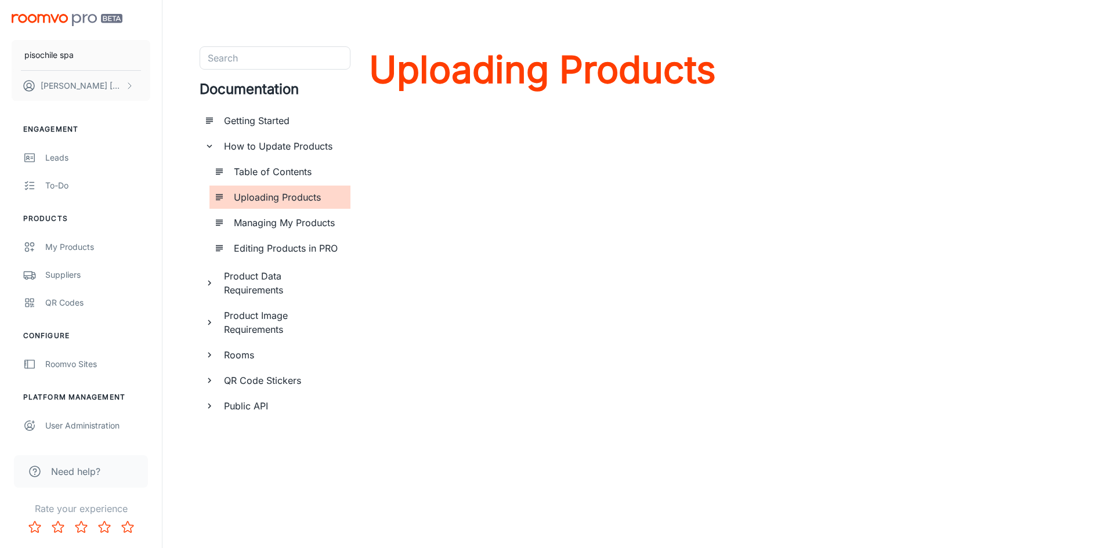
click at [214, 410] on icon "documentation page list" at bounding box center [209, 406] width 10 height 10
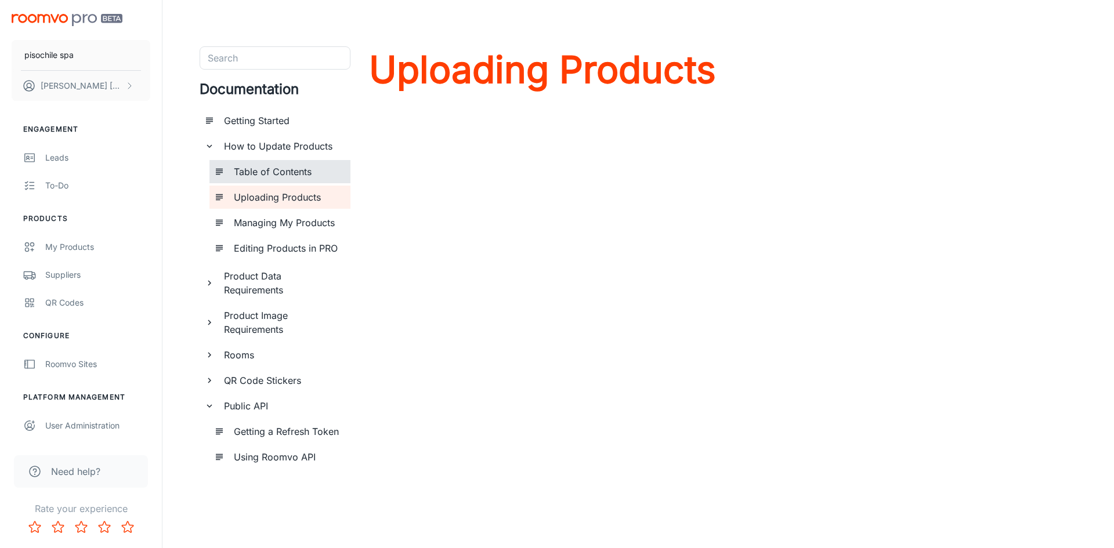
click at [290, 175] on h6 "Table of Contents" at bounding box center [287, 172] width 107 height 14
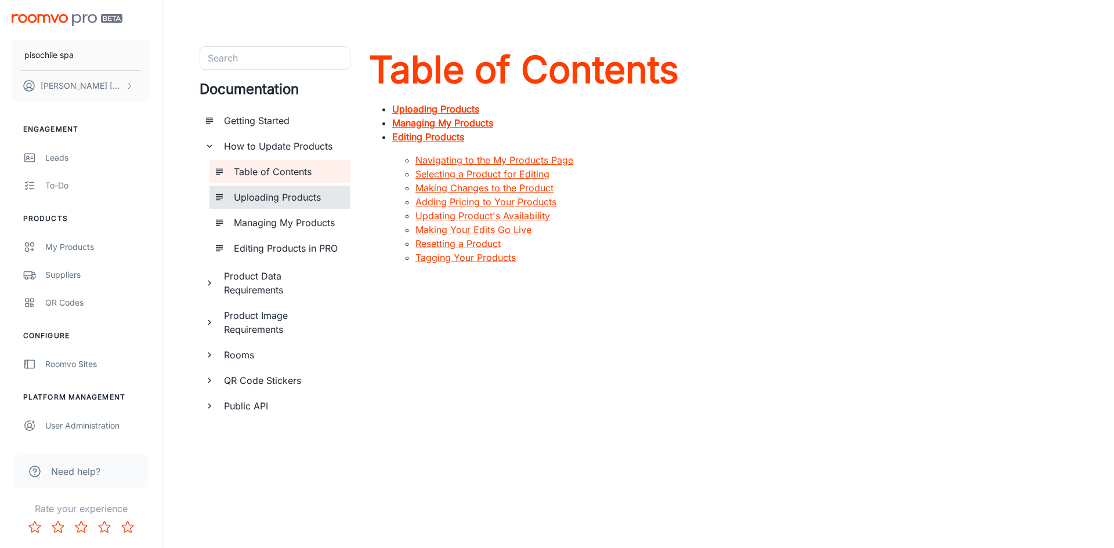
click at [288, 197] on h6 "Uploading Products" at bounding box center [287, 197] width 107 height 14
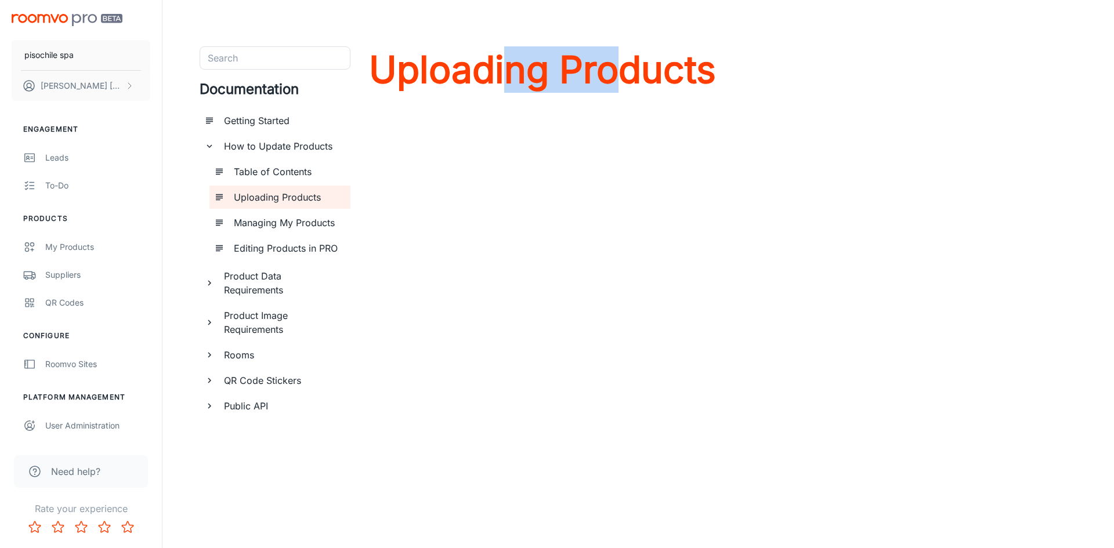
drag, startPoint x: 501, startPoint y: 101, endPoint x: 627, endPoint y: 227, distance: 178.4
click at [627, 227] on div "Uploading Products" at bounding box center [542, 233] width 347 height 374
click at [618, 270] on div "Uploading Products" at bounding box center [542, 233] width 347 height 374
click at [84, 19] on img "scrollable content" at bounding box center [67, 20] width 111 height 12
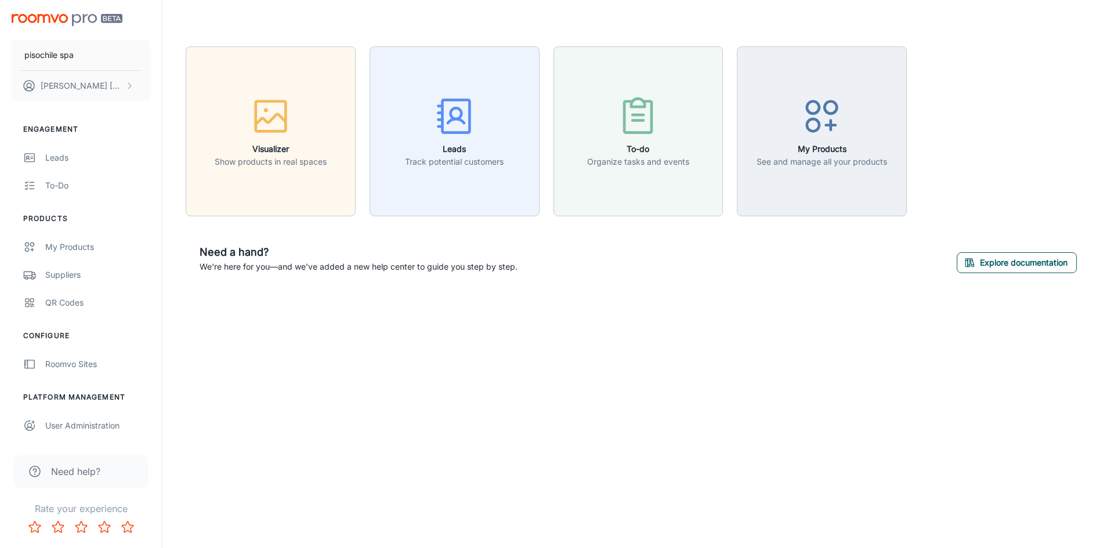
click at [1016, 264] on button "Explore documentation" at bounding box center [1016, 262] width 120 height 21
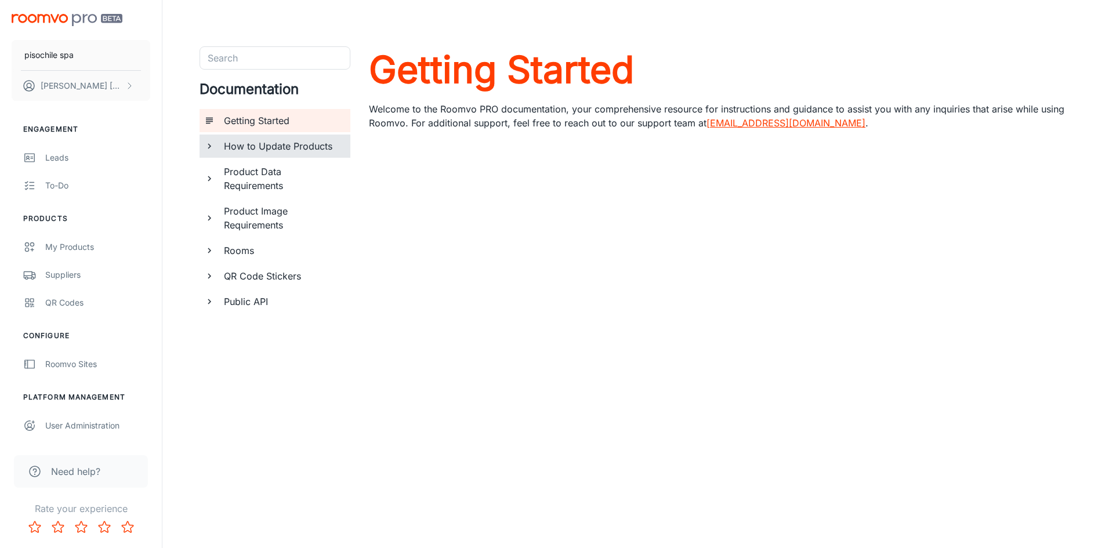
click at [314, 150] on h6 "How to Update Products" at bounding box center [282, 146] width 117 height 14
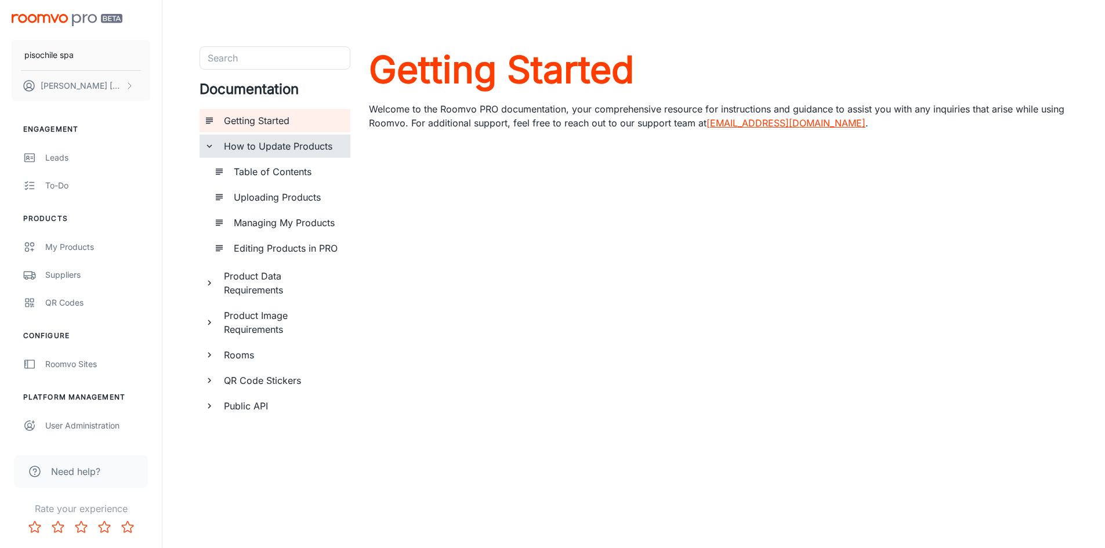
click at [297, 195] on h6 "Uploading Products" at bounding box center [287, 197] width 107 height 14
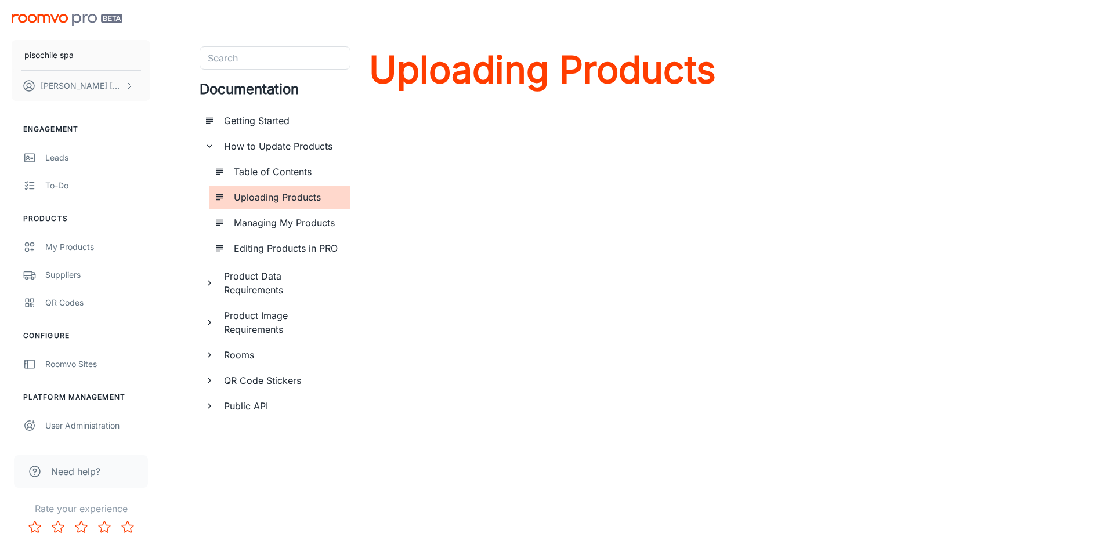
click at [323, 166] on h6 "Table of Contents" at bounding box center [287, 172] width 107 height 14
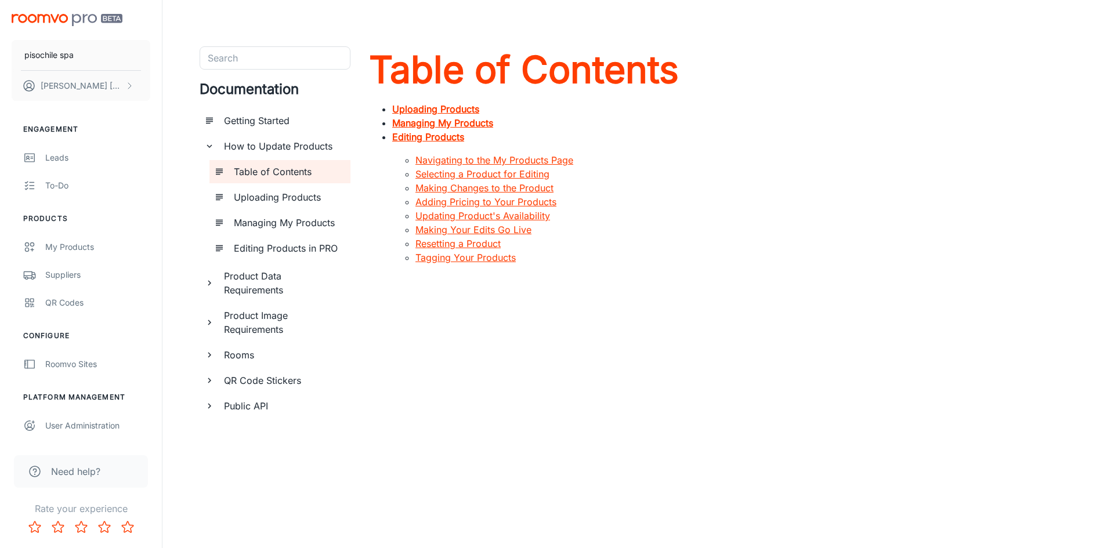
click at [461, 106] on strong "Uploading Products" at bounding box center [435, 109] width 87 height 12
